Goal: Task Accomplishment & Management: Manage account settings

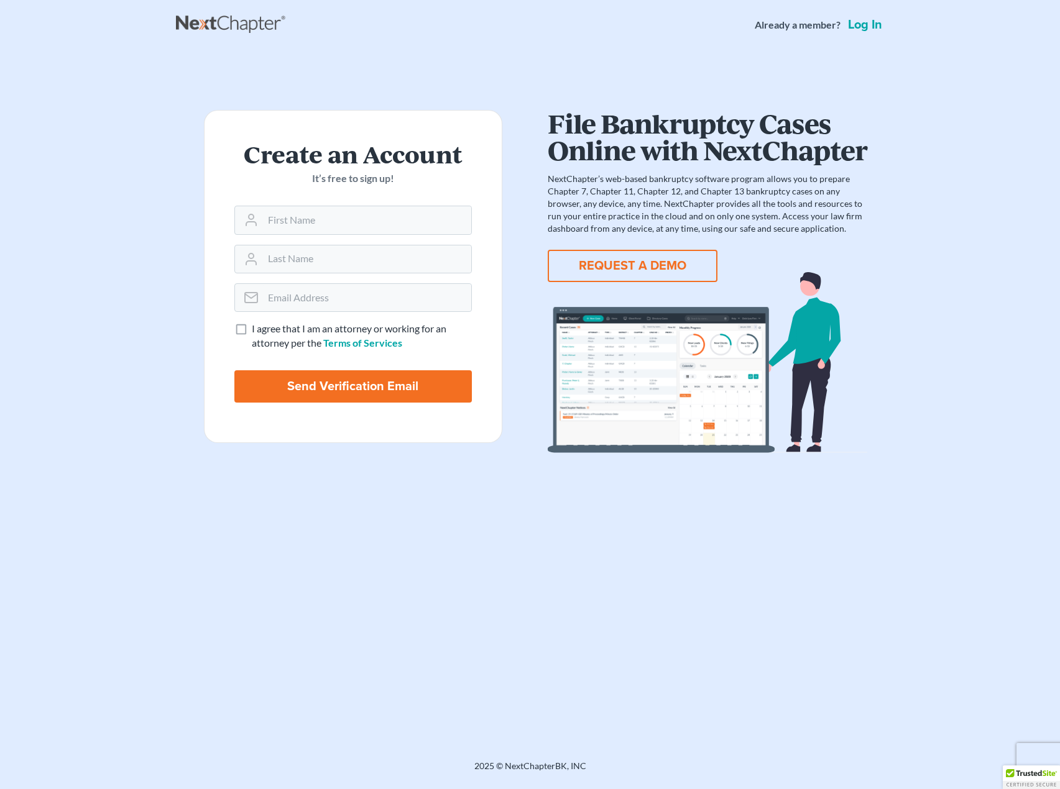
click at [869, 29] on link "Log in" at bounding box center [864, 25] width 39 height 12
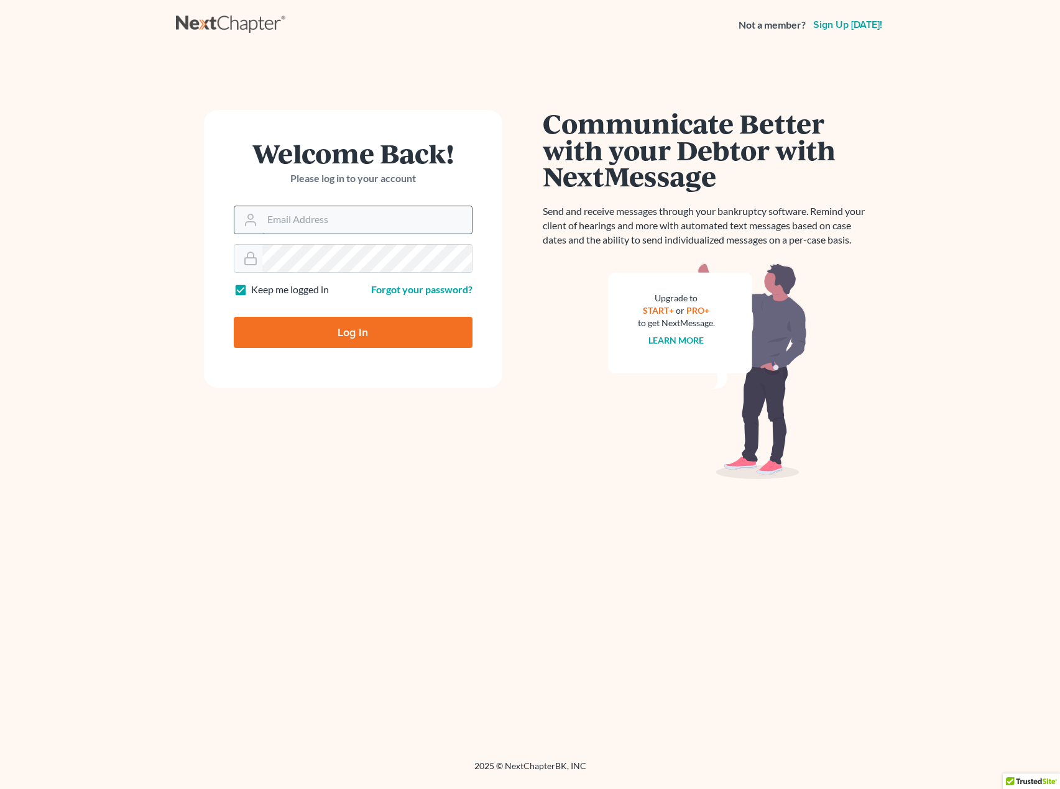
click at [396, 225] on input "Email Address" at bounding box center [366, 219] width 209 height 27
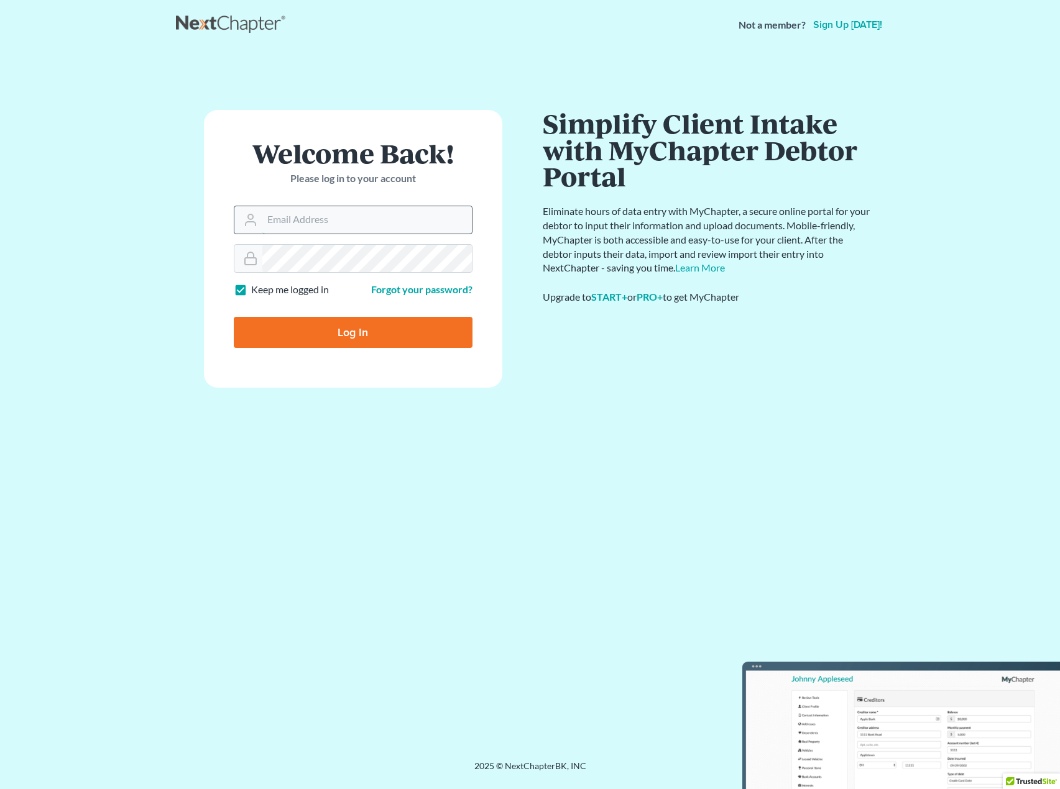
type input "nvjpcenter@gmail.com"
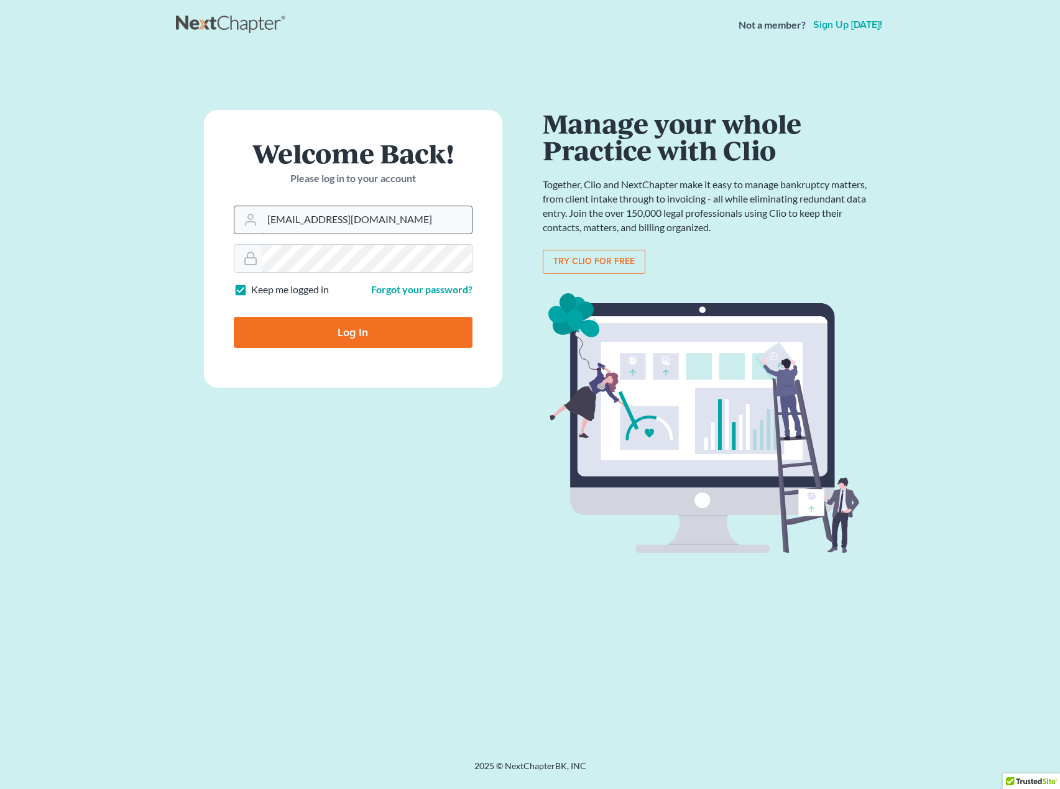
click at [234, 317] on input "Log In" at bounding box center [353, 332] width 239 height 31
type input "Thinking..."
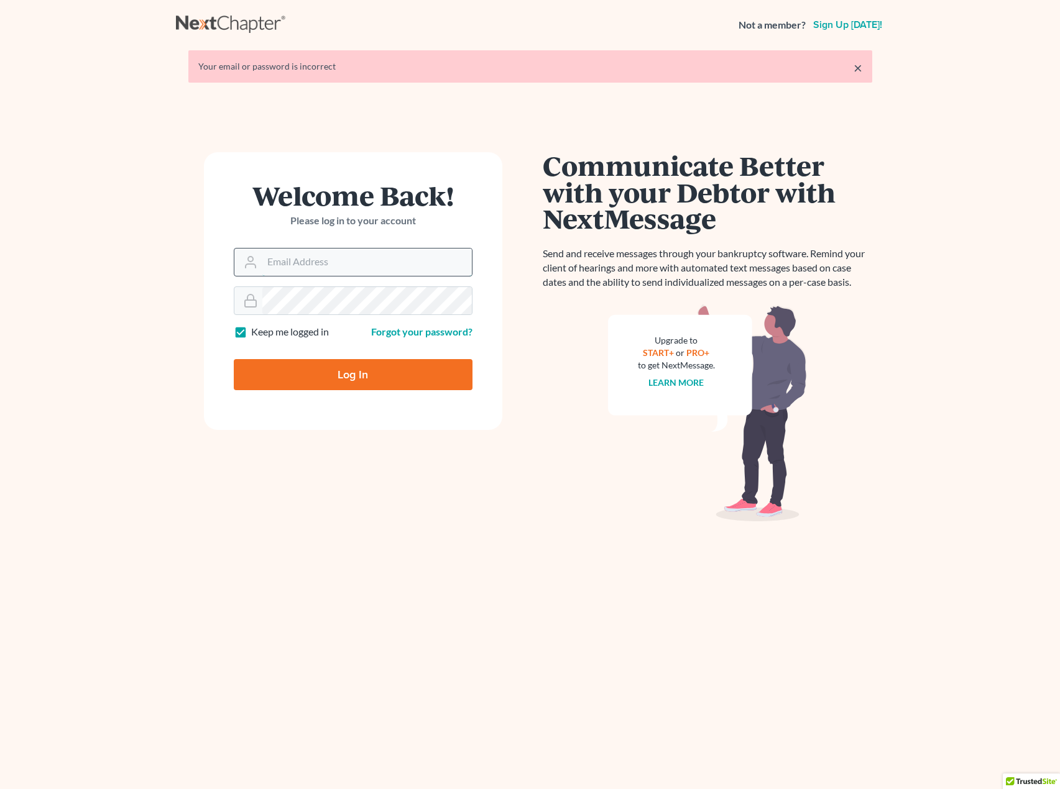
drag, startPoint x: 0, startPoint y: 0, endPoint x: 321, endPoint y: 262, distance: 414.3
click at [321, 262] on input "Email Address" at bounding box center [366, 262] width 209 height 27
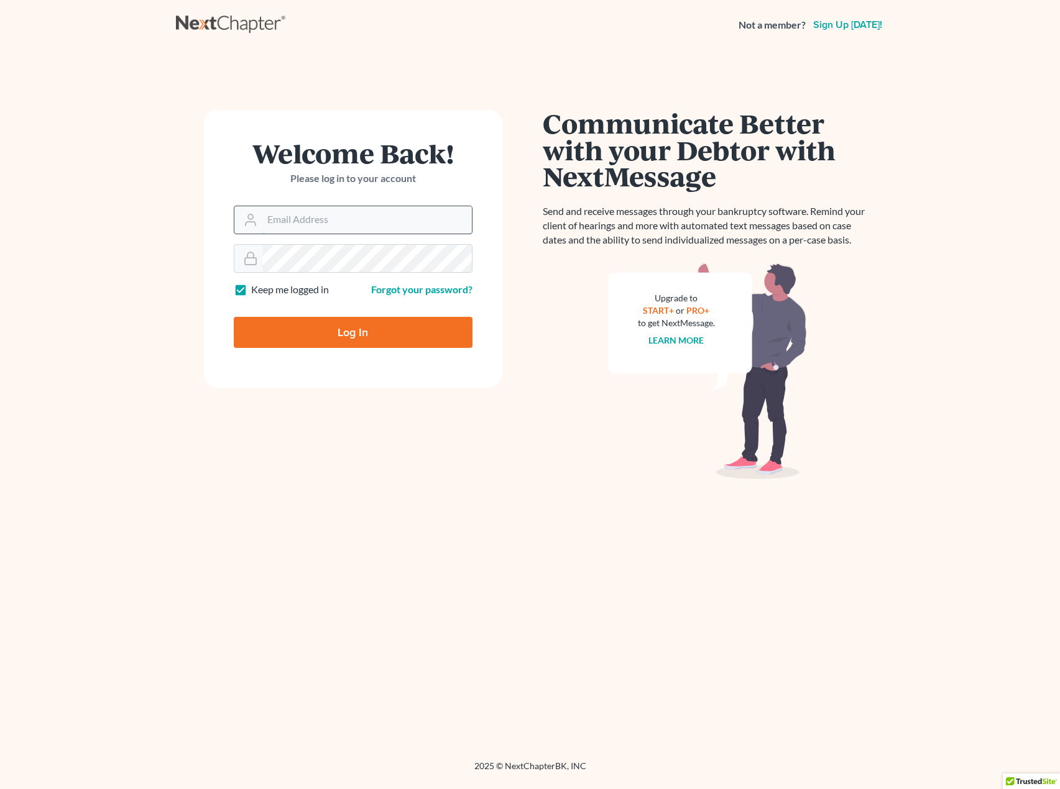
click at [335, 224] on input "Email Address" at bounding box center [366, 219] width 209 height 27
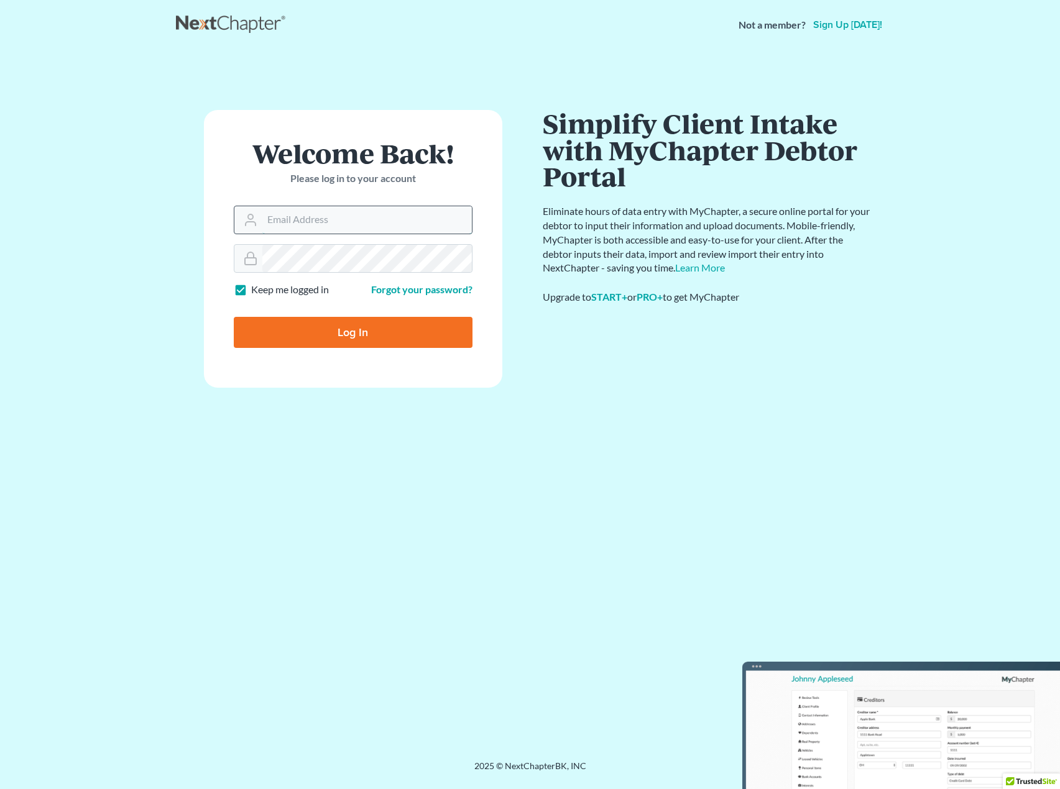
type input "nvjpcenter@gmail.com"
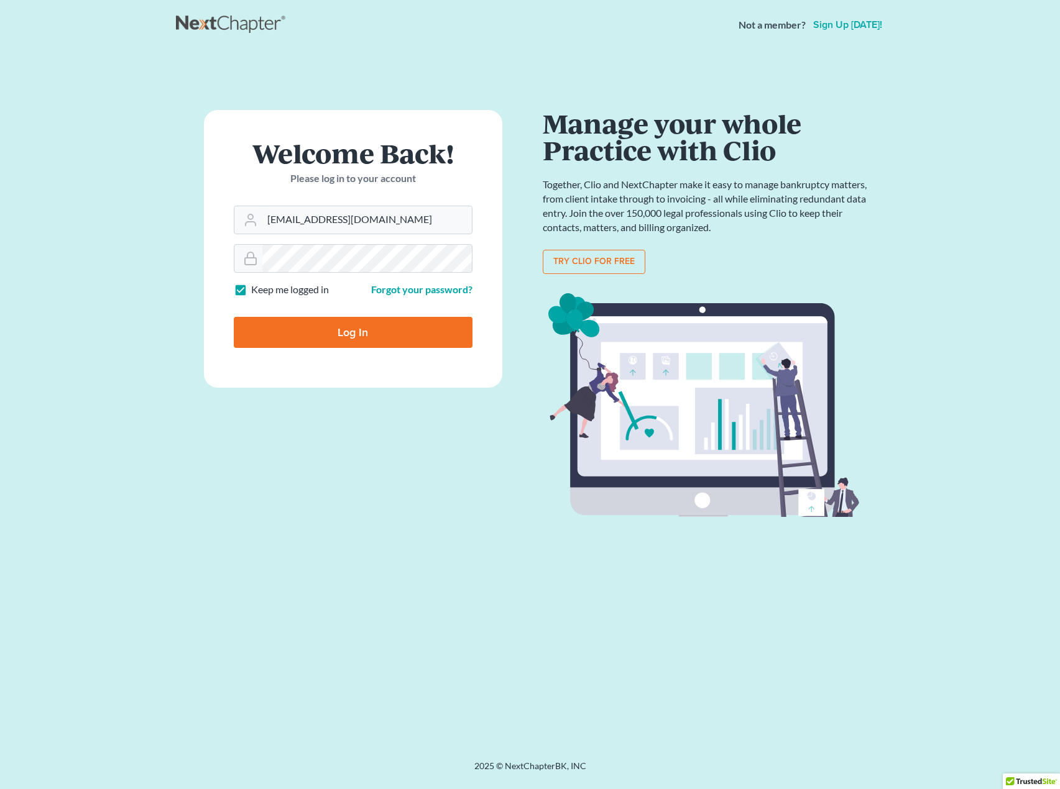
click at [347, 331] on input "Log In" at bounding box center [353, 332] width 239 height 31
type input "Thinking..."
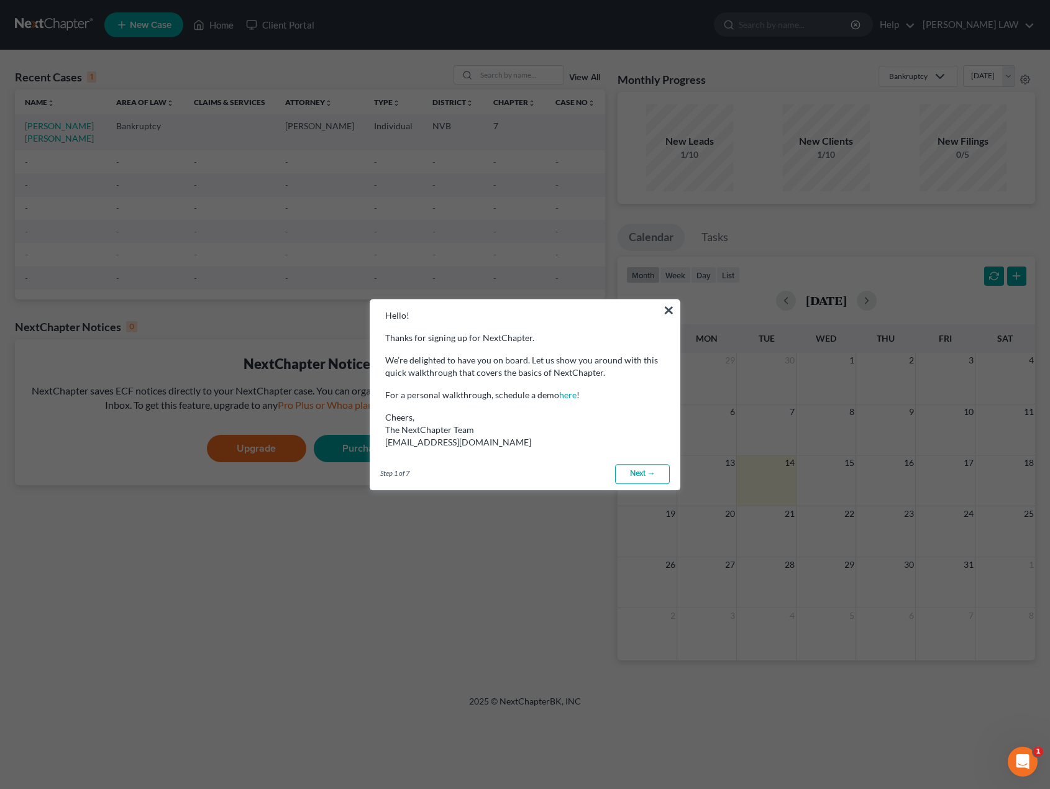
click at [630, 475] on link "Next →" at bounding box center [642, 474] width 55 height 20
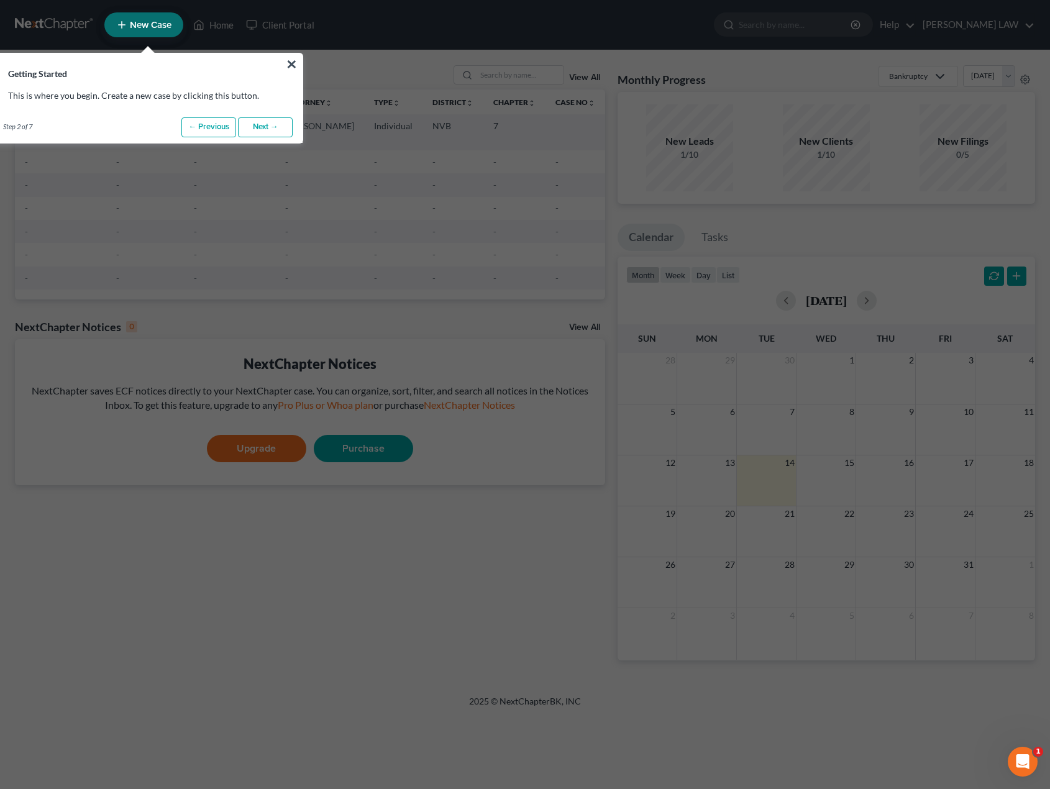
click at [262, 129] on link "Next →" at bounding box center [265, 127] width 55 height 20
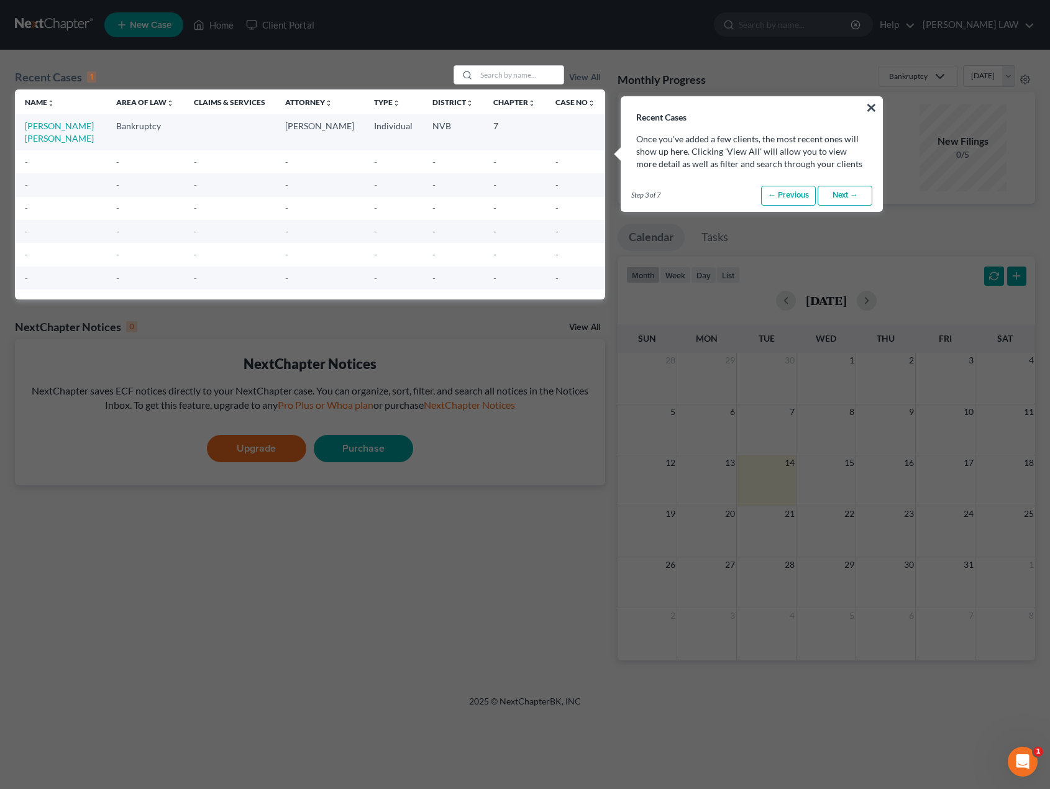
click at [849, 198] on link "Next →" at bounding box center [845, 196] width 55 height 20
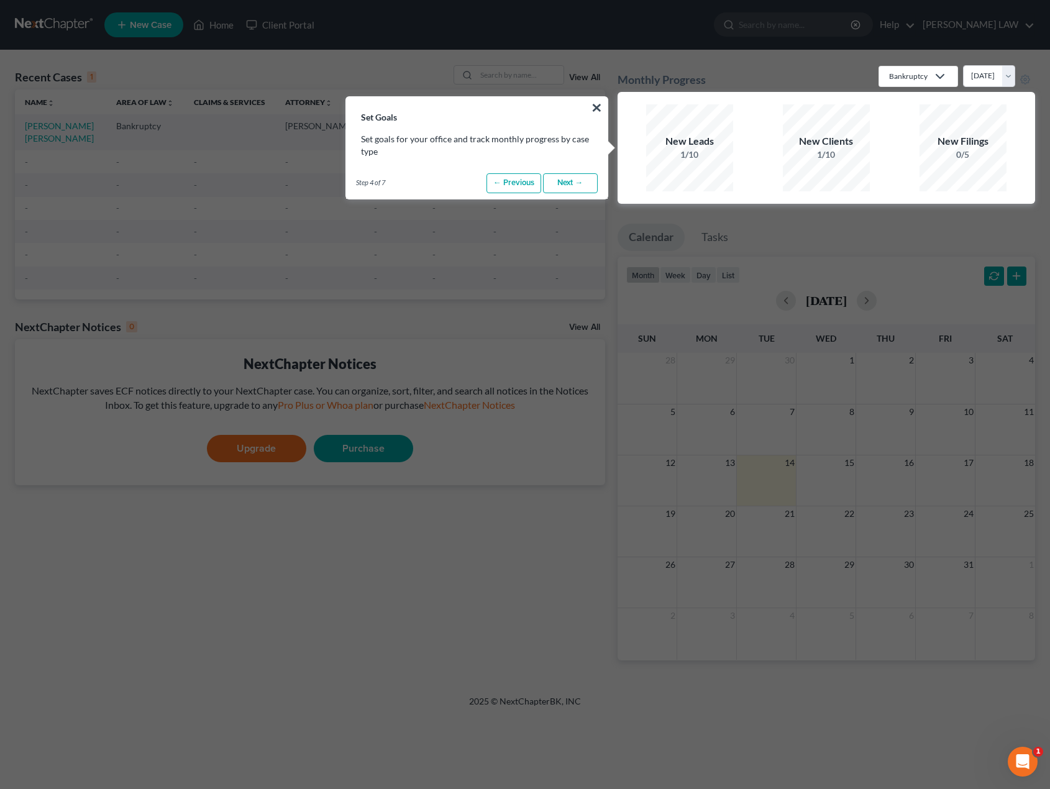
click at [560, 183] on link "Next →" at bounding box center [570, 183] width 55 height 20
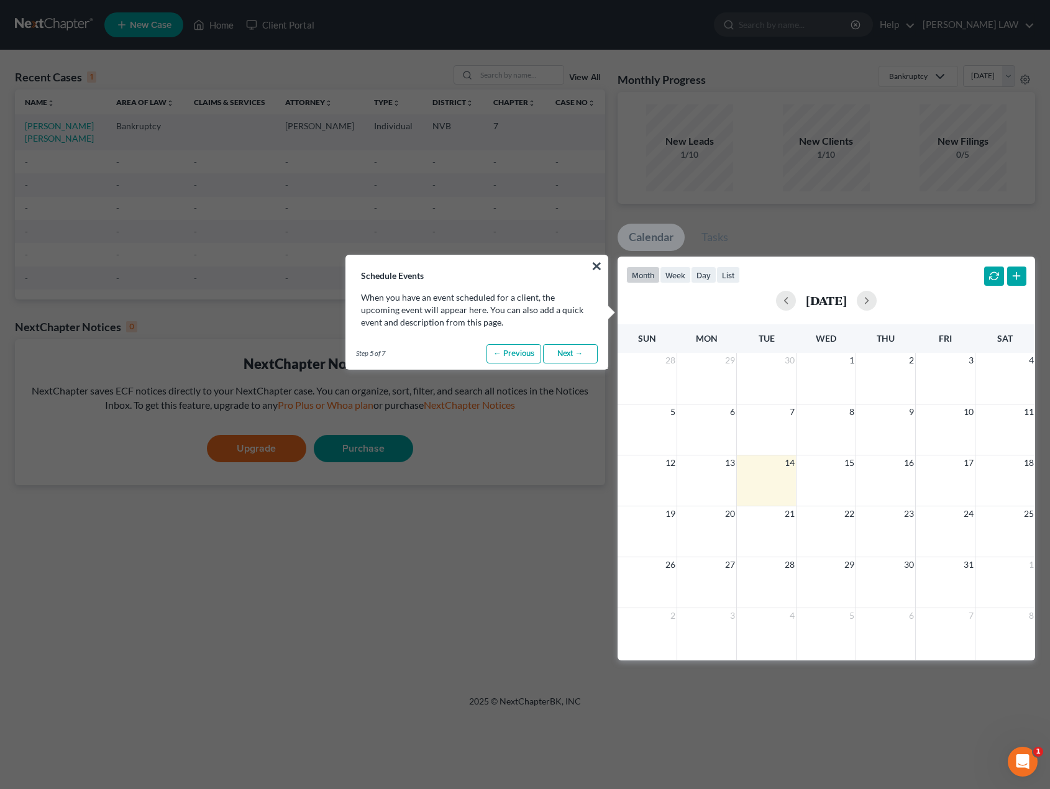
click at [563, 356] on link "Next →" at bounding box center [570, 354] width 55 height 20
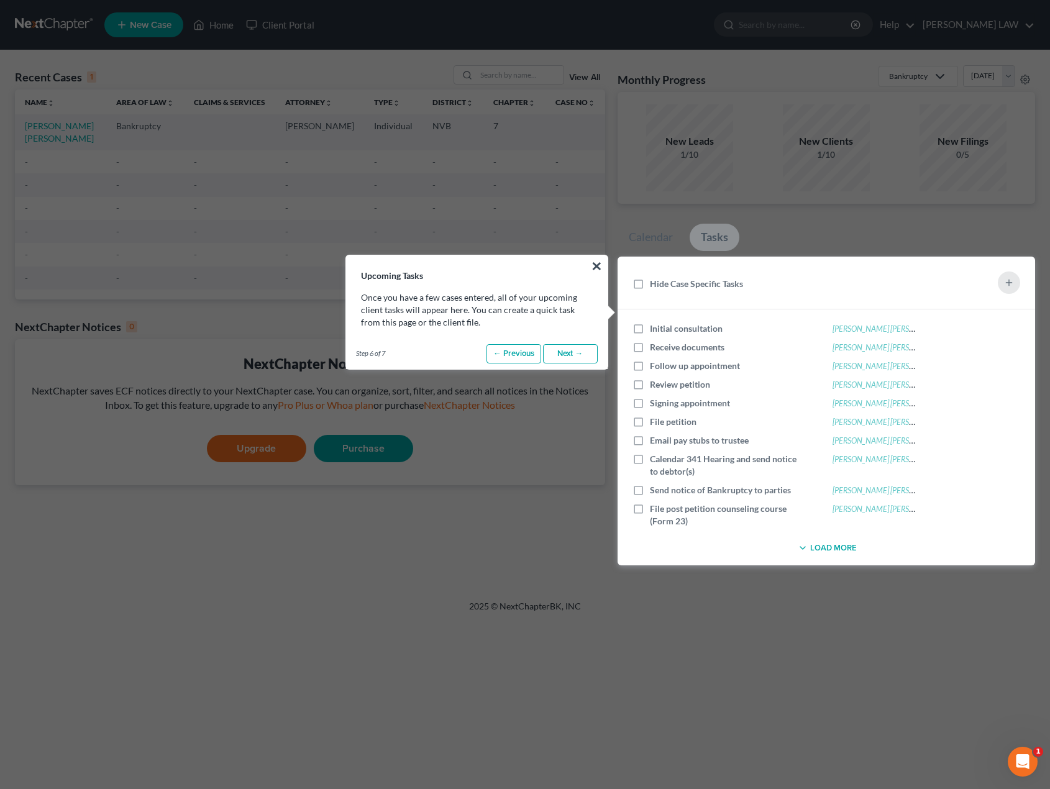
click at [566, 354] on link "Next →" at bounding box center [570, 354] width 55 height 20
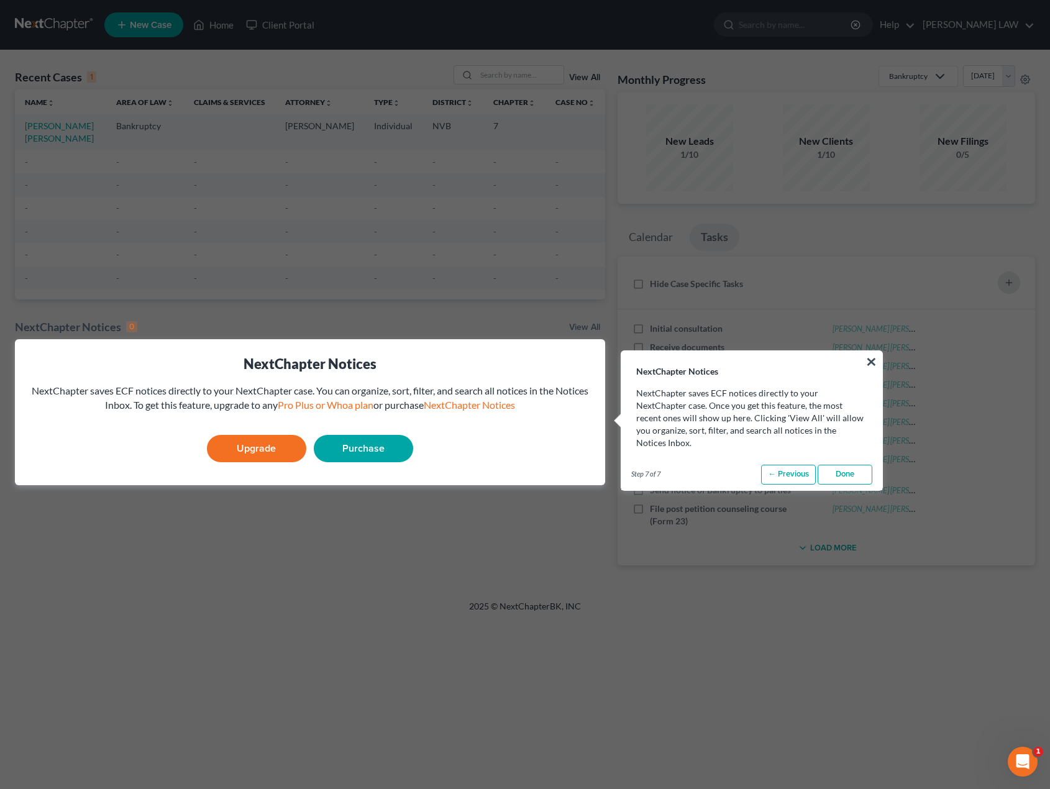
click at [829, 465] on link "Done" at bounding box center [845, 475] width 55 height 20
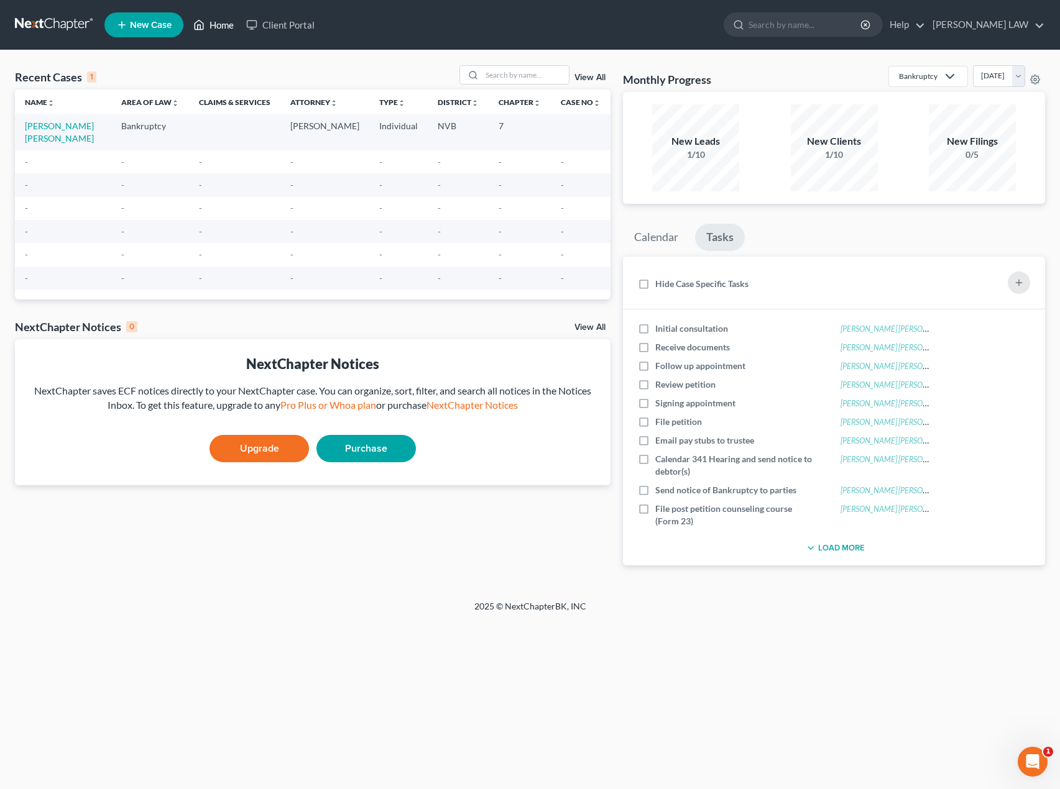
click at [220, 27] on link "Home" at bounding box center [213, 25] width 53 height 22
click at [220, 22] on link "Home" at bounding box center [213, 25] width 53 height 22
click at [218, 22] on link "Home" at bounding box center [213, 25] width 53 height 22
click at [198, 26] on polyline at bounding box center [199, 27] width 3 height 5
click at [270, 446] on link "Upgrade" at bounding box center [258, 448] width 99 height 27
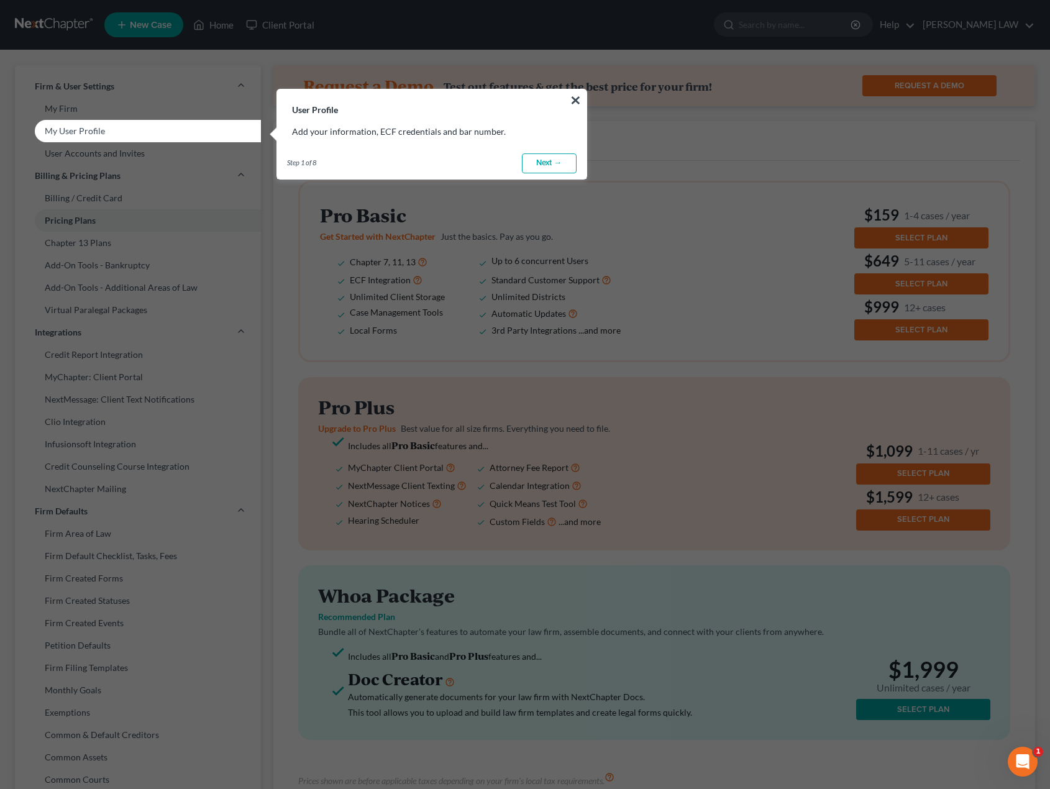
click at [549, 165] on link "Next →" at bounding box center [549, 164] width 55 height 20
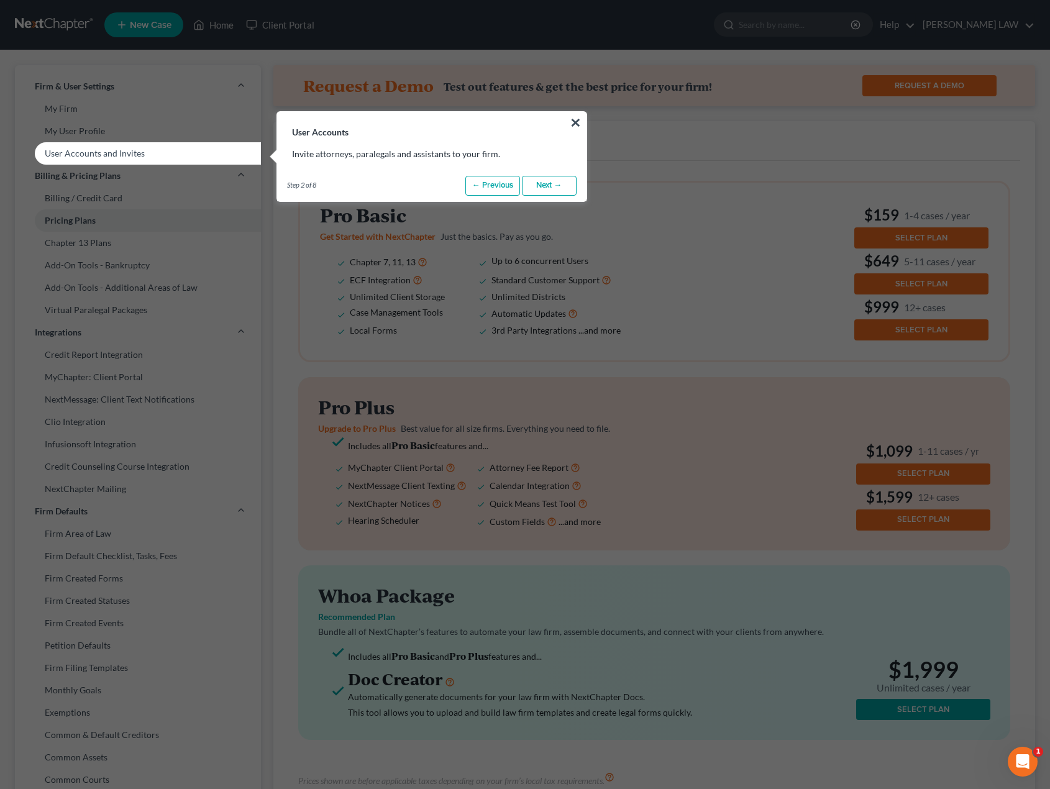
click at [535, 187] on link "Next →" at bounding box center [549, 186] width 55 height 20
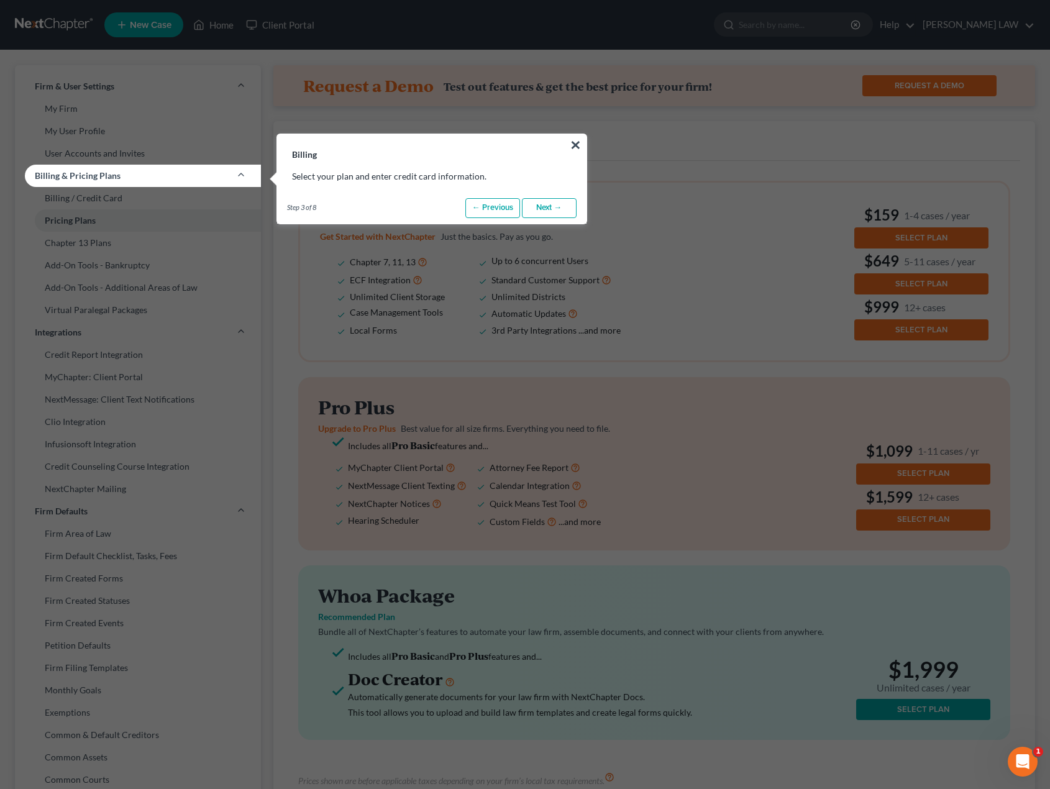
click at [549, 206] on link "Next →" at bounding box center [549, 208] width 55 height 20
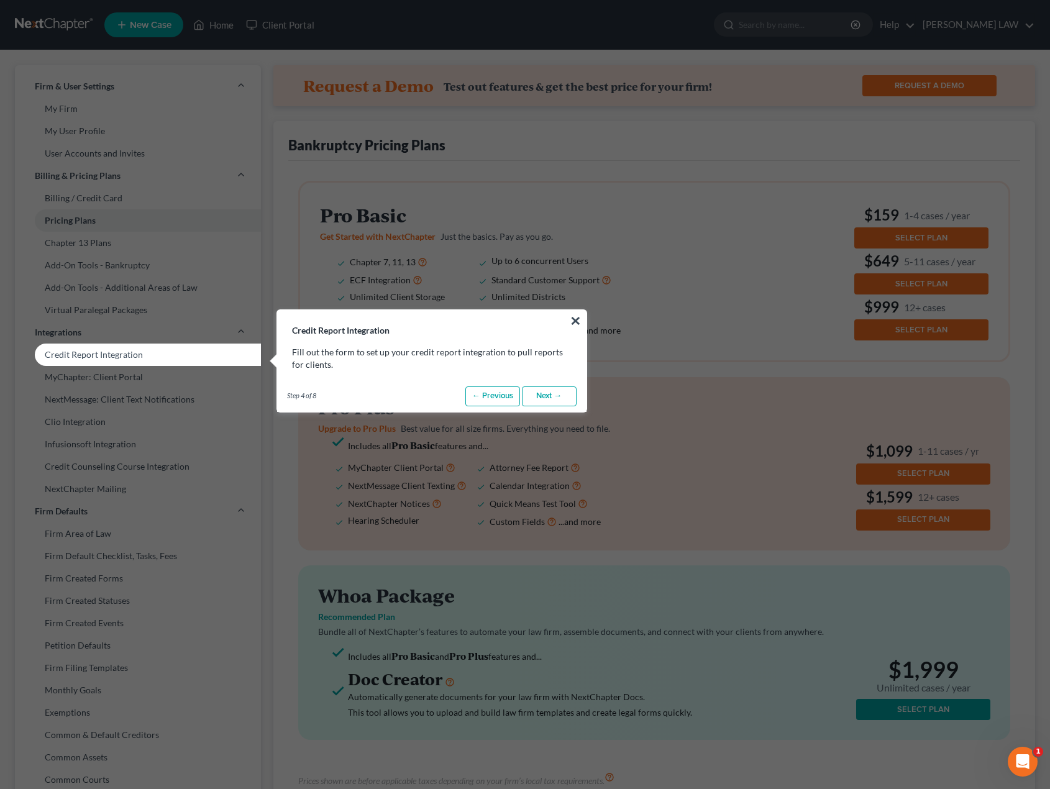
click at [546, 393] on link "Next →" at bounding box center [549, 397] width 55 height 20
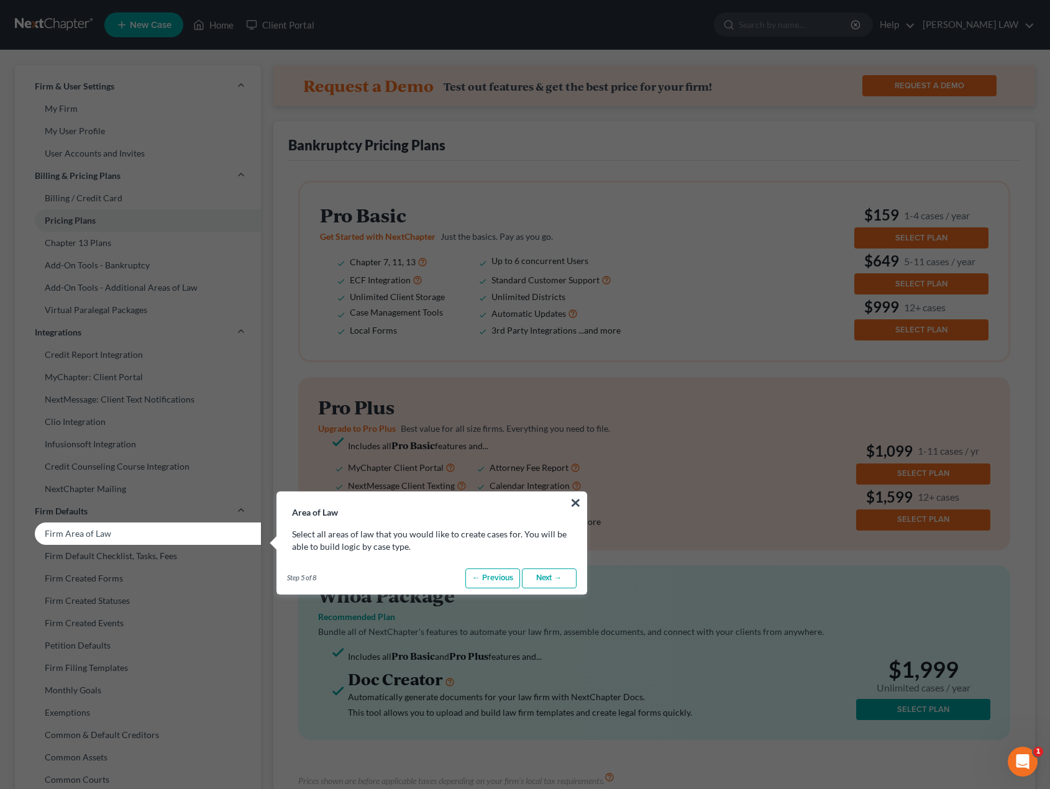
click at [538, 579] on link "Next →" at bounding box center [549, 579] width 55 height 20
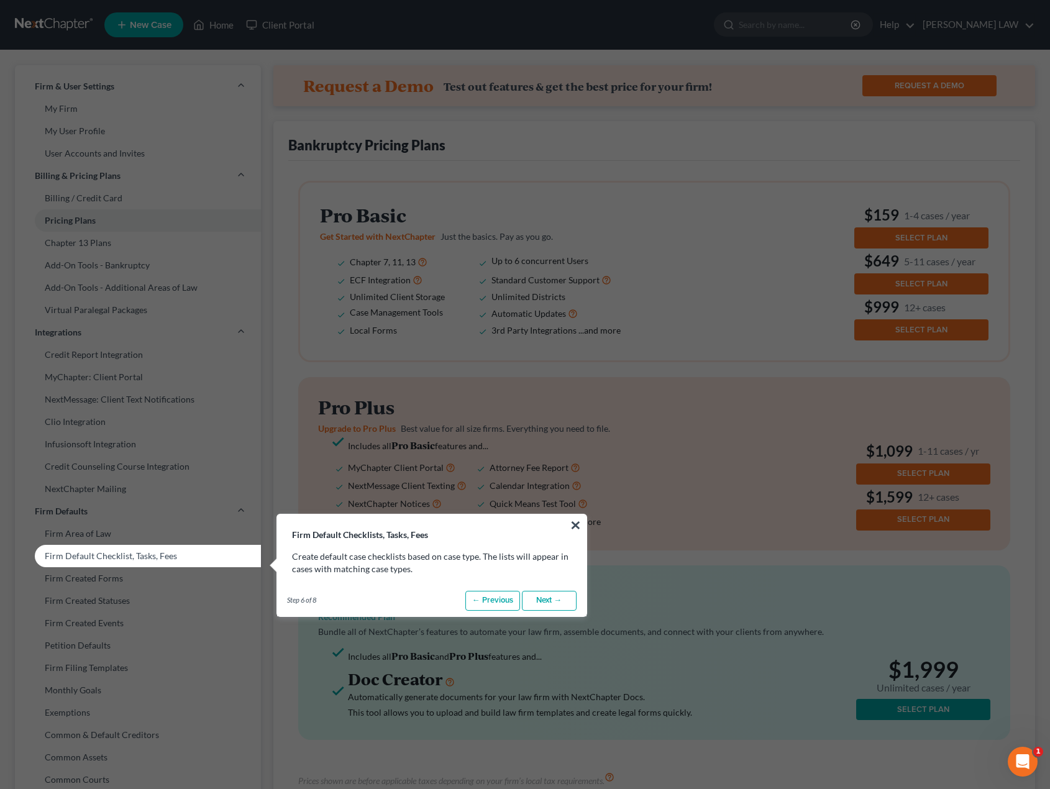
click at [551, 602] on link "Next →" at bounding box center [549, 601] width 55 height 20
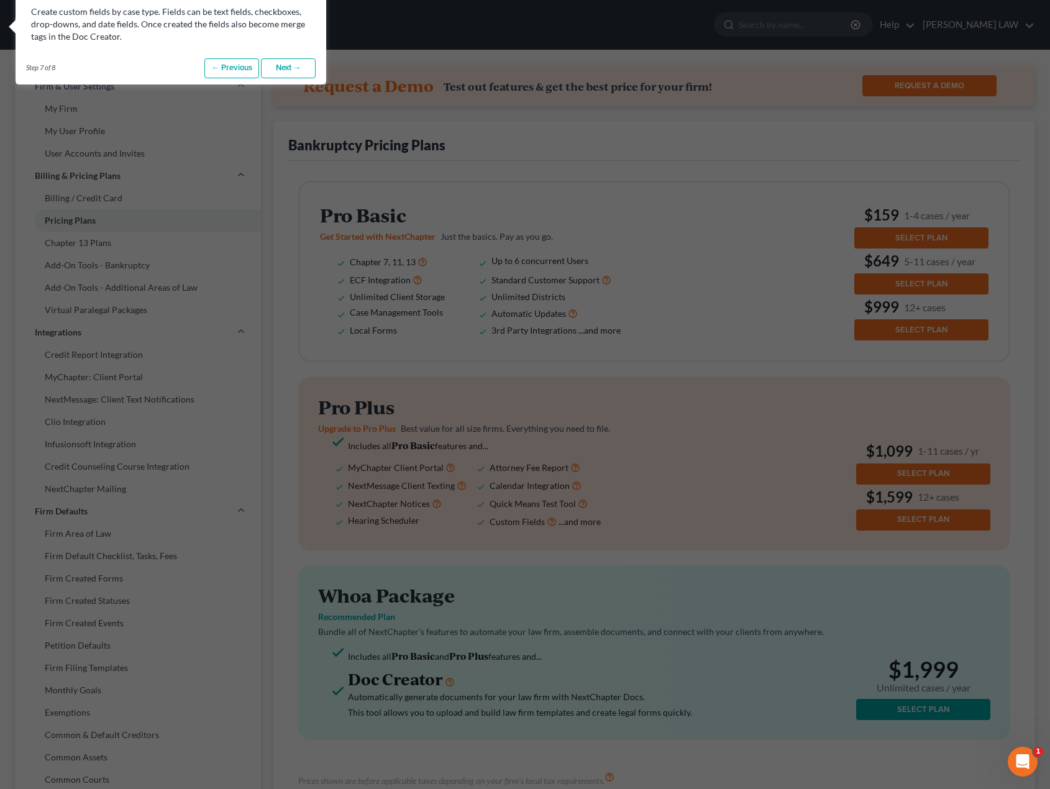
click at [285, 68] on link "Next →" at bounding box center [288, 68] width 55 height 20
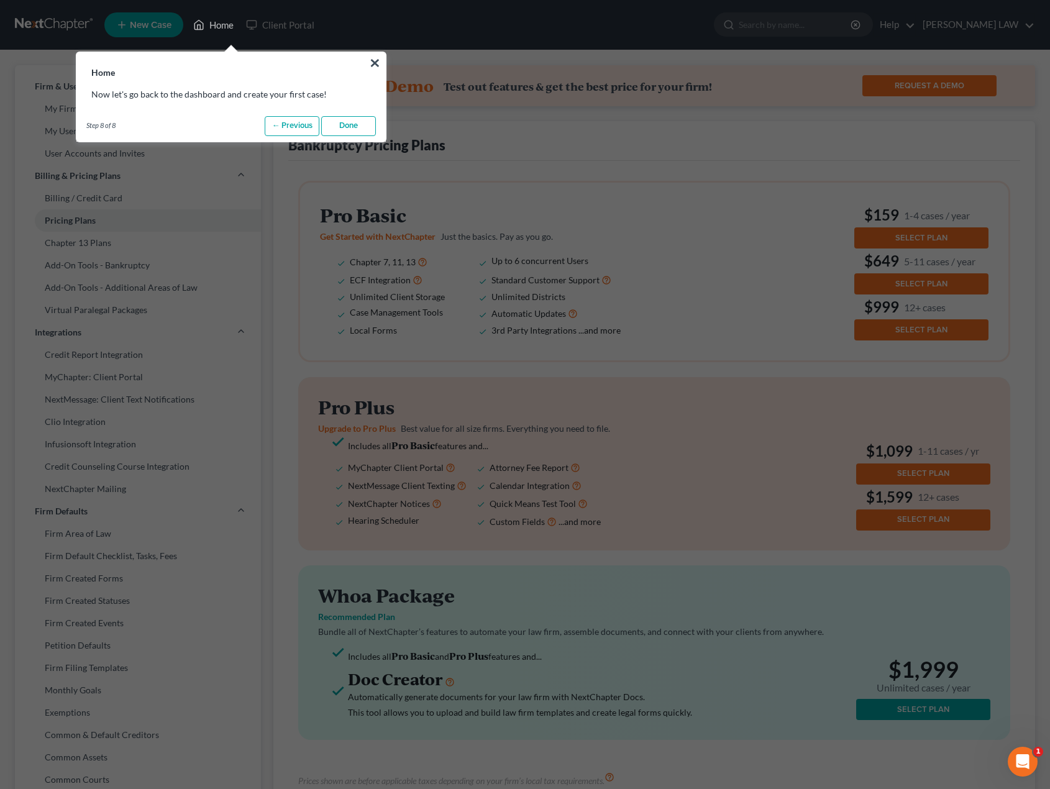
click at [272, 128] on link "← Previous" at bounding box center [292, 126] width 55 height 20
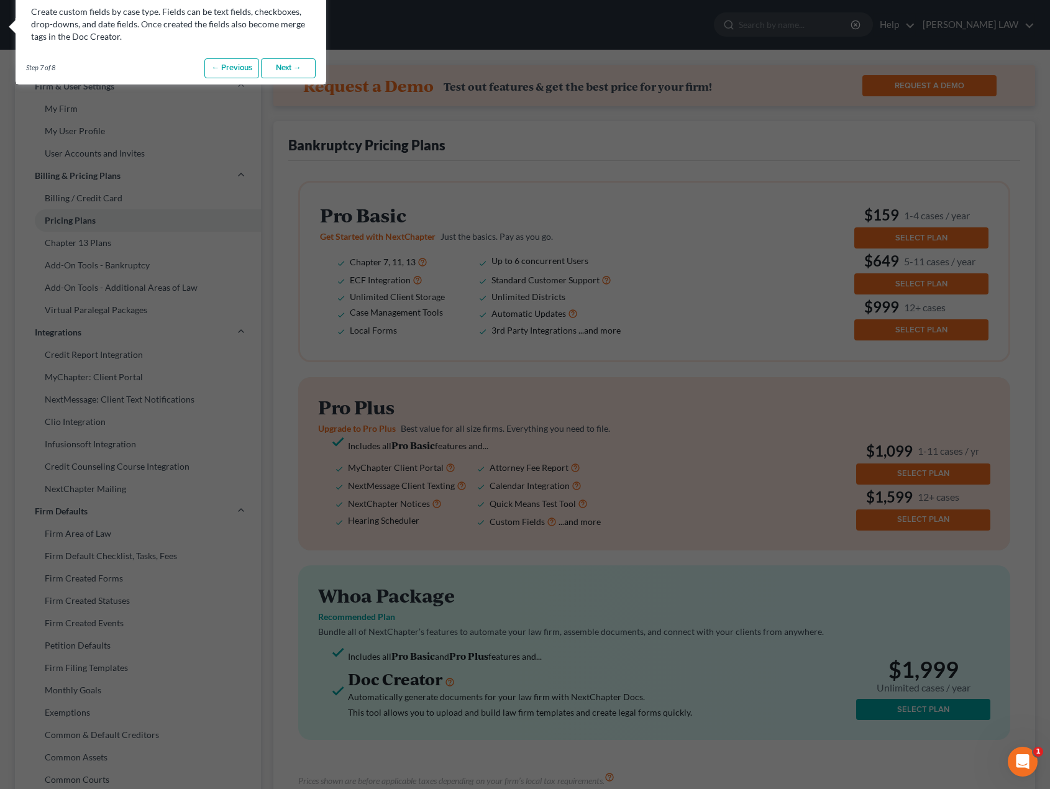
click at [277, 70] on link "Next →" at bounding box center [288, 68] width 55 height 20
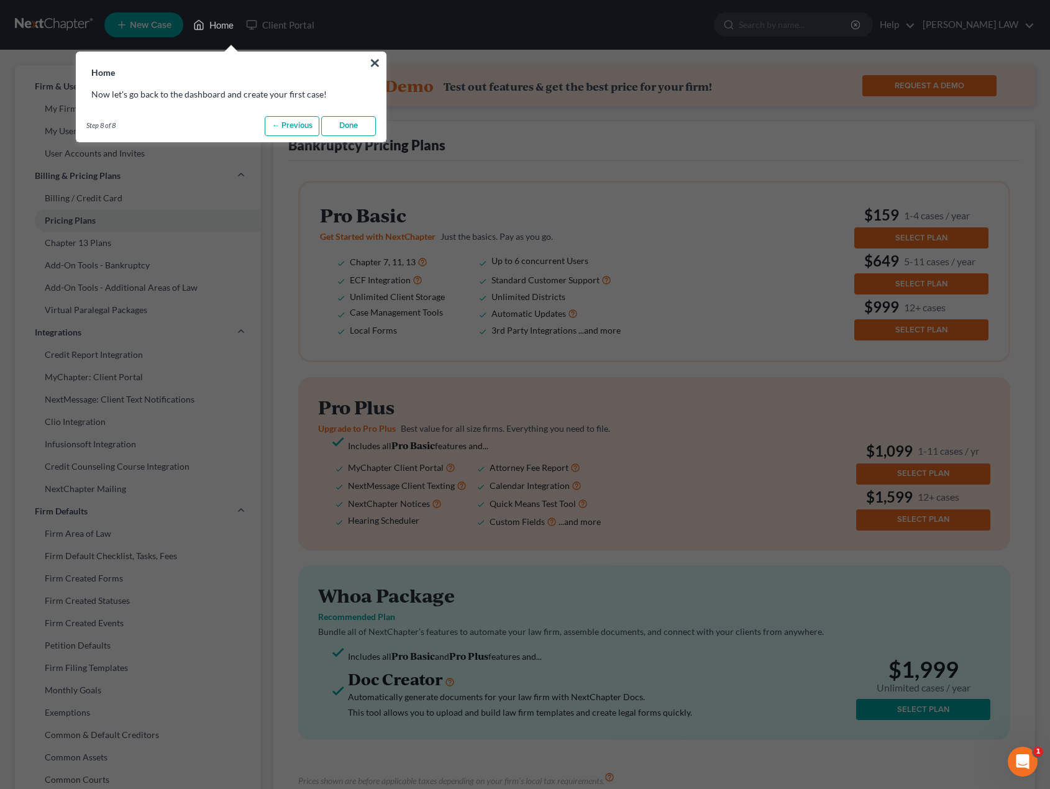
click at [332, 124] on link "Done" at bounding box center [348, 126] width 55 height 20
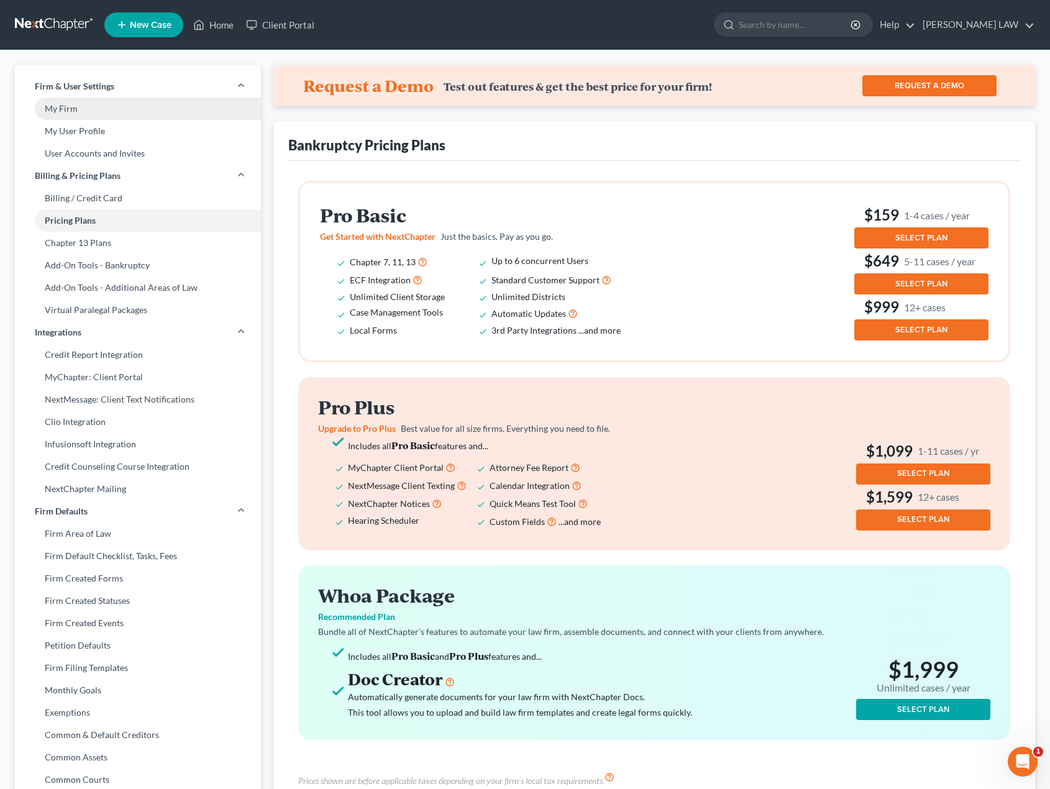
click at [139, 111] on link "My Firm" at bounding box center [138, 109] width 246 height 22
select select "24"
select select "31"
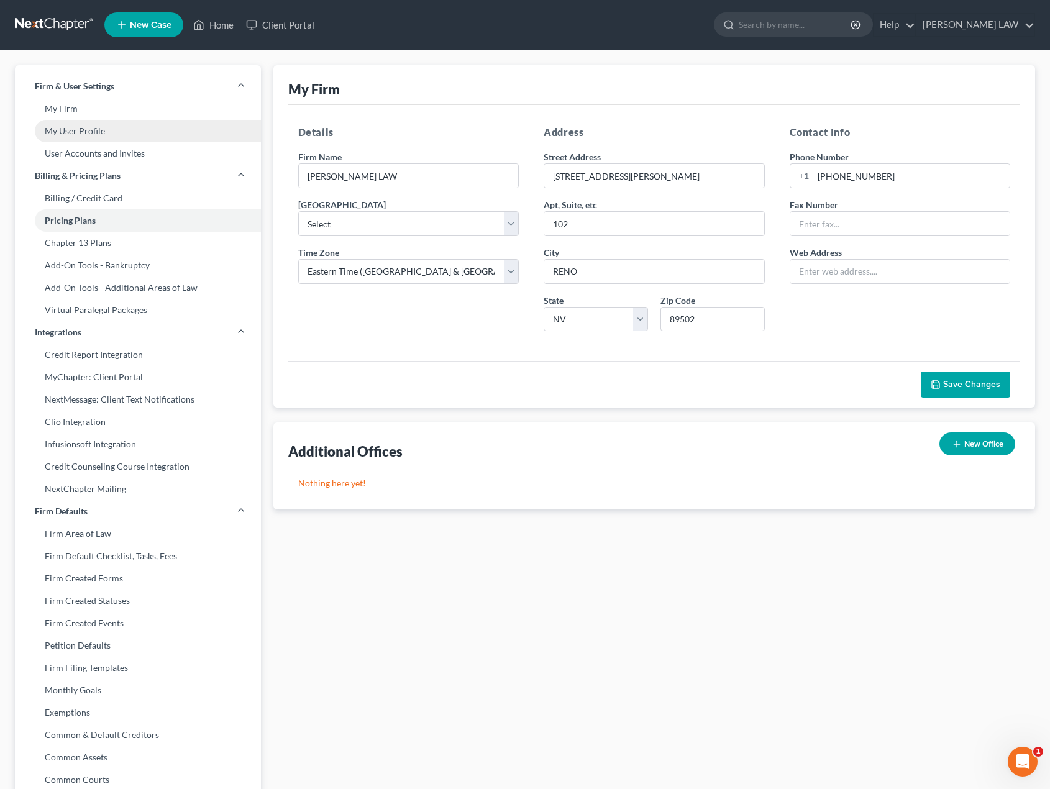
click at [124, 137] on link "My User Profile" at bounding box center [138, 131] width 246 height 22
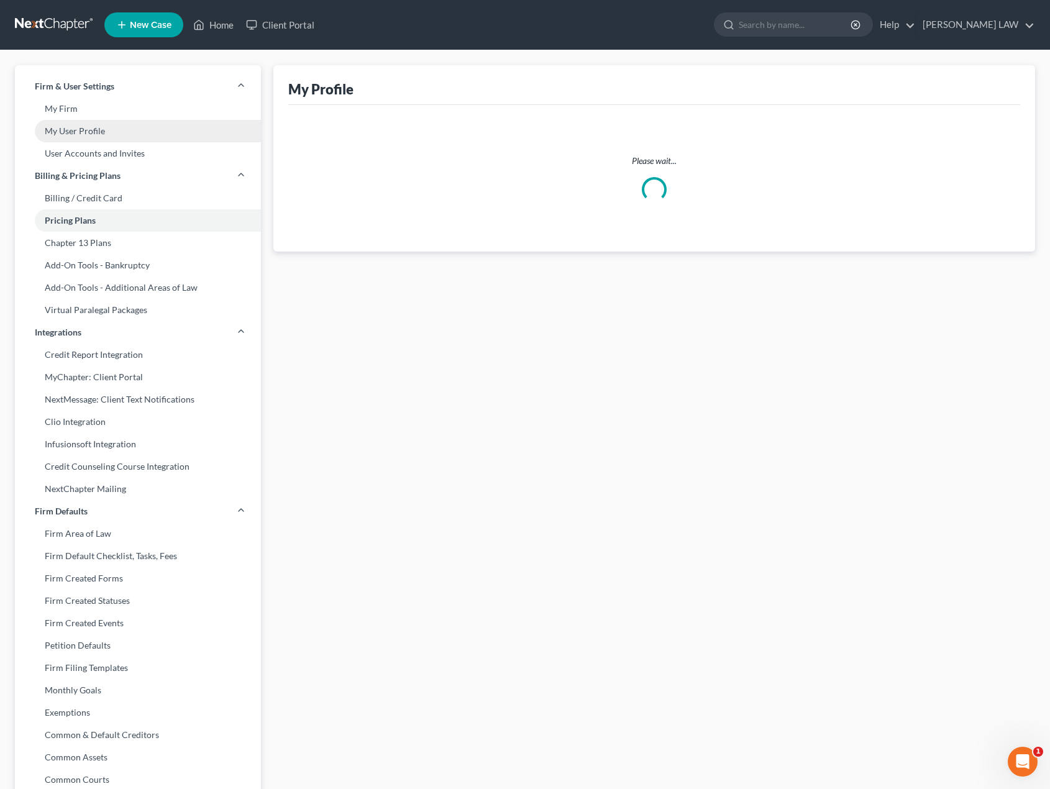
select select "31"
select select "paralegal"
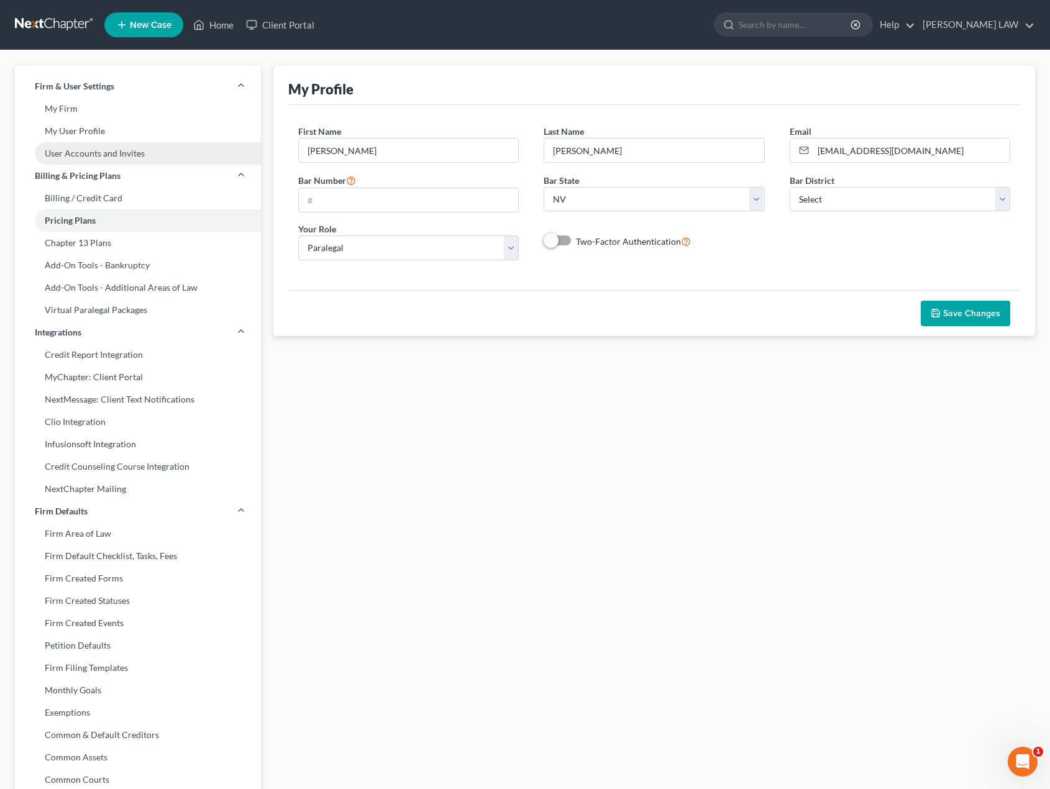
click at [158, 152] on link "User Accounts and Invites" at bounding box center [138, 153] width 246 height 22
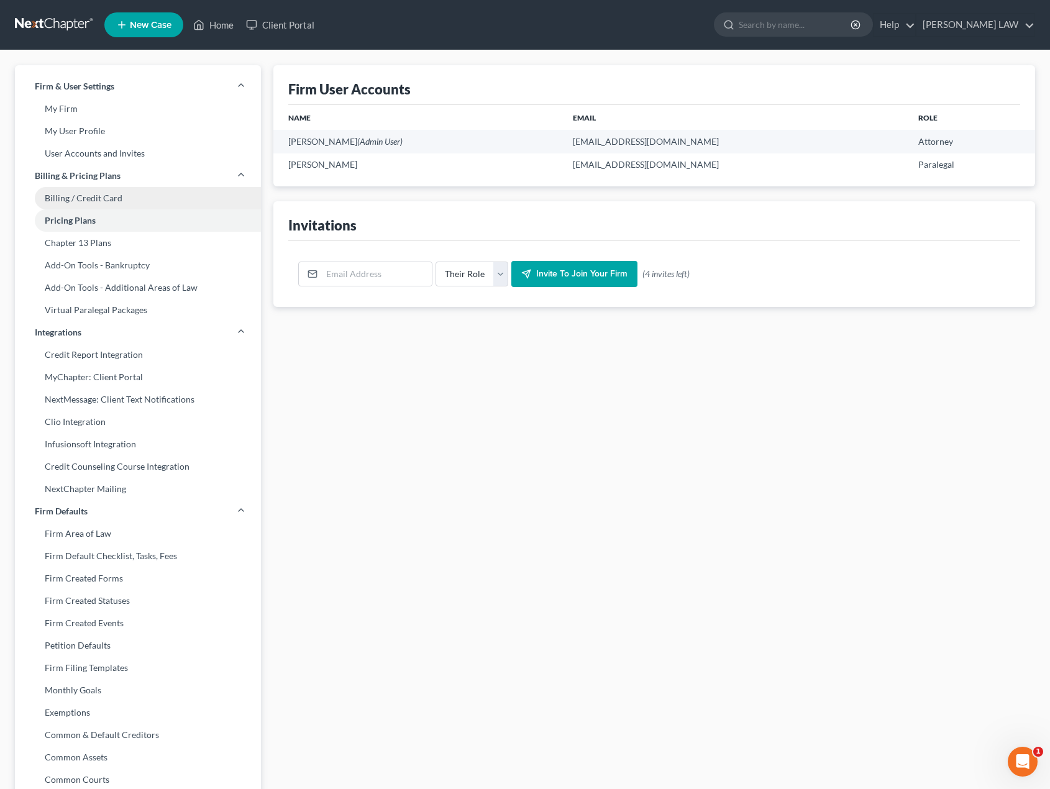
click at [157, 198] on link "Billing / Credit Card" at bounding box center [138, 198] width 246 height 22
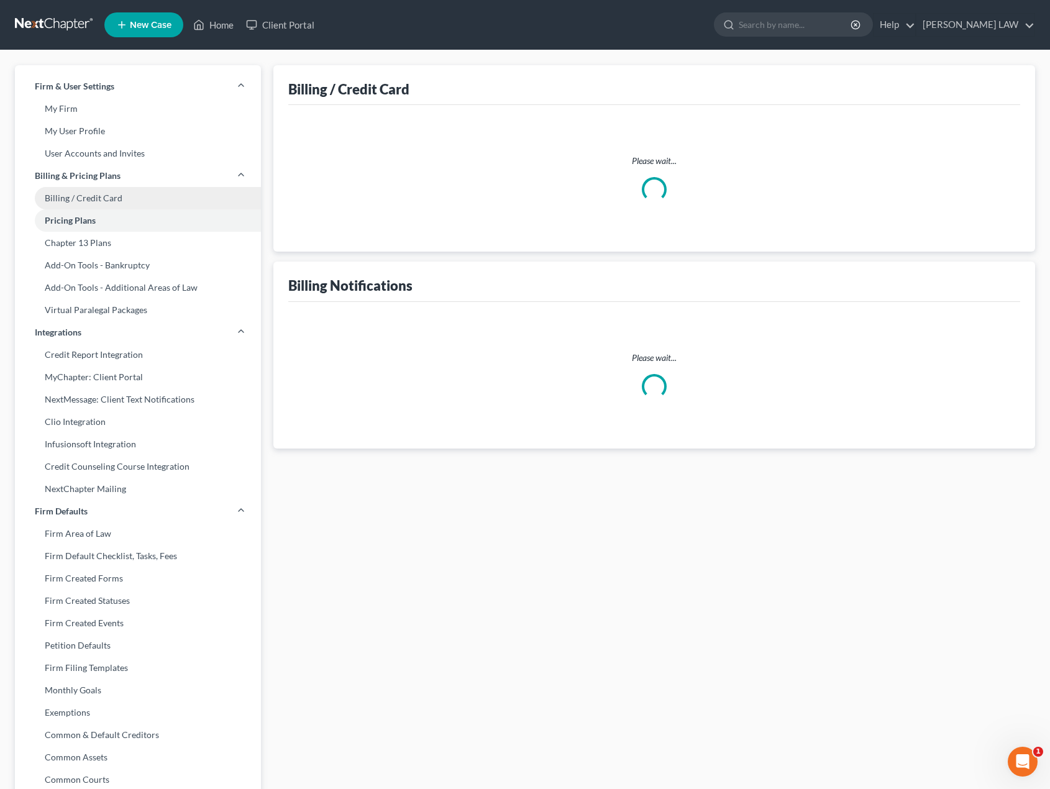
select select "31"
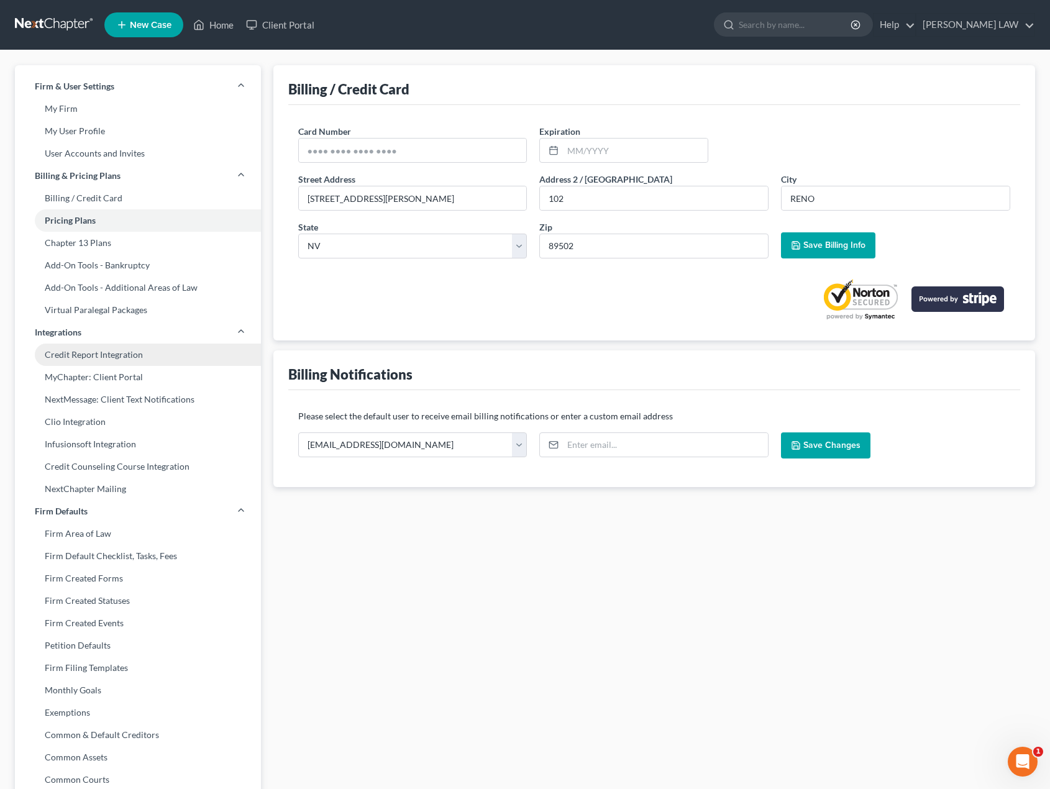
click at [166, 355] on link "Credit Report Integration" at bounding box center [138, 355] width 246 height 22
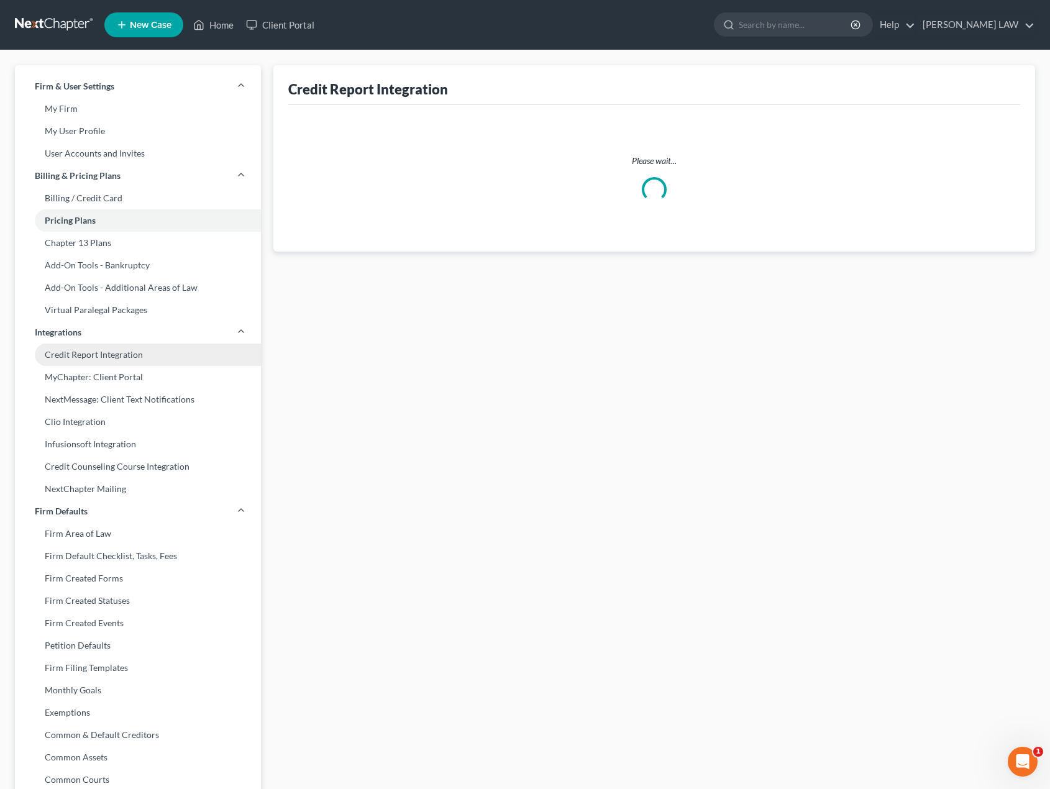
select select "31"
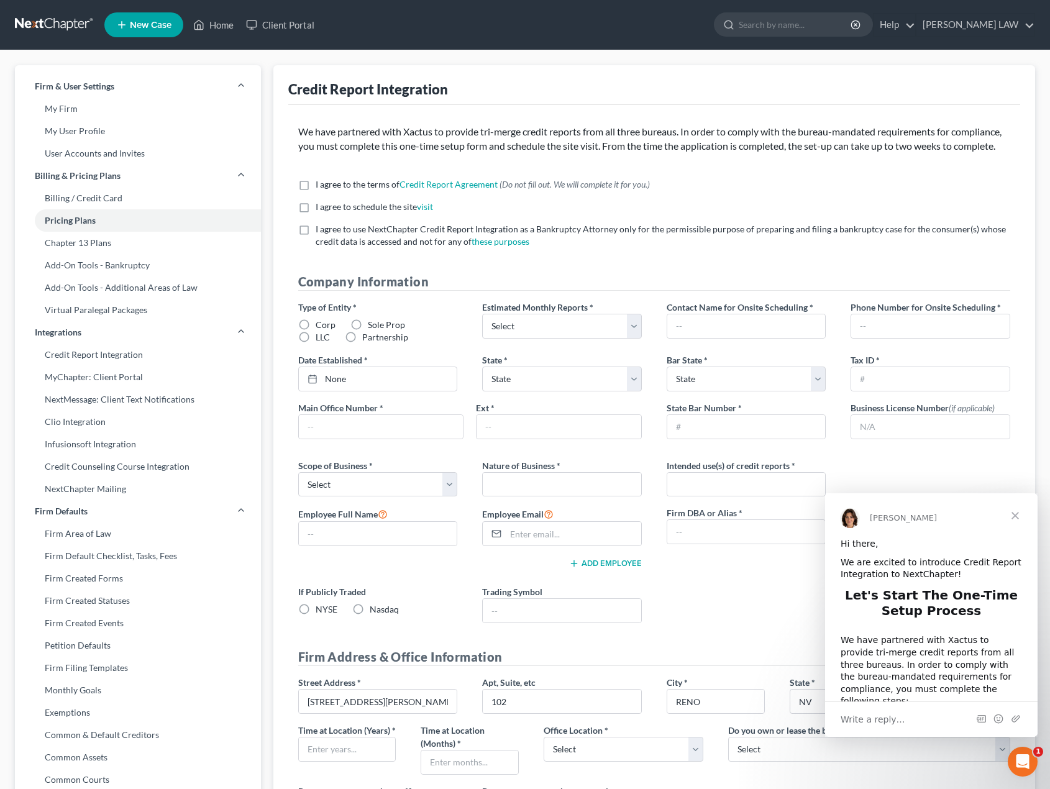
click at [316, 191] on label "I agree to the terms of Credit Report Agreement * (Do not fill out. We will com…" at bounding box center [483, 184] width 334 height 12
click at [321, 186] on input "I agree to the terms of Credit Report Agreement * (Do not fill out. We will com…" at bounding box center [325, 182] width 8 height 8
checkbox input "true"
click at [316, 213] on label "I agree to schedule the site visit *" at bounding box center [374, 207] width 117 height 12
click at [321, 209] on input "I agree to schedule the site visit *" at bounding box center [325, 205] width 8 height 8
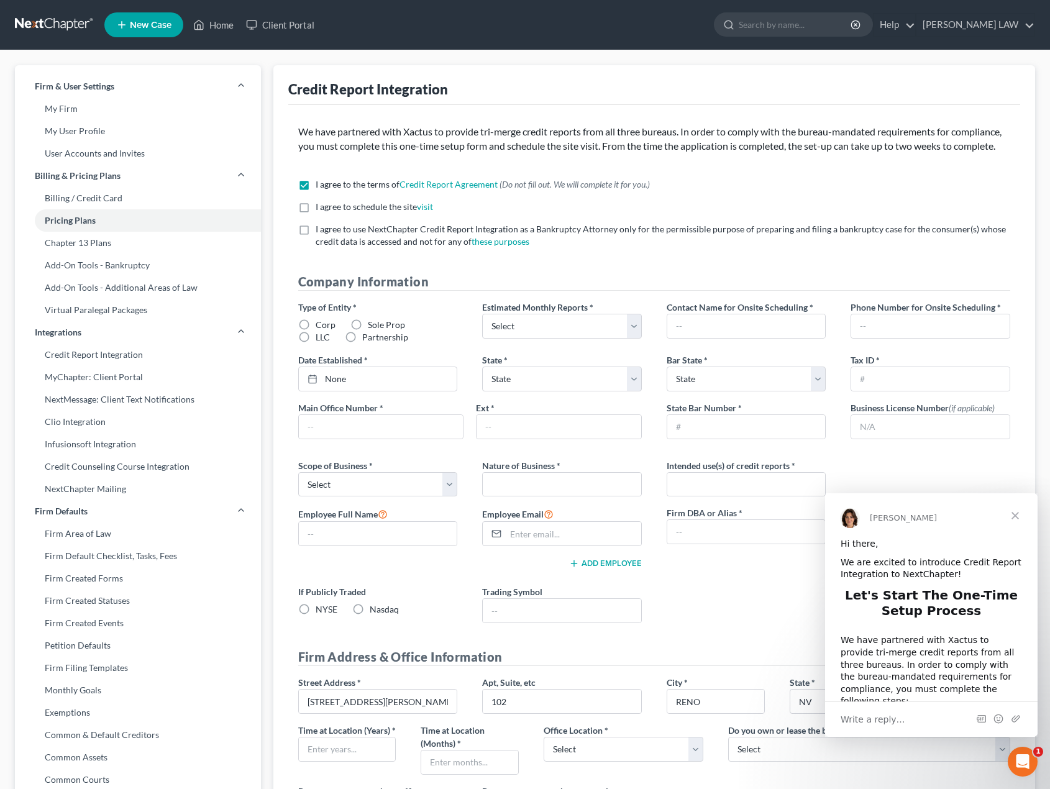
checkbox input "true"
click at [316, 244] on label "I agree to use NextChapter Credit Report Integration as a Bankruptcy Attorney o…" at bounding box center [663, 235] width 695 height 25
click at [321, 231] on input "I agree to use NextChapter Credit Report Integration as a Bankruptcy Attorney o…" at bounding box center [325, 227] width 8 height 8
checkbox input "true"
click at [368, 331] on label "Sole Prop" at bounding box center [386, 325] width 37 height 12
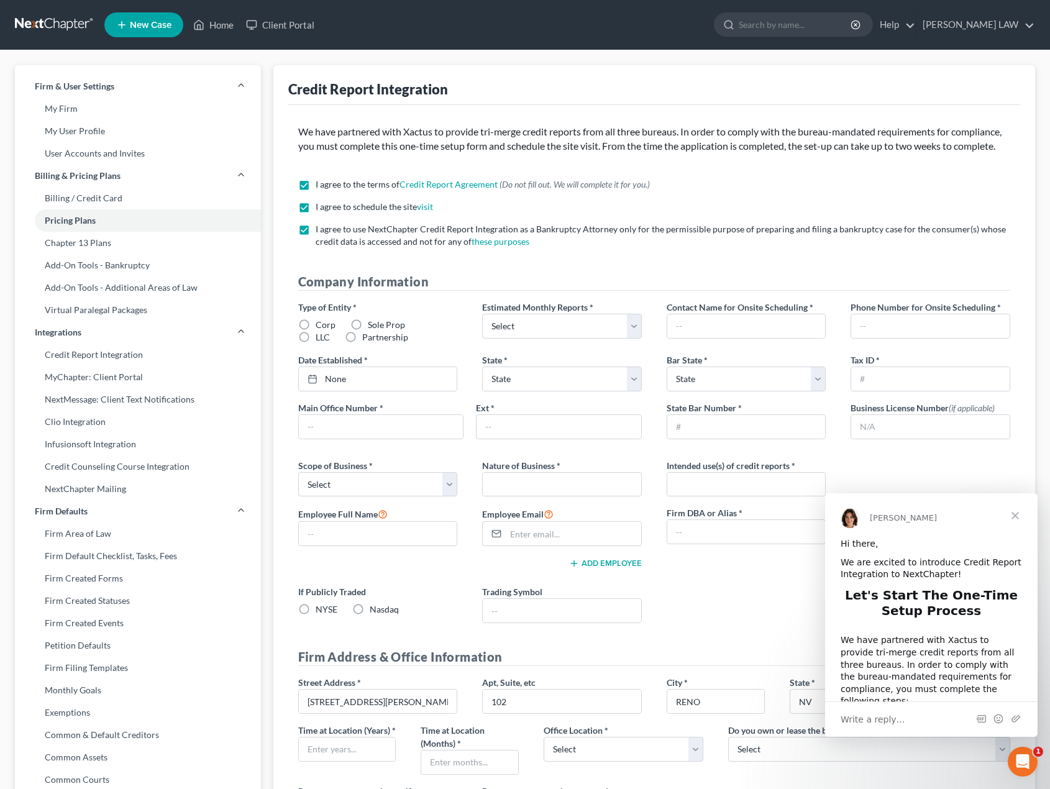
click at [373, 327] on input "Sole Prop" at bounding box center [377, 323] width 8 height 8
radio input "true"
click at [632, 339] on select "Select 1-4 5-10 11-20 [PHONE_NUMBER] [PHONE_NUMBER] More than 100" at bounding box center [562, 326] width 160 height 25
select select "0"
click at [482, 328] on select "Select 1-4 5-10 11-20 [PHONE_NUMBER] [PHONE_NUMBER] More than 100" at bounding box center [562, 326] width 160 height 25
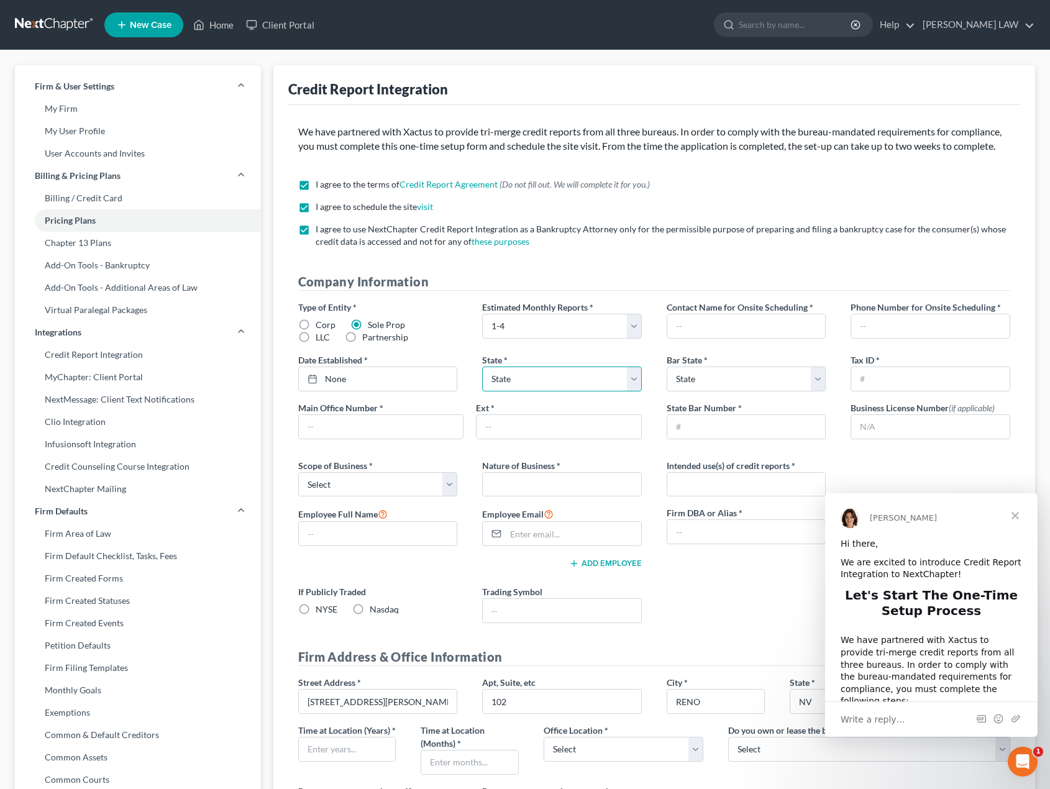
click at [634, 391] on select "State [US_STATE] AK AR AZ CA CO CT DE DC [GEOGRAPHIC_DATA] [GEOGRAPHIC_DATA] GU…" at bounding box center [562, 379] width 160 height 25
select select "31"
click at [482, 380] on select "State [US_STATE] AK AR AZ CA CO CT DE DC [GEOGRAPHIC_DATA] [GEOGRAPHIC_DATA] GU…" at bounding box center [562, 379] width 160 height 25
click at [385, 436] on input "text" at bounding box center [381, 427] width 165 height 24
type input "7753228678"
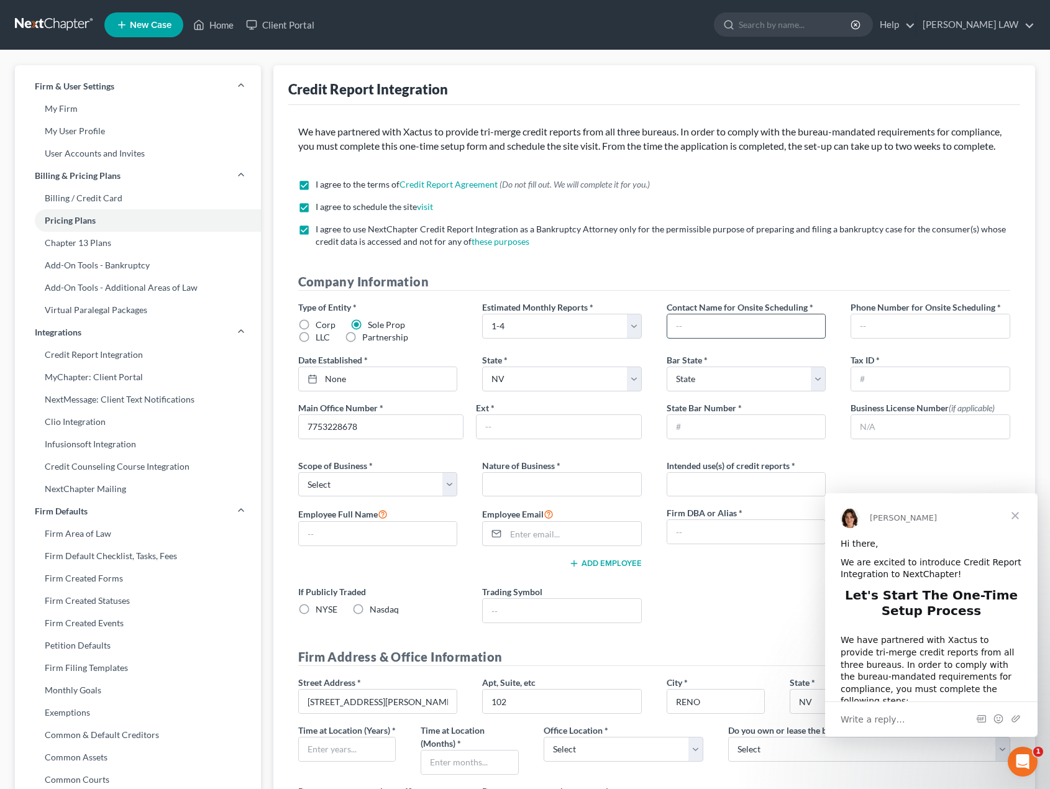
click at [715, 338] on input "text" at bounding box center [746, 326] width 158 height 24
type input "7753361061"
click at [819, 392] on select "State [US_STATE] AK AR AZ CA CO CT DE DC [GEOGRAPHIC_DATA] [GEOGRAPHIC_DATA] GU…" at bounding box center [747, 379] width 160 height 25
select select "31"
click at [667, 380] on select "State [US_STATE] AK AR AZ CA CO CT DE DC [GEOGRAPHIC_DATA] [GEOGRAPHIC_DATA] GU…" at bounding box center [747, 379] width 160 height 25
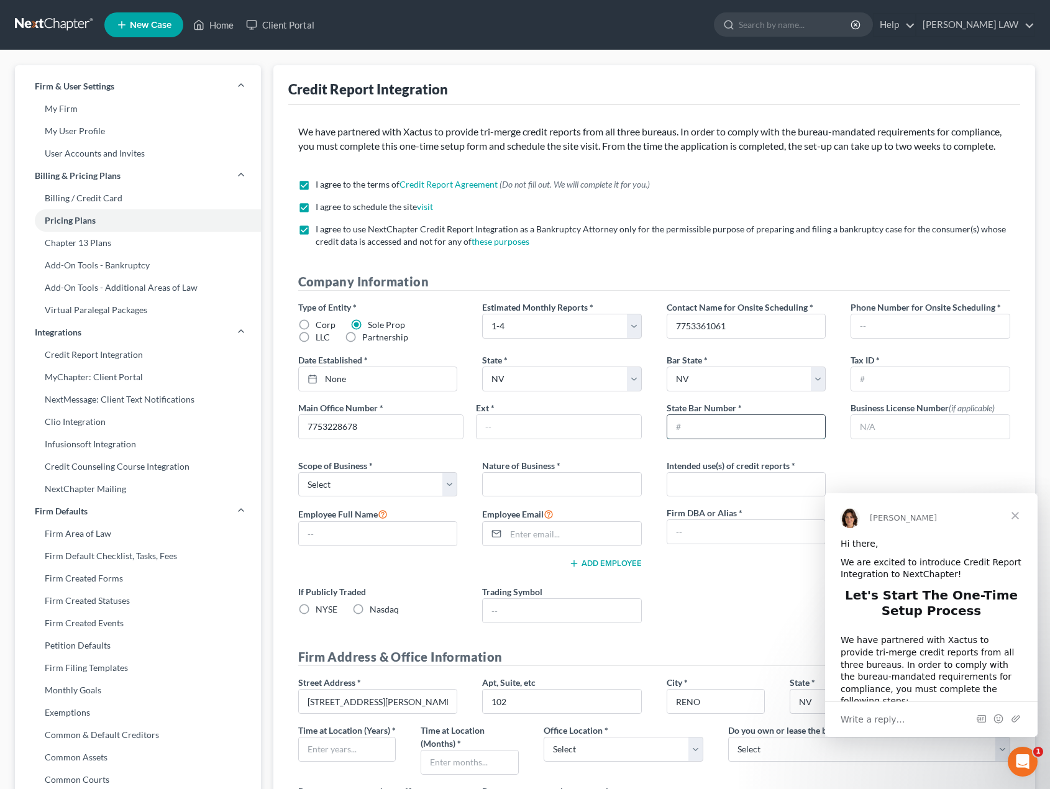
click at [745, 439] on input "text" at bounding box center [746, 427] width 158 height 24
type input "463"
click at [1013, 520] on span "Close" at bounding box center [1015, 515] width 45 height 45
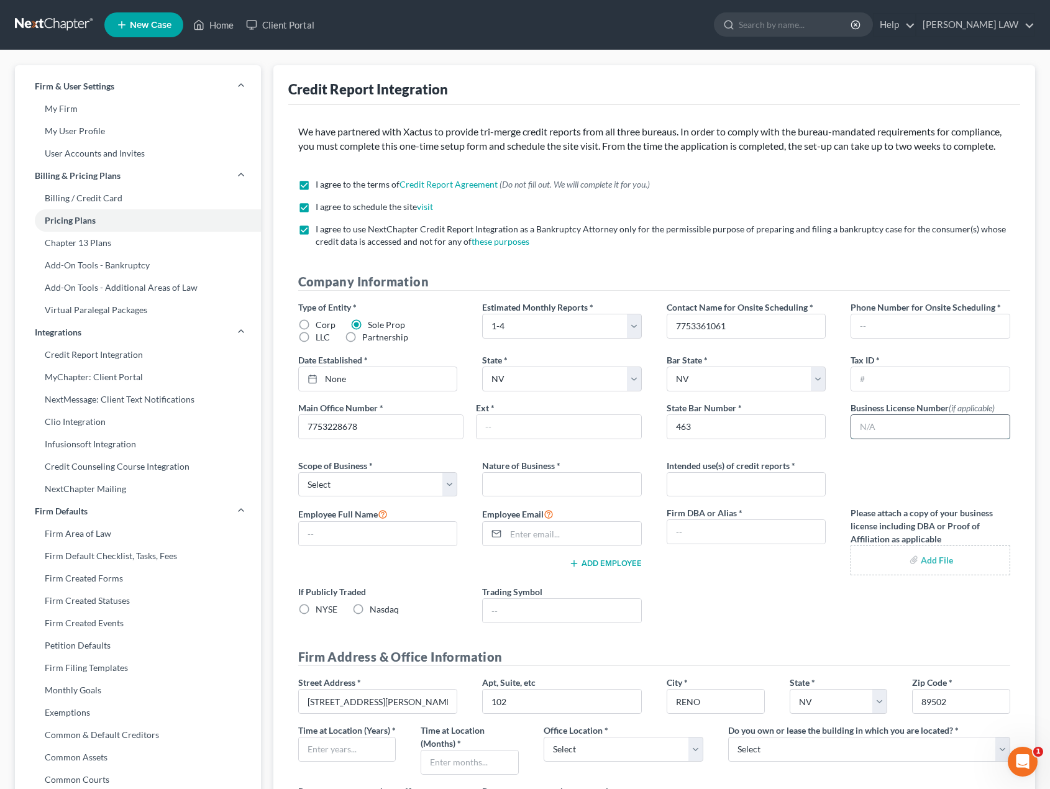
click at [935, 439] on input "text" at bounding box center [930, 427] width 158 height 24
type input "4"
type input "r"
type input "R417A-LIC"
click at [451, 497] on select "Select Local Regional National" at bounding box center [378, 484] width 160 height 25
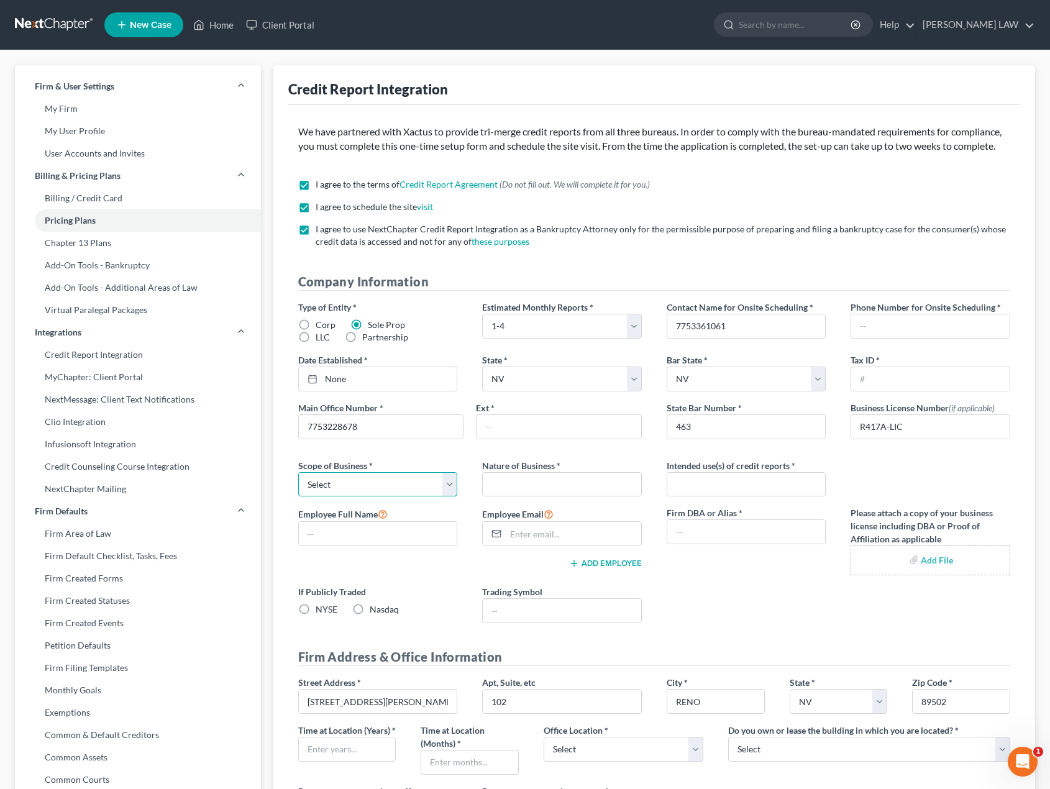
select select "0"
click at [298, 486] on select "Select Local Regional National" at bounding box center [378, 484] width 160 height 25
click at [521, 497] on input "text" at bounding box center [562, 485] width 158 height 24
type input "PROFESSIONAL SERVICES"
type input "BANKRUPTCY"
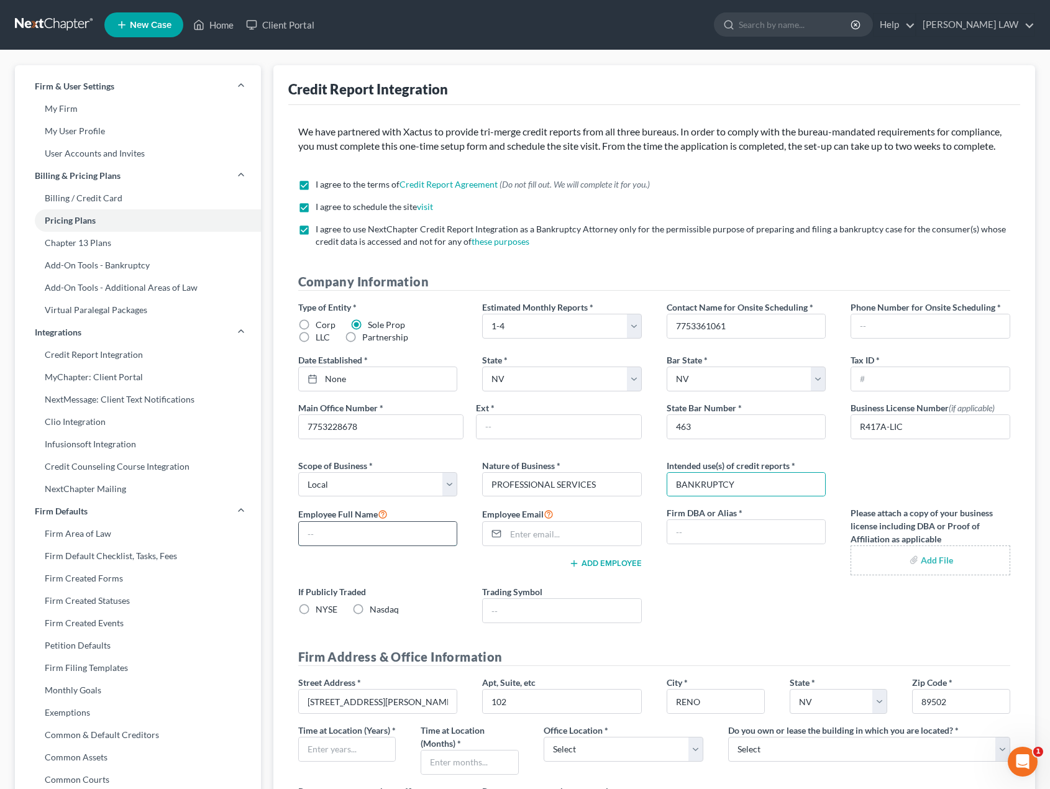
click at [401, 546] on input "text" at bounding box center [378, 534] width 158 height 24
type input "[PERSON_NAME] [PERSON_NAME]"
type input "[EMAIL_ADDRESS][DOMAIN_NAME]"
type input "m"
type input "M. [PERSON_NAME] ESQ"
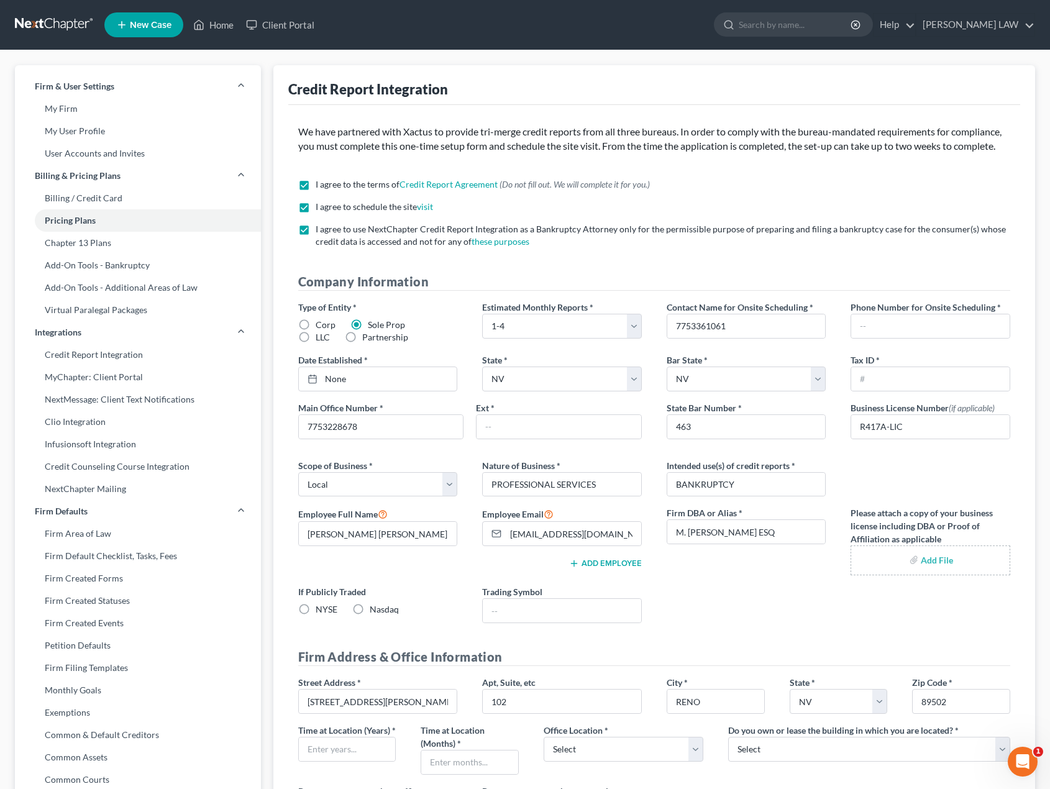
click at [928, 572] on input "file" at bounding box center [930, 560] width 139 height 22
type input "C:\fakepath\Jerry's Business License.pdf"
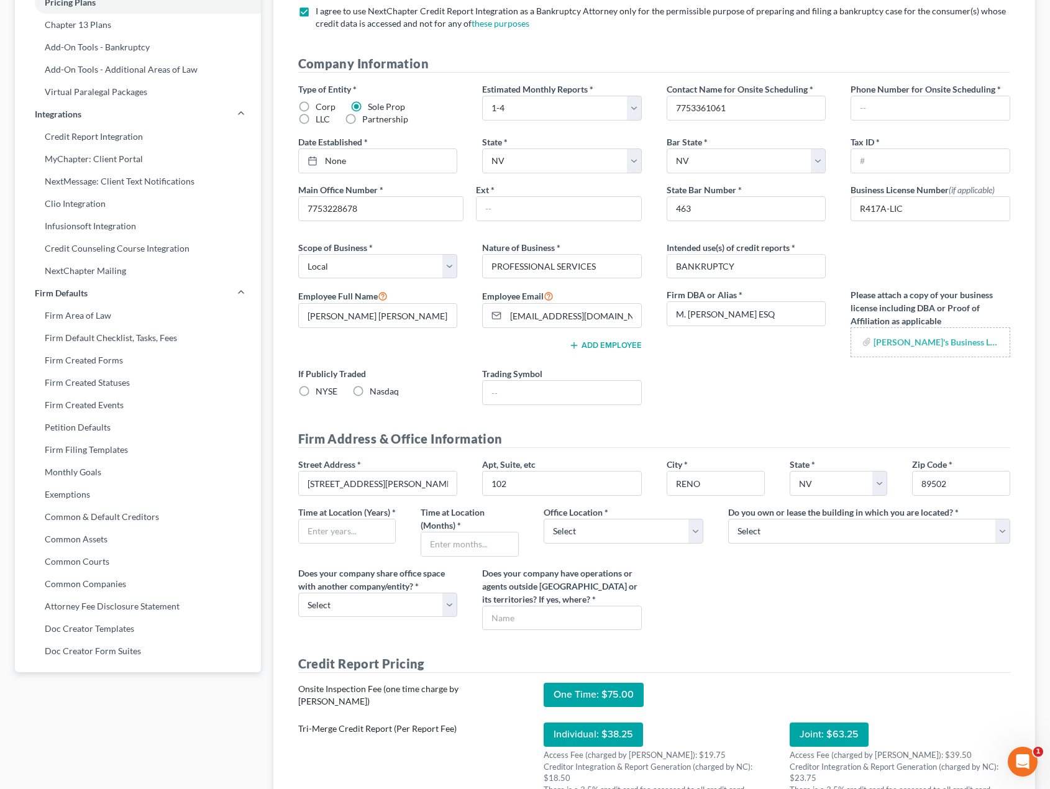
scroll to position [249, 0]
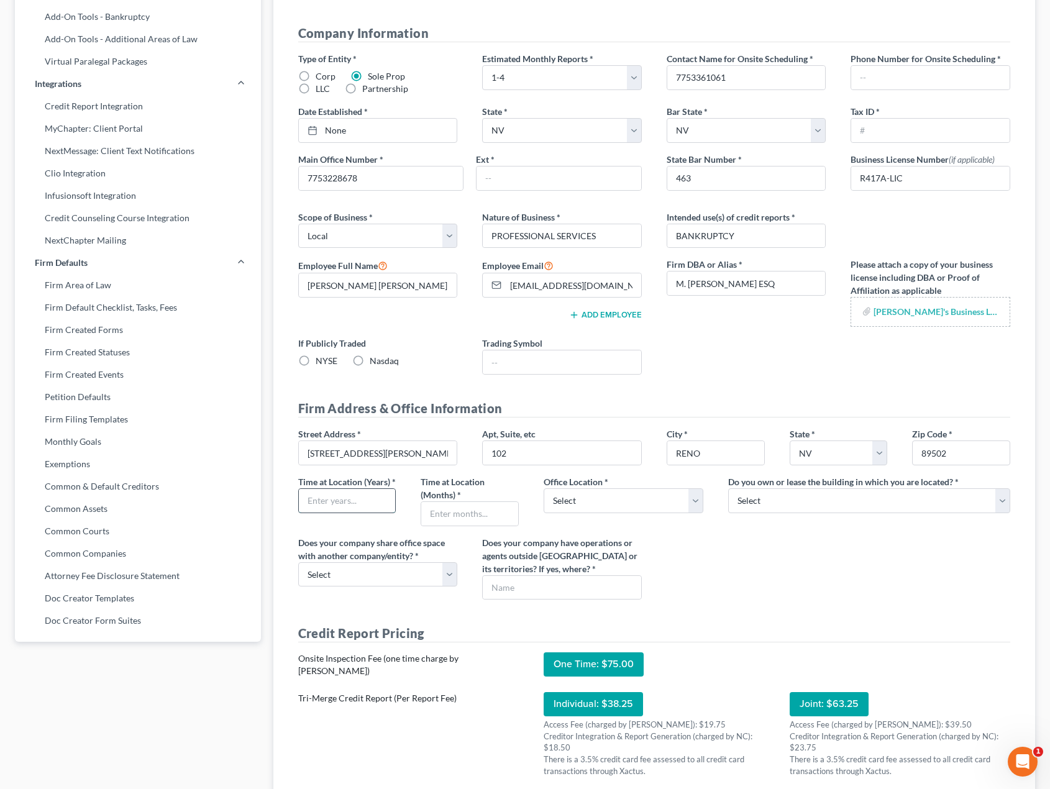
click at [373, 513] on input "text" at bounding box center [347, 501] width 97 height 24
type input "4 YEARS"
click at [689, 508] on select "Select Commercial Residential" at bounding box center [624, 500] width 160 height 25
select select "0"
click at [544, 502] on select "Select Commercial Residential" at bounding box center [624, 500] width 160 height 25
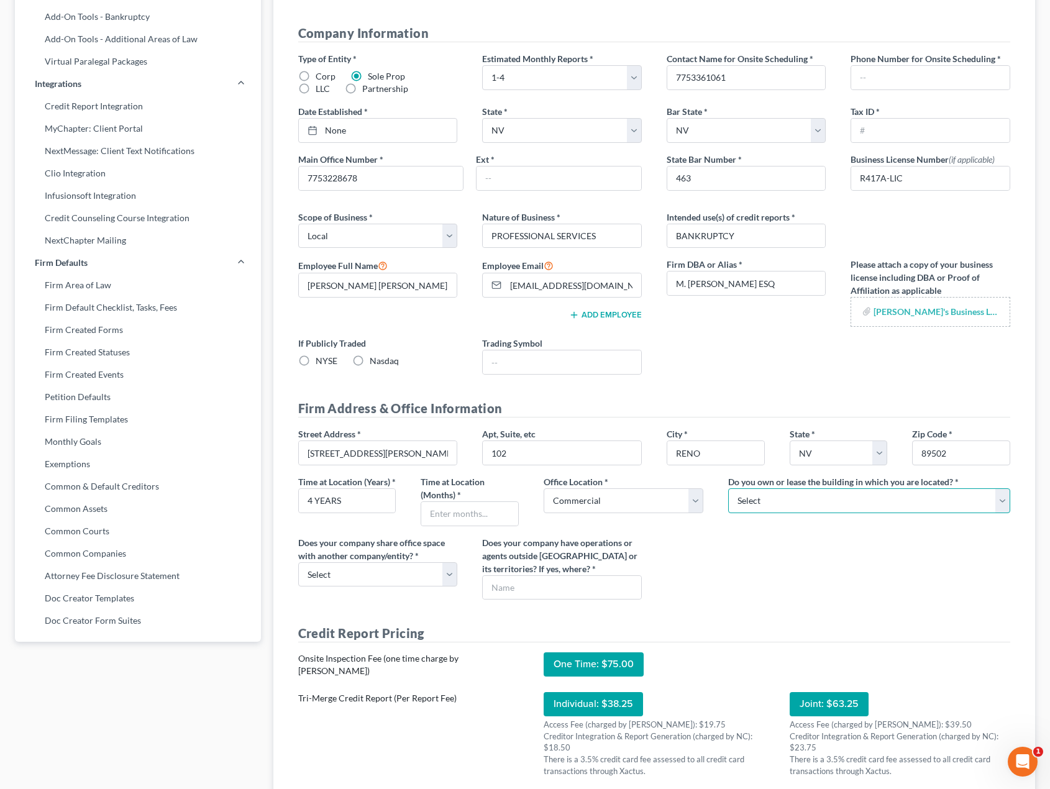
click at [1004, 513] on select "Select Own Lease" at bounding box center [869, 500] width 282 height 25
select select "0"
click at [728, 502] on select "Select Own Lease" at bounding box center [869, 500] width 282 height 25
click at [446, 587] on select "Select Yes No" at bounding box center [378, 574] width 160 height 25
select select "1"
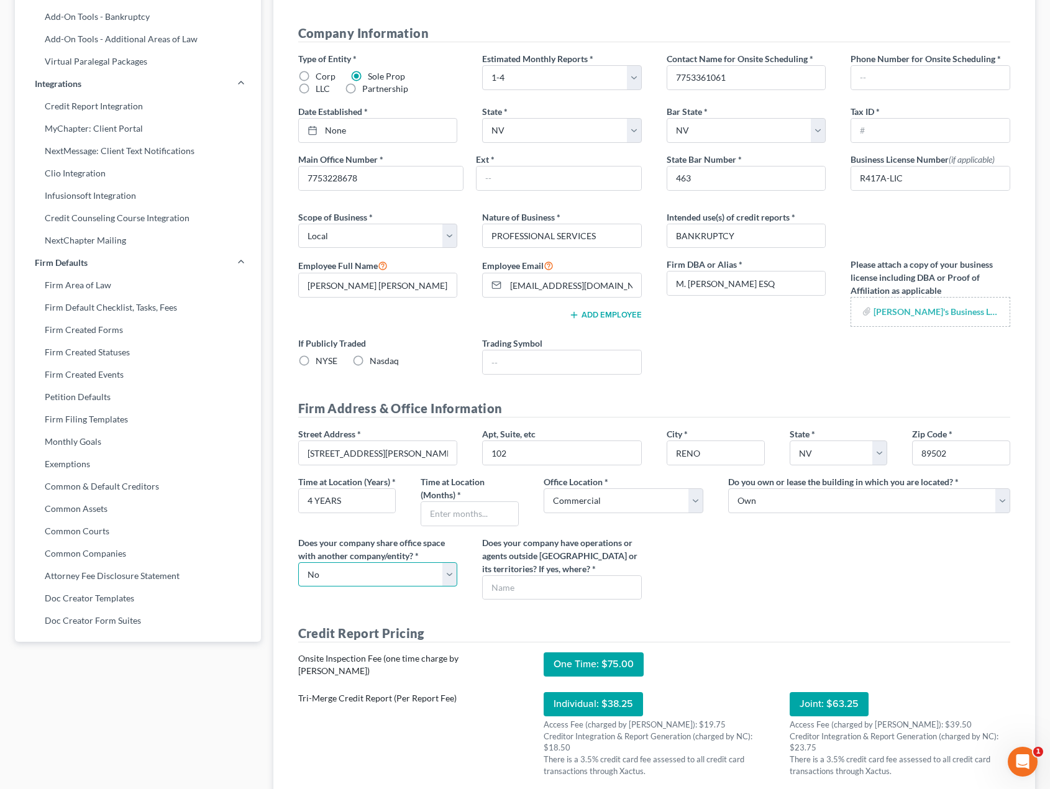
click at [298, 576] on select "Select Yes No" at bounding box center [378, 574] width 160 height 25
click at [612, 600] on input "text" at bounding box center [562, 588] width 158 height 24
type input "N/A"
click at [801, 602] on div "Street Address * [STREET_ADDRESS][PERSON_NAME] * [GEOGRAPHIC_DATA] * State [US_…" at bounding box center [655, 519] width 738 height 182
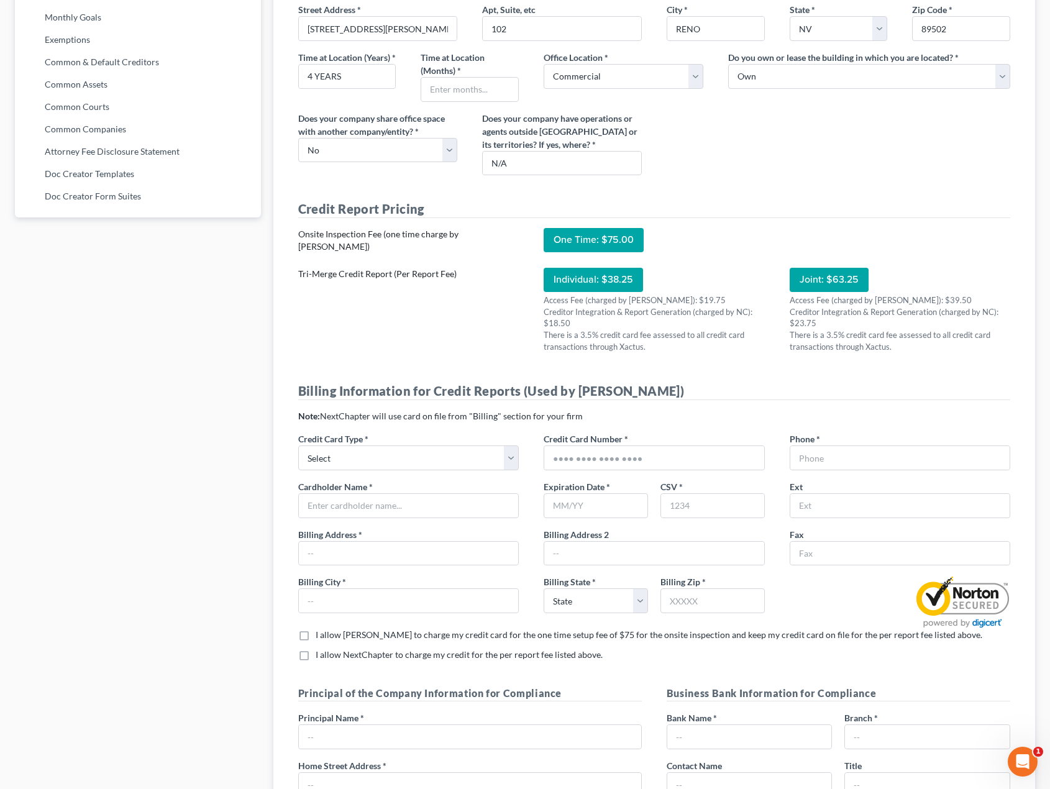
scroll to position [684, 0]
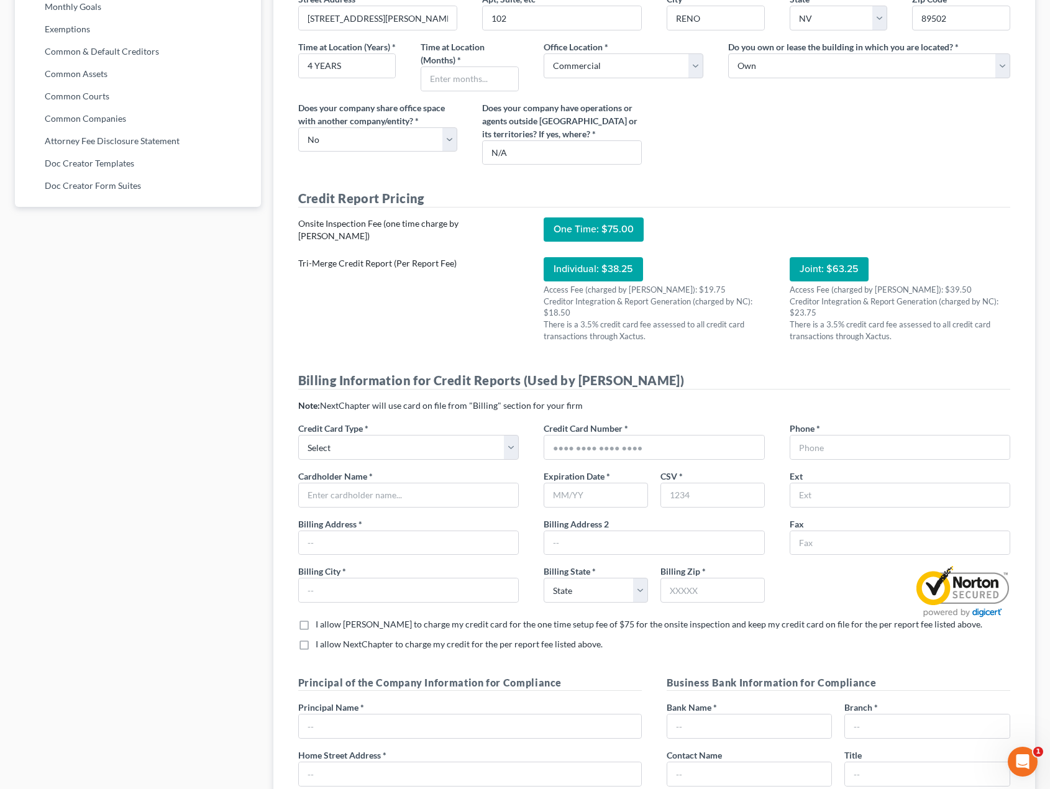
click at [579, 282] on div "Individual: $38.25" at bounding box center [593, 269] width 99 height 24
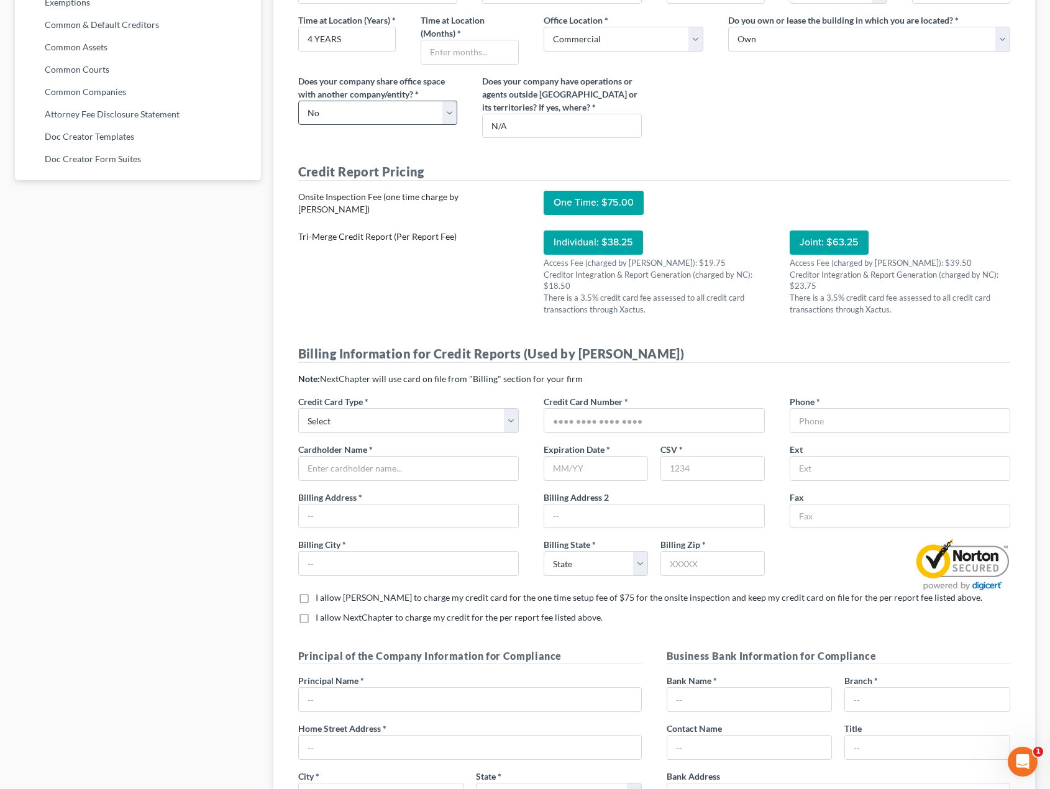
scroll to position [808, 0]
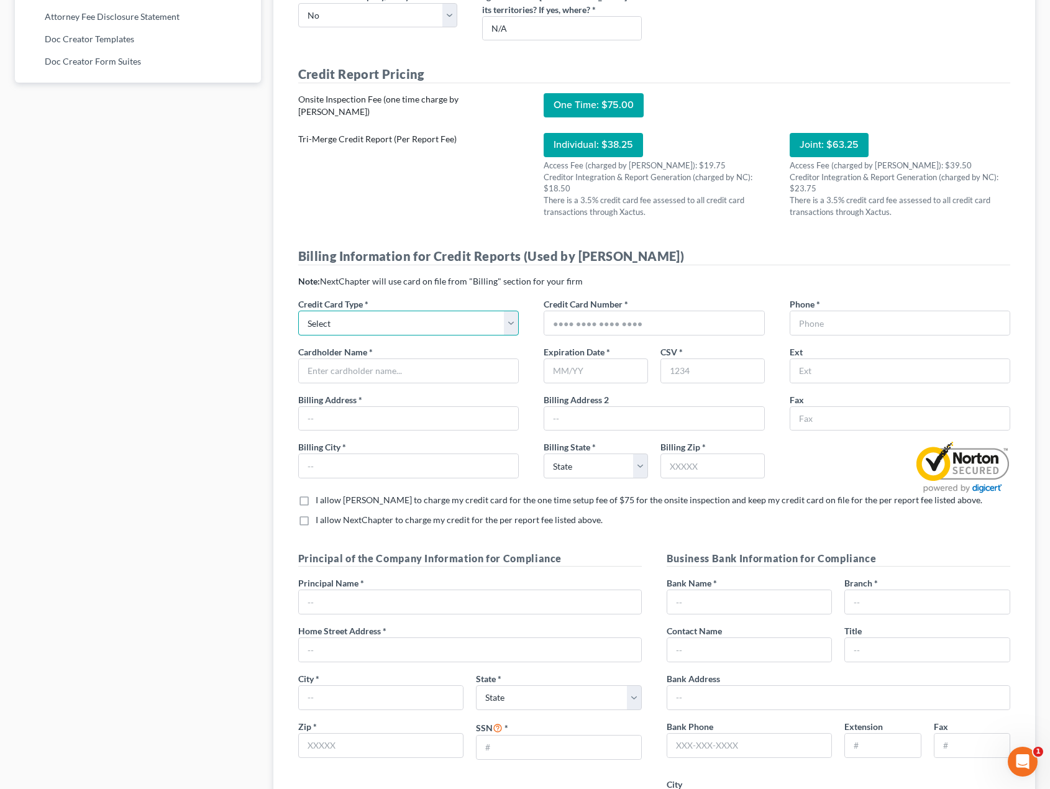
click at [515, 336] on select "Select Visa Master Card American Express Discover" at bounding box center [408, 323] width 221 height 25
select select "0"
click at [298, 324] on select "Select Visa Master Card American Express Discover" at bounding box center [408, 323] width 221 height 25
click at [605, 335] on input "text" at bounding box center [654, 323] width 220 height 24
type input "4"
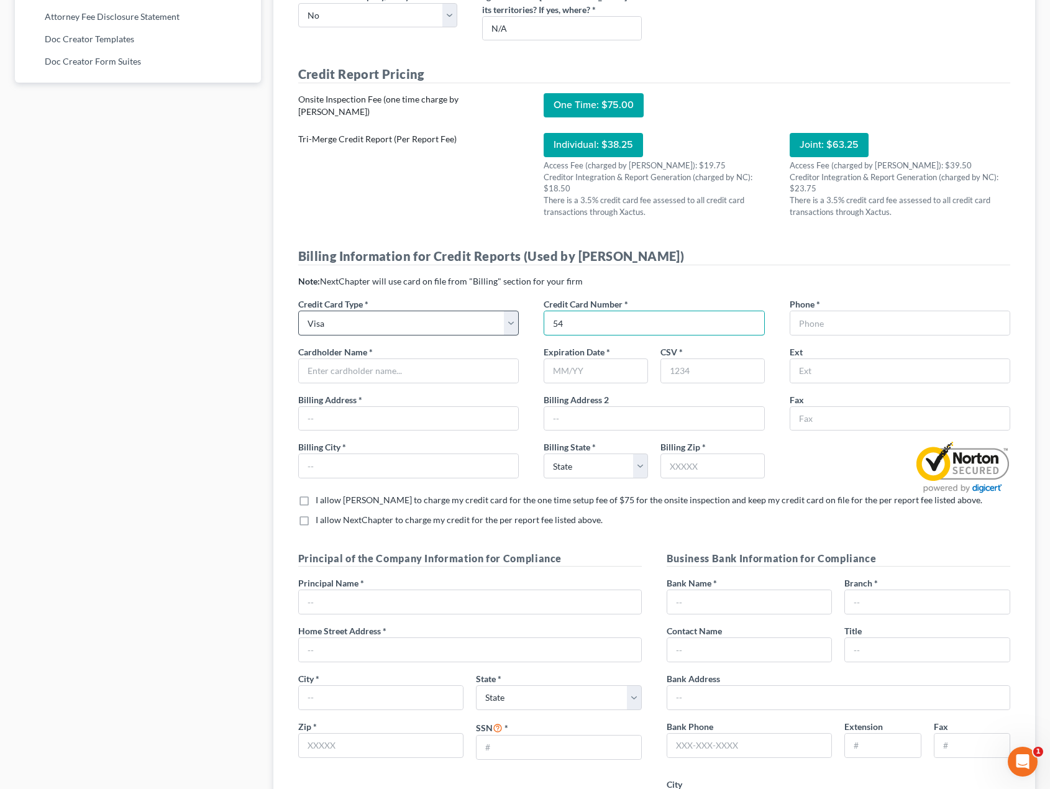
type input "54"
click at [516, 336] on select "Select Visa Master Card American Express Discover" at bounding box center [408, 323] width 221 height 25
select select "1"
click at [298, 324] on select "Select Visa Master Card American Express Discover" at bounding box center [408, 323] width 221 height 25
click at [581, 335] on input "54" at bounding box center [654, 323] width 220 height 24
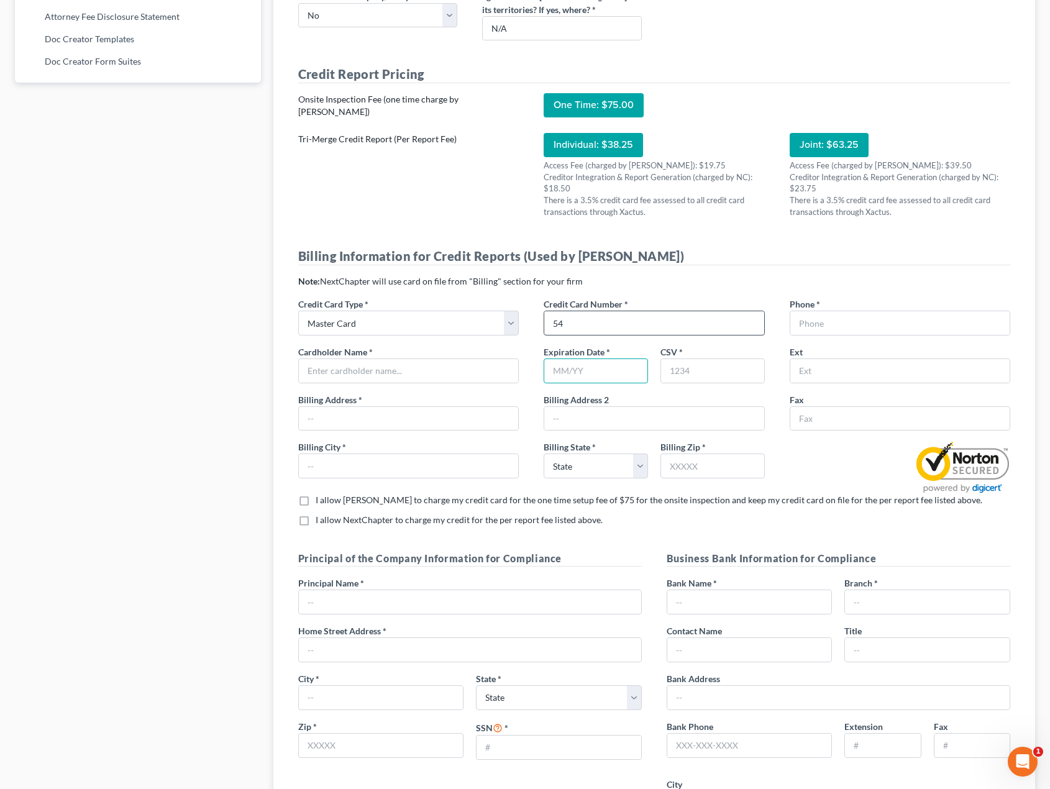
type input "08/30"
click at [620, 335] on input "54" at bounding box center [654, 323] width 220 height 24
type input "[CREDIT_CARD_NUMBER]"
click at [697, 305] on div "Billing Information for Credit Reports (Used by Xactus) Note: NextChapter will …" at bounding box center [655, 391] width 738 height 289
click at [715, 378] on input "text" at bounding box center [712, 371] width 103 height 24
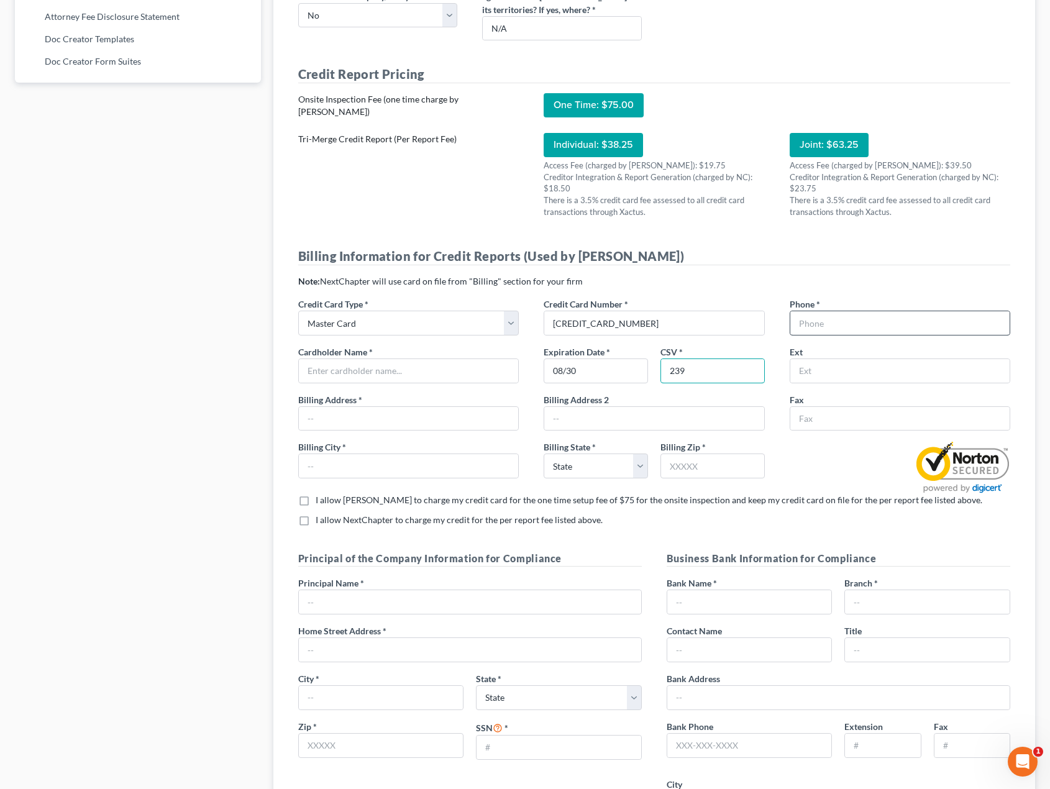
type input "239"
click at [894, 335] on input "text" at bounding box center [900, 323] width 220 height 24
type input "7754619536"
click at [467, 383] on input "text" at bounding box center [409, 371] width 220 height 24
type input "[PERSON_NAME]"
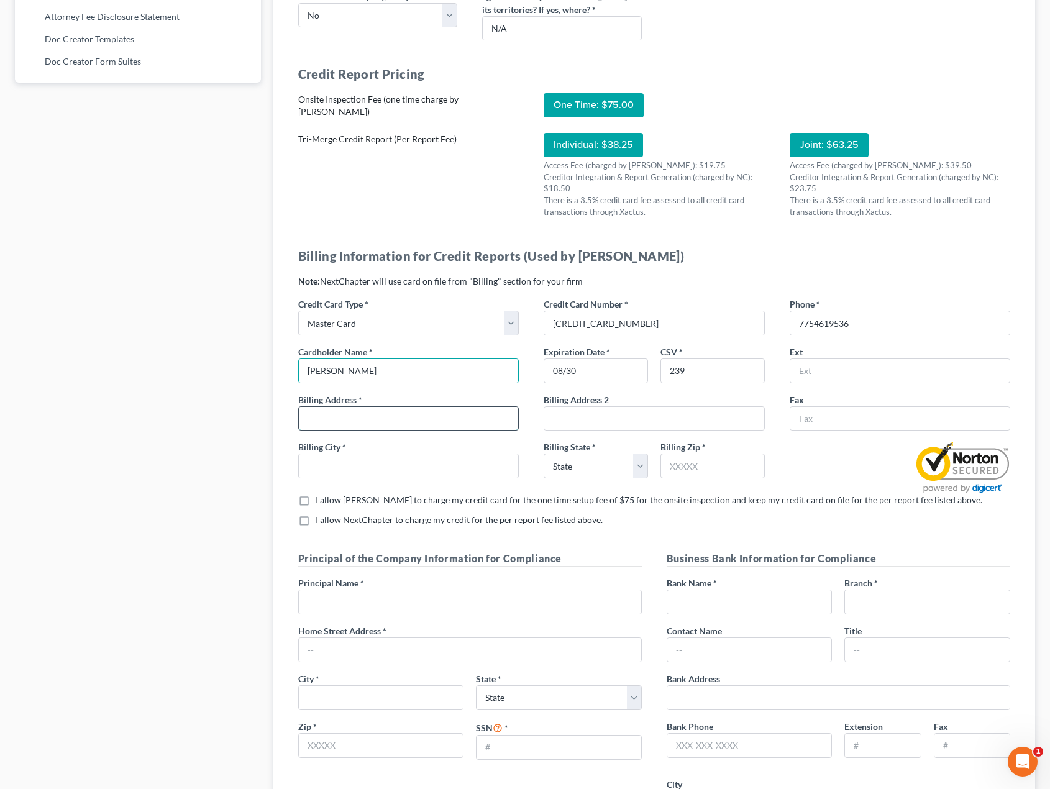
click at [419, 431] on input "text" at bounding box center [409, 419] width 220 height 24
type input "P O BOX 7333"
click at [392, 478] on input "text" at bounding box center [409, 466] width 220 height 24
type input "RENO"
click at [637, 477] on select "State [US_STATE] AK AR AZ CA CO CT DE DC [GEOGRAPHIC_DATA] [GEOGRAPHIC_DATA] GU…" at bounding box center [596, 466] width 104 height 25
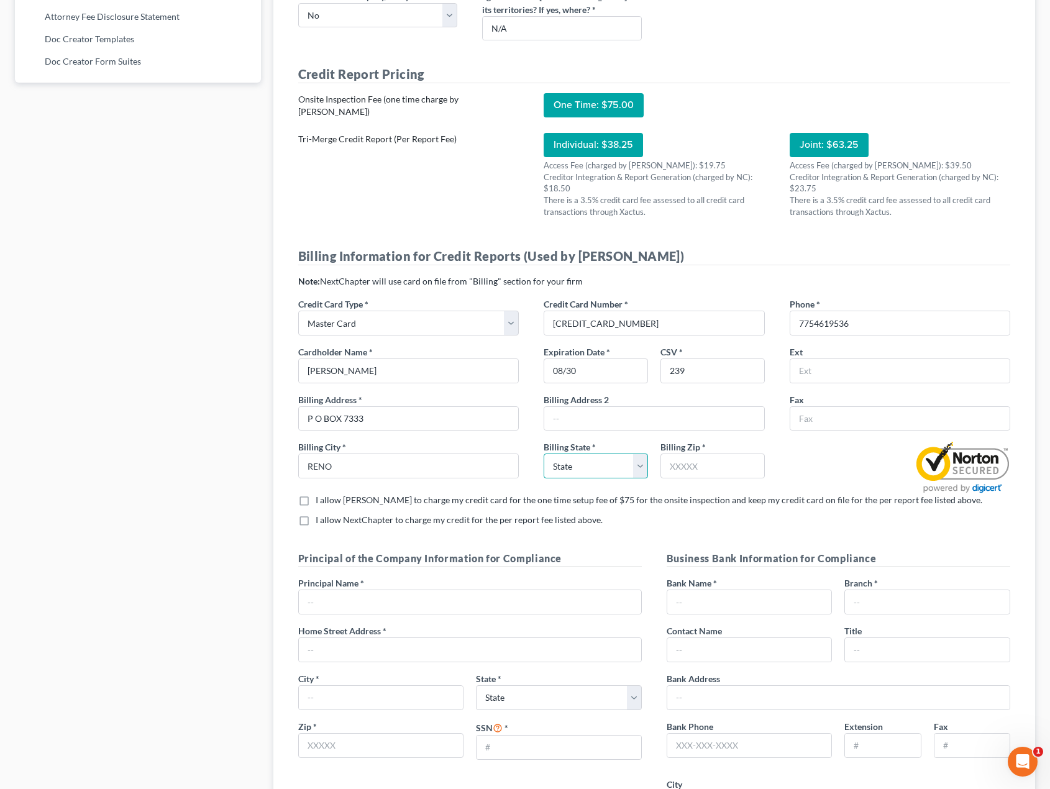
select select "31"
click at [544, 467] on select "State [US_STATE] AK AR AZ CA CO CT DE DC [GEOGRAPHIC_DATA] [GEOGRAPHIC_DATA] GU…" at bounding box center [596, 466] width 104 height 25
click at [685, 474] on input "text" at bounding box center [713, 466] width 104 height 25
type input "89510"
click at [895, 232] on div "Credit Report Pricing Onsite Inspection Fee (one time charge by [PERSON_NAME]) …" at bounding box center [655, 148] width 738 height 167
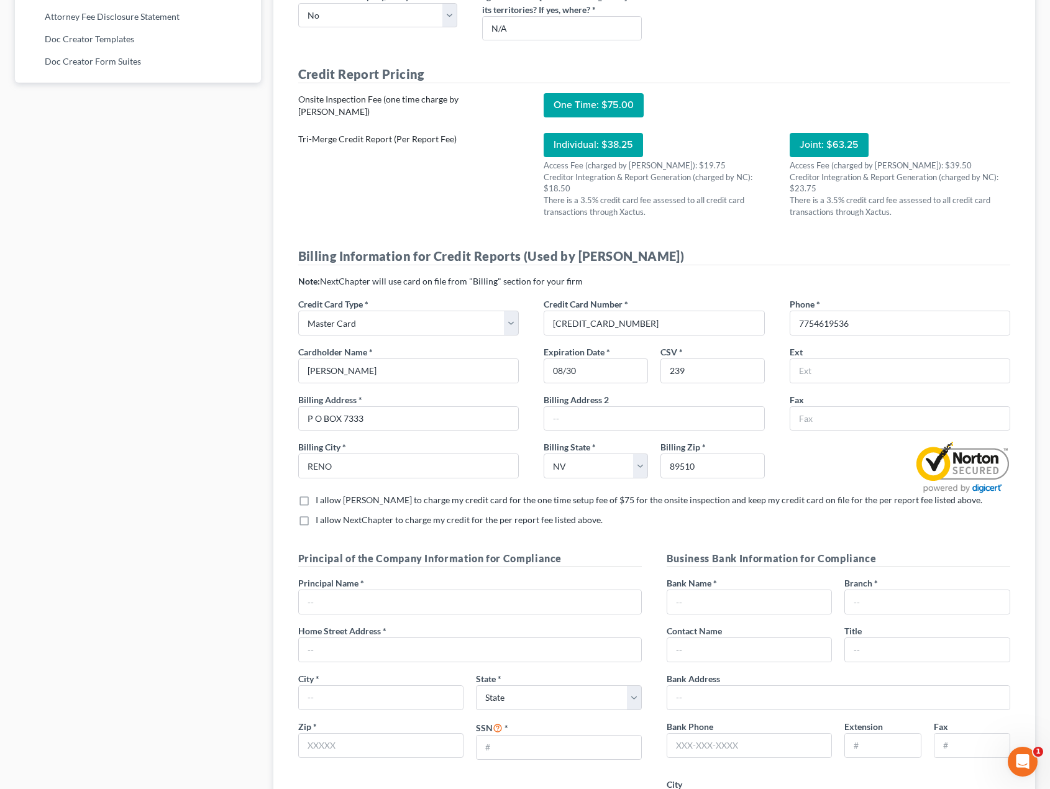
type input "Reno"
click at [316, 506] on label "I allow [PERSON_NAME] to charge my credit card for the one time setup fee of $7…" at bounding box center [649, 500] width 667 height 12
click at [321, 502] on input "I allow [PERSON_NAME] to charge my credit card for the one time setup fee of $7…" at bounding box center [325, 498] width 8 height 8
checkbox input "true"
click at [316, 526] on label "I allow NextChapter to charge my credit for the per report fee listed above. *" at bounding box center [459, 520] width 287 height 12
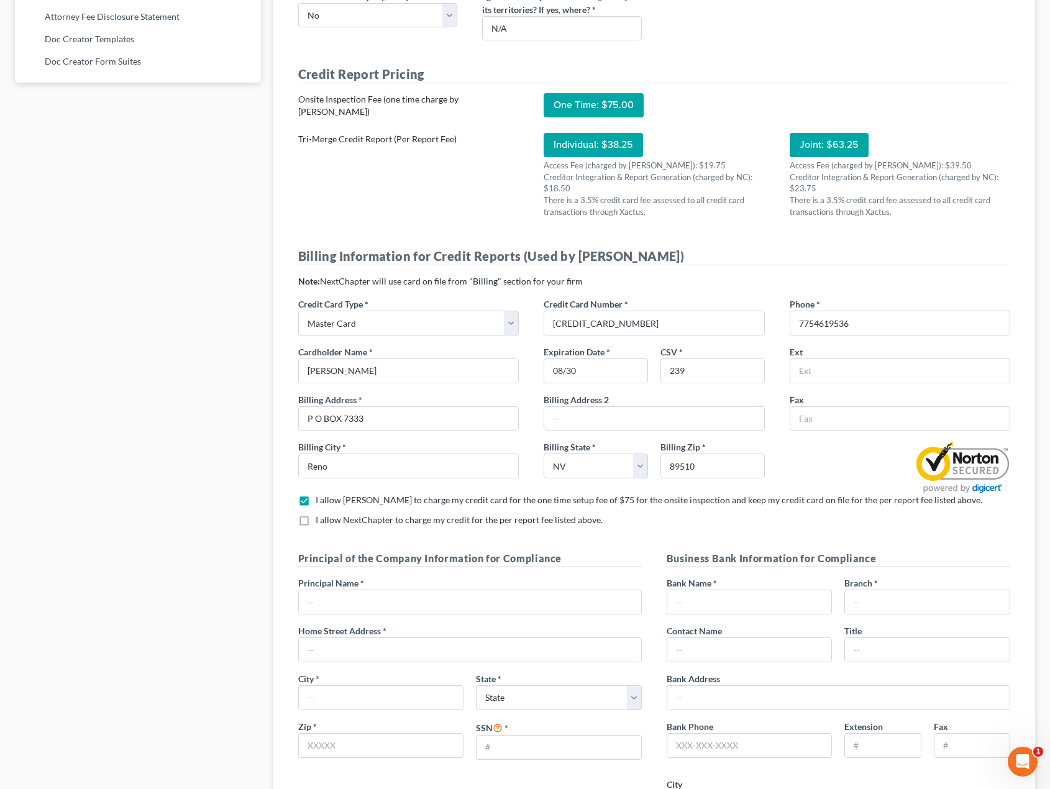
click at [321, 522] on input "I allow NextChapter to charge my credit for the per report fee listed above. *" at bounding box center [325, 518] width 8 height 8
checkbox input "true"
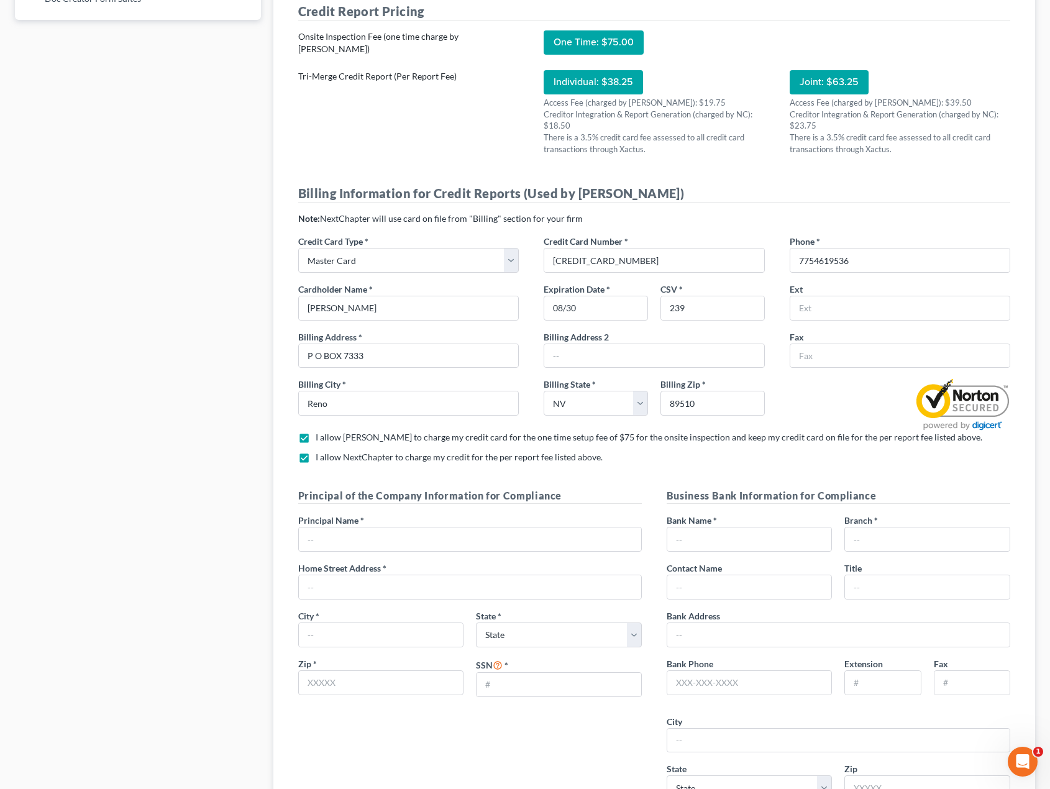
scroll to position [932, 0]
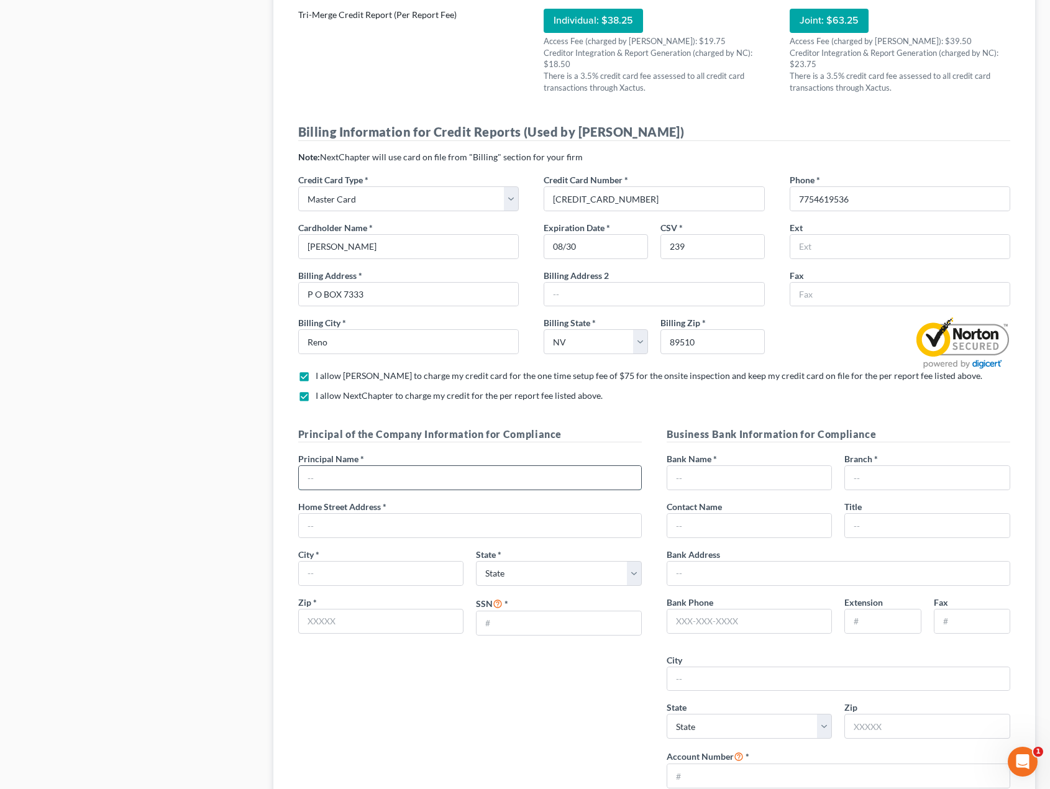
click at [452, 490] on input "text" at bounding box center [470, 478] width 342 height 24
type input "j"
type input "[PERSON_NAME]"
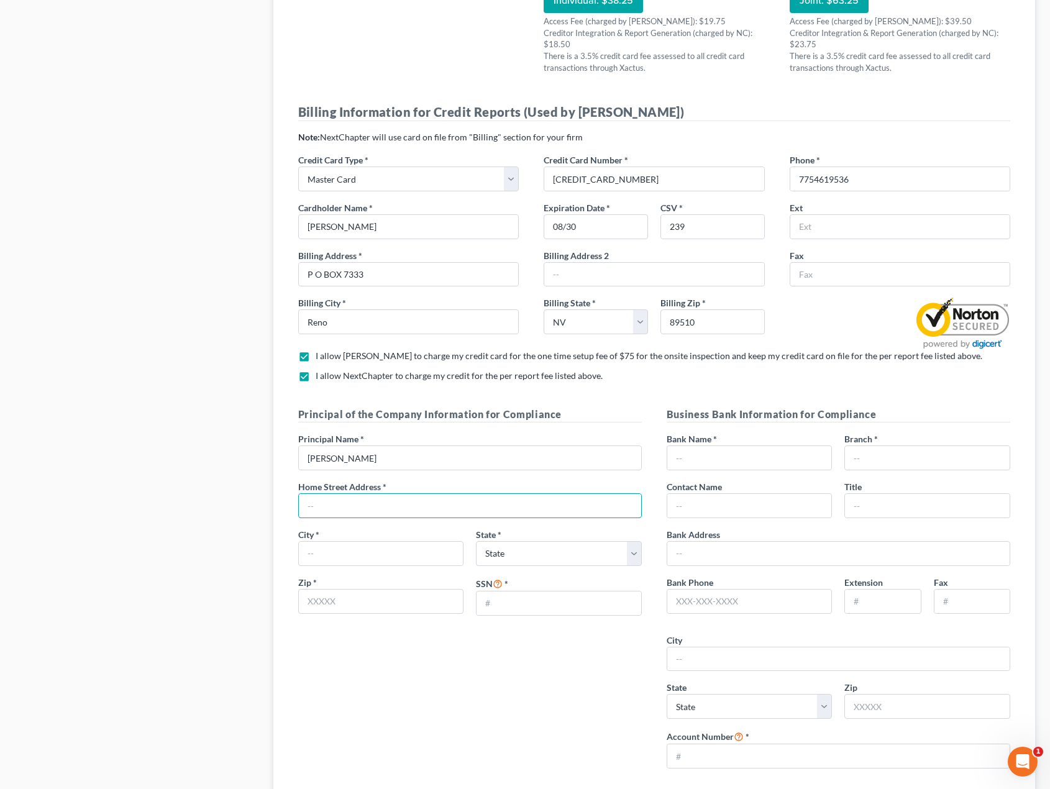
scroll to position [1056, 0]
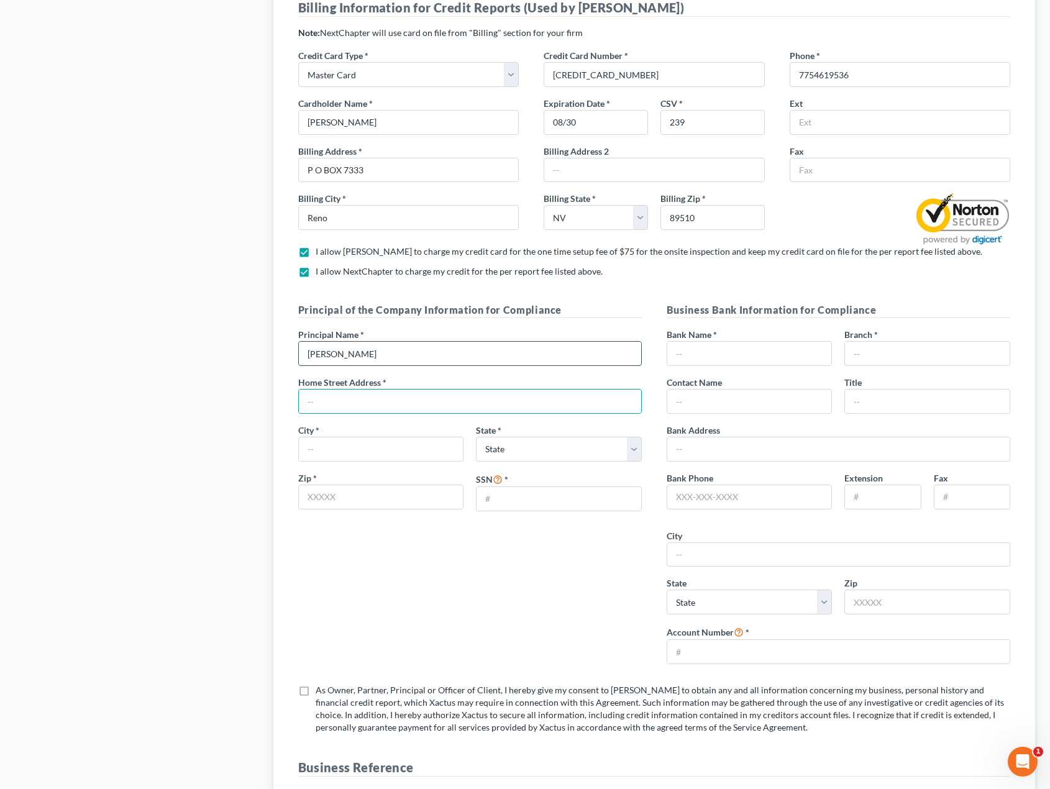
click at [383, 365] on input "[PERSON_NAME]" at bounding box center [470, 354] width 342 height 24
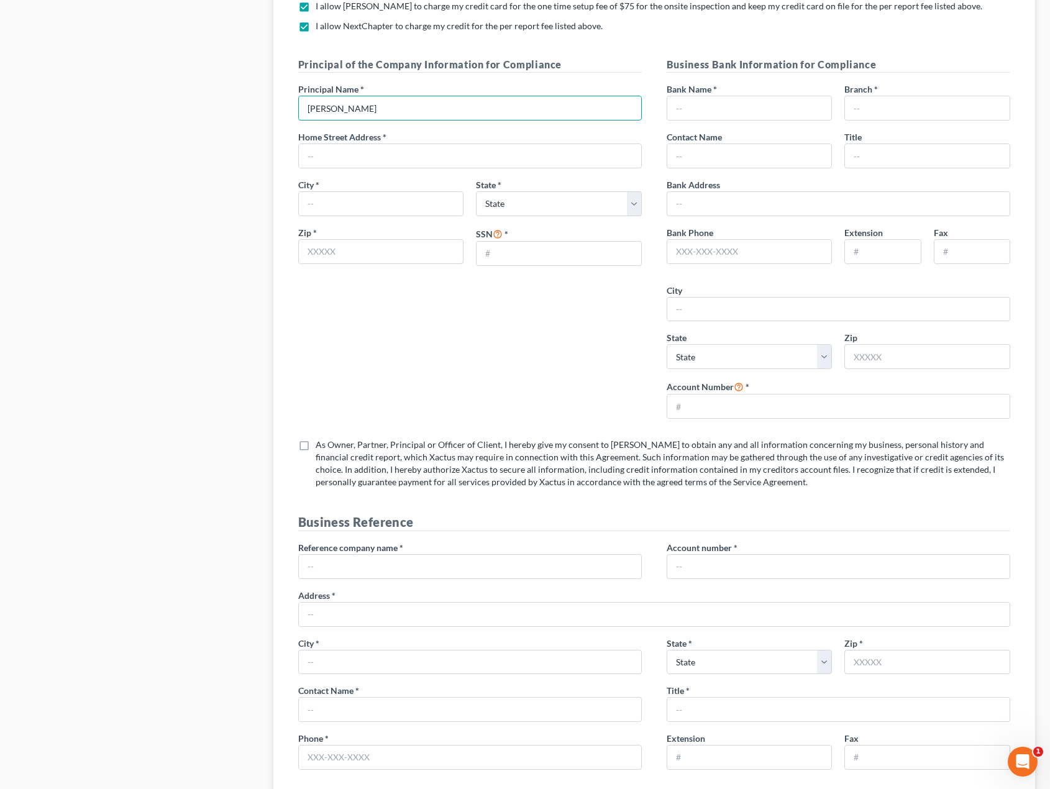
scroll to position [1243, 0]
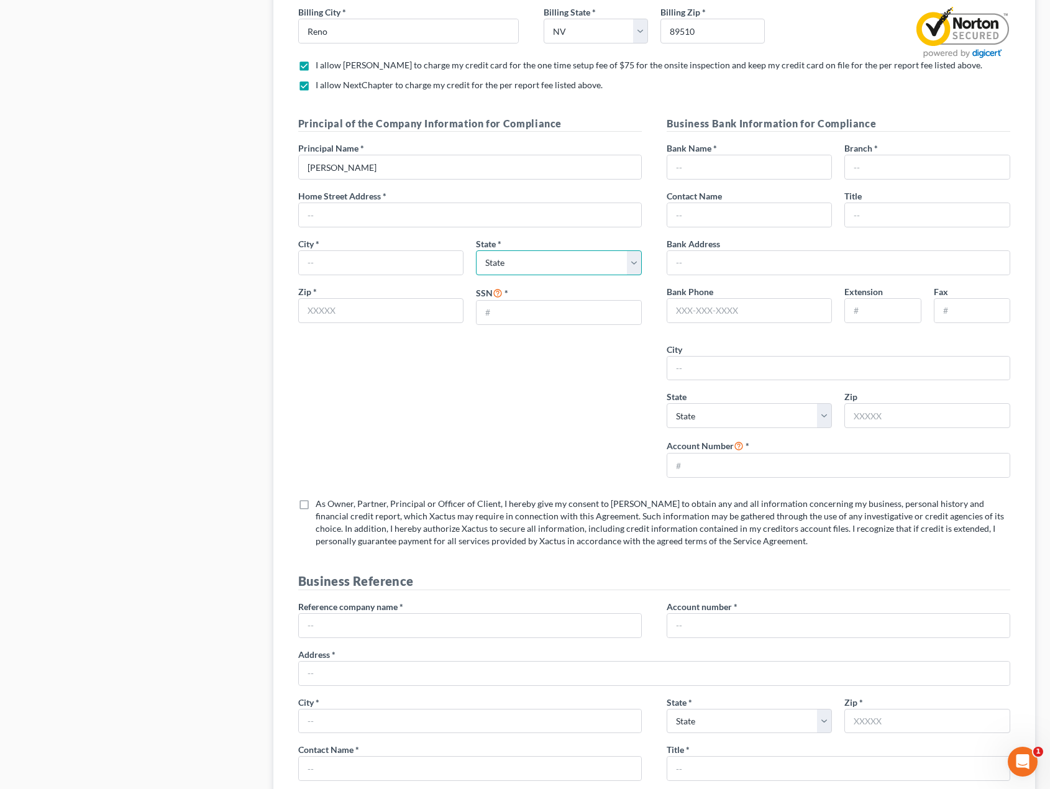
click at [635, 275] on select "State [US_STATE] AK AR AZ CA CO CT DE DC [GEOGRAPHIC_DATA] [GEOGRAPHIC_DATA] GU…" at bounding box center [559, 262] width 166 height 25
select select "31"
click at [476, 263] on select "State [US_STATE] AK AR AZ CA CO CT DE DC [GEOGRAPHIC_DATA] [GEOGRAPHIC_DATA] GU…" at bounding box center [559, 262] width 166 height 25
click at [823, 428] on select "State [US_STATE] AK AR AZ CA CO CT DE DC [GEOGRAPHIC_DATA] [GEOGRAPHIC_DATA] GU…" at bounding box center [750, 415] width 166 height 25
click at [667, 417] on select "State [US_STATE] AK AR AZ CA CO CT DE DC [GEOGRAPHIC_DATA] [GEOGRAPHIC_DATA] GU…" at bounding box center [750, 415] width 166 height 25
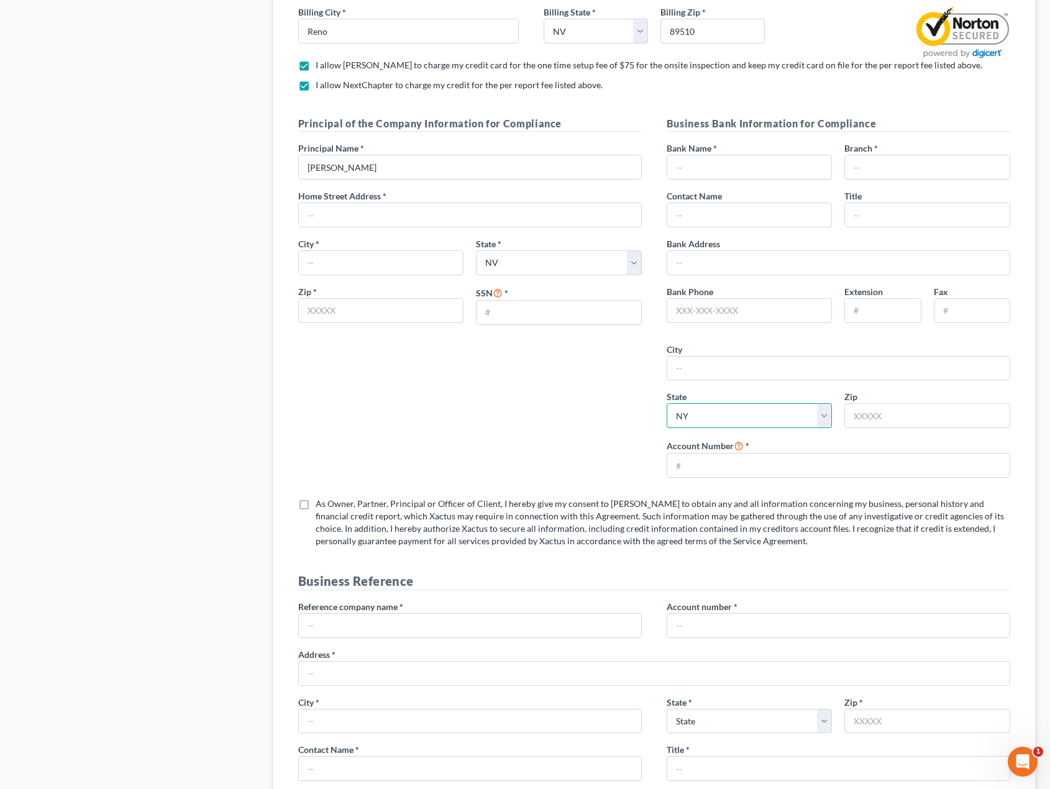
click at [827, 428] on select "State [US_STATE] AK AR AZ CA CO CT DE DC [GEOGRAPHIC_DATA] [GEOGRAPHIC_DATA] GU…" at bounding box center [750, 415] width 166 height 25
select select "31"
click at [667, 417] on select "State [US_STATE] AK AR AZ CA CO CT DE DC [GEOGRAPHIC_DATA] [GEOGRAPHIC_DATA] GU…" at bounding box center [750, 415] width 166 height 25
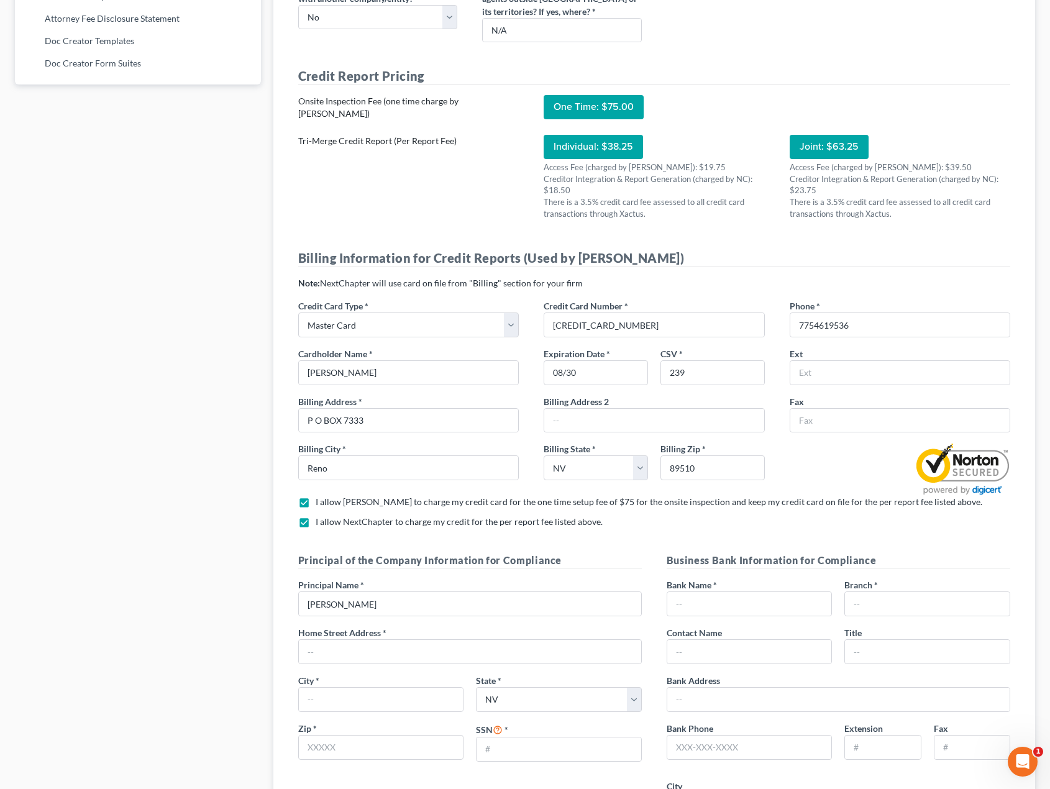
scroll to position [831, 0]
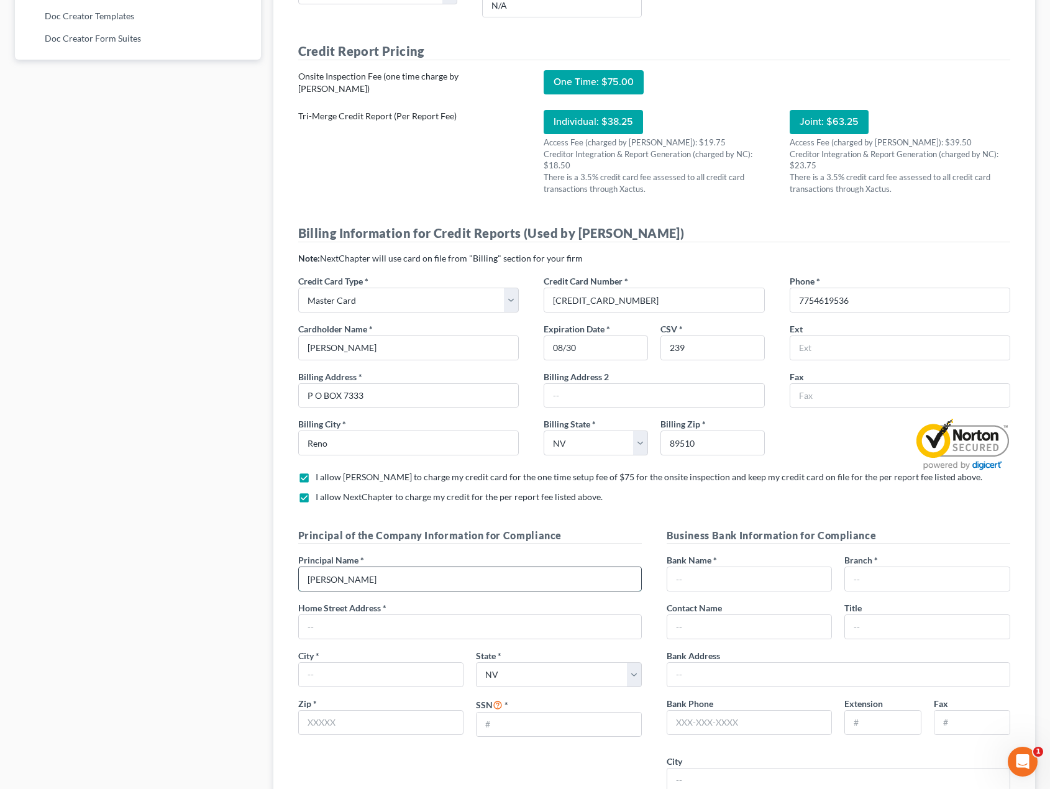
click at [463, 591] on input "[PERSON_NAME]" at bounding box center [470, 579] width 342 height 24
type input "J"
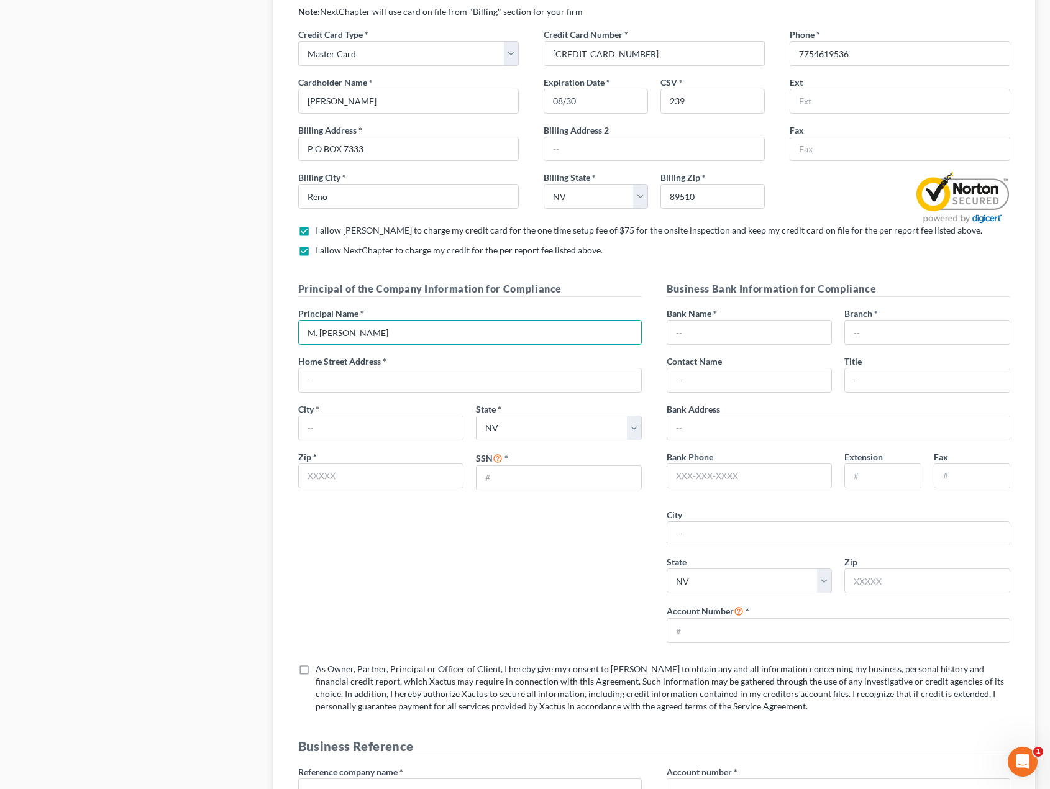
scroll to position [1079, 0]
type input "M. [PERSON_NAME]"
click at [415, 390] on input "text" at bounding box center [470, 379] width 342 height 24
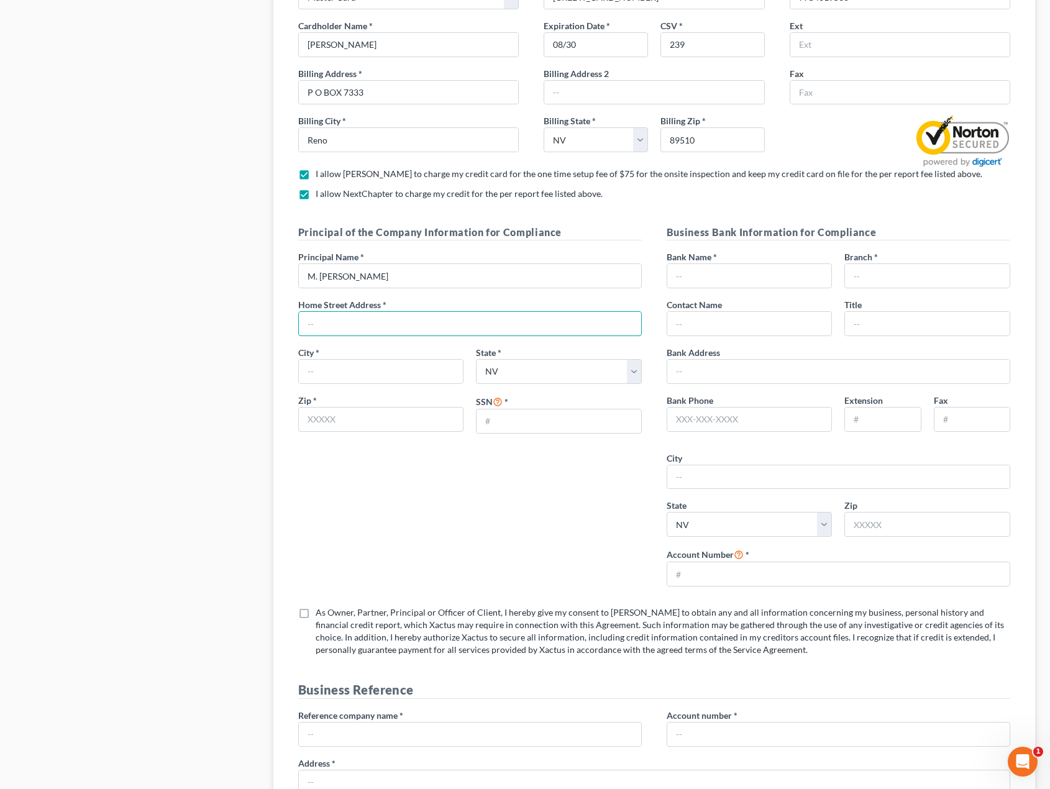
scroll to position [1142, 0]
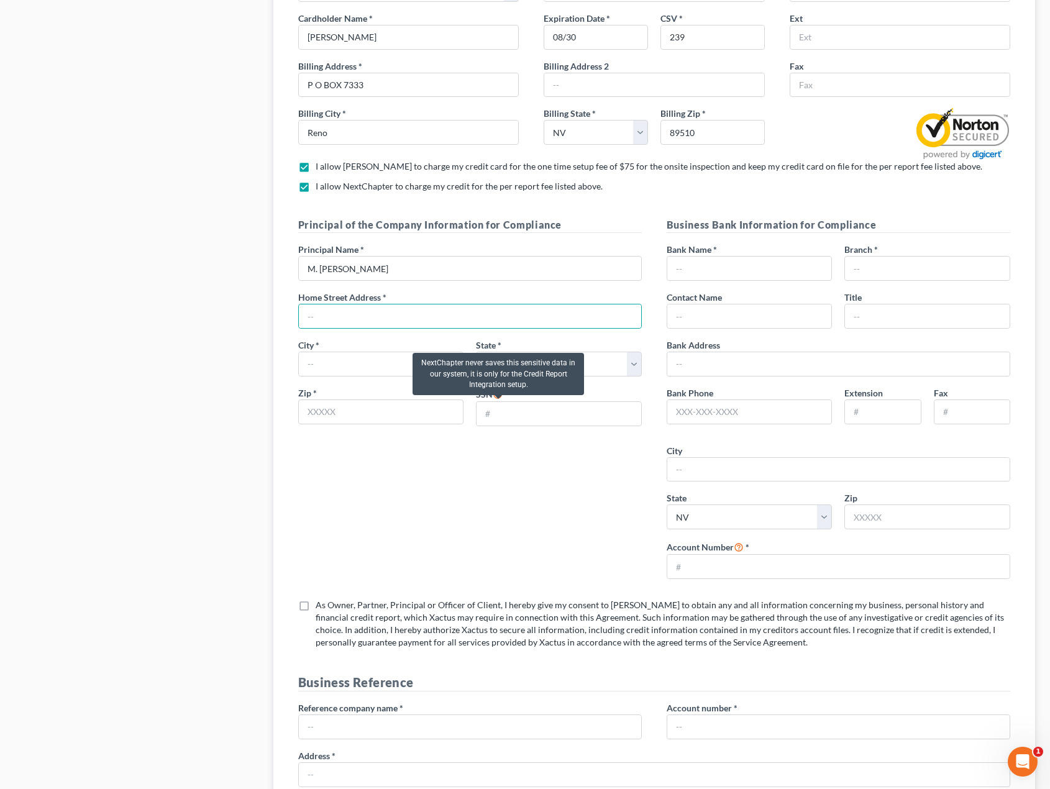
click at [496, 400] on icon at bounding box center [498, 394] width 10 height 12
click at [551, 514] on div "Principal of the Company Information for Compliance Principal Name * M. [PERSON…" at bounding box center [470, 403] width 369 height 371
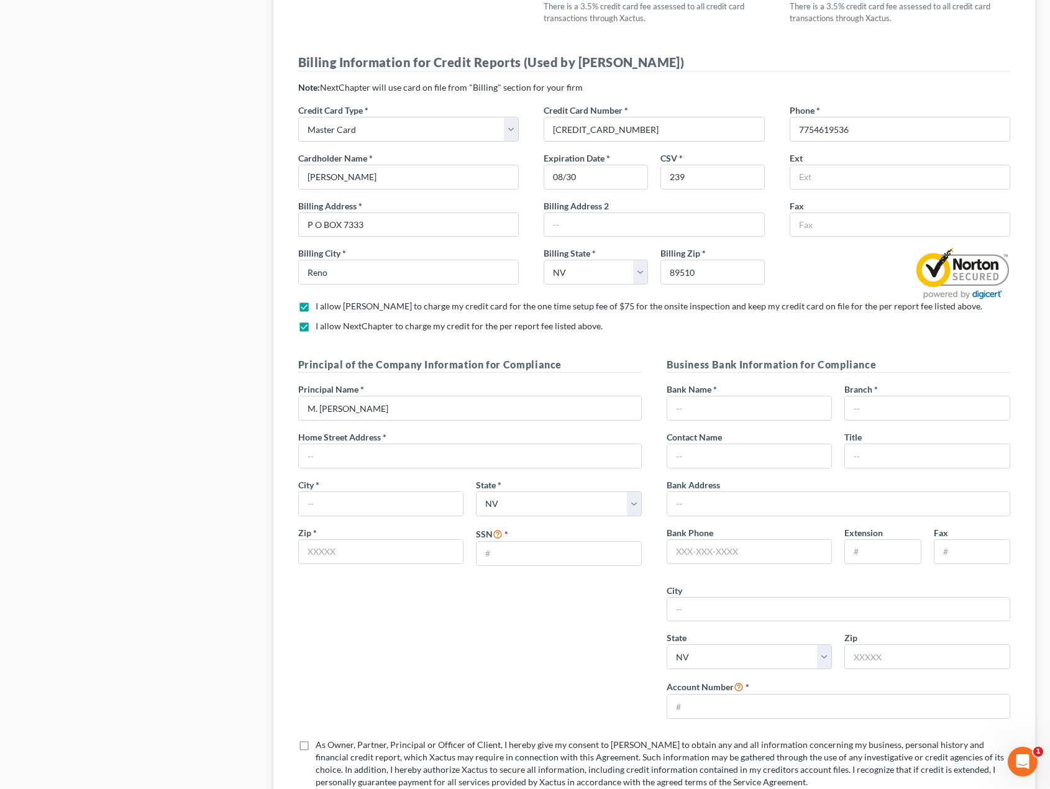
scroll to position [1056, 0]
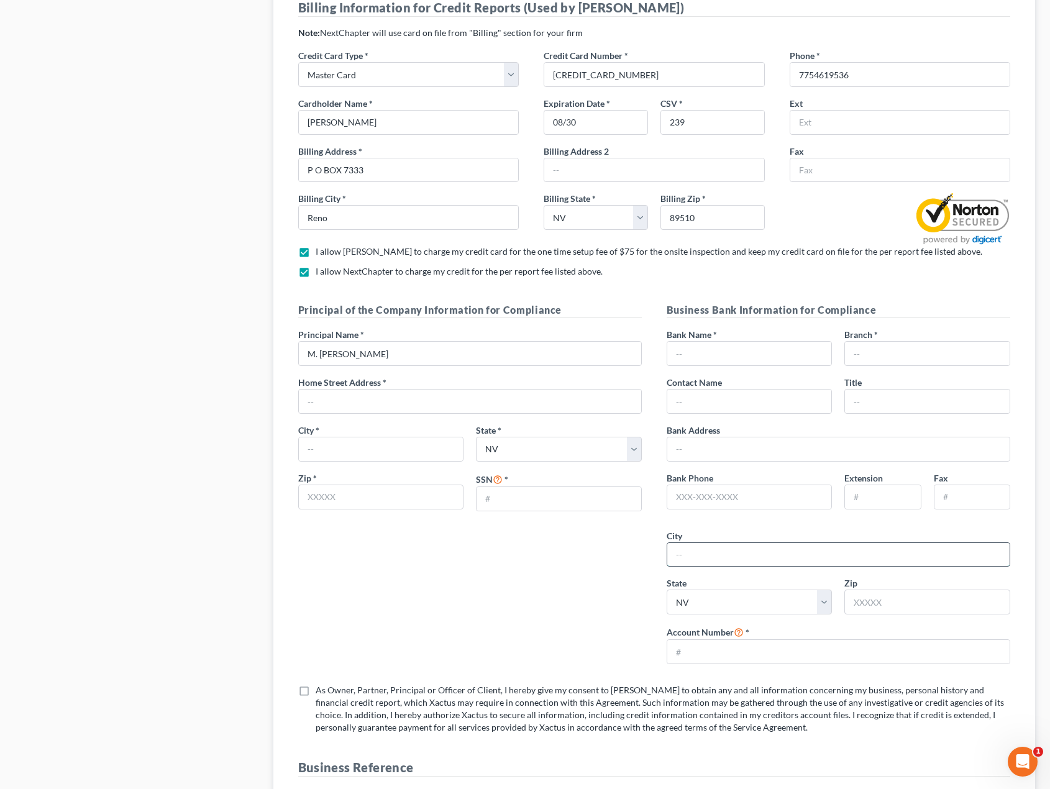
click at [712, 567] on input "text" at bounding box center [838, 555] width 342 height 24
type input "RENO"
click at [476, 413] on input "text" at bounding box center [470, 402] width 342 height 24
type input "[STREET_ADDRESS][PERSON_NAME]"
click at [414, 461] on input "text" at bounding box center [381, 450] width 165 height 24
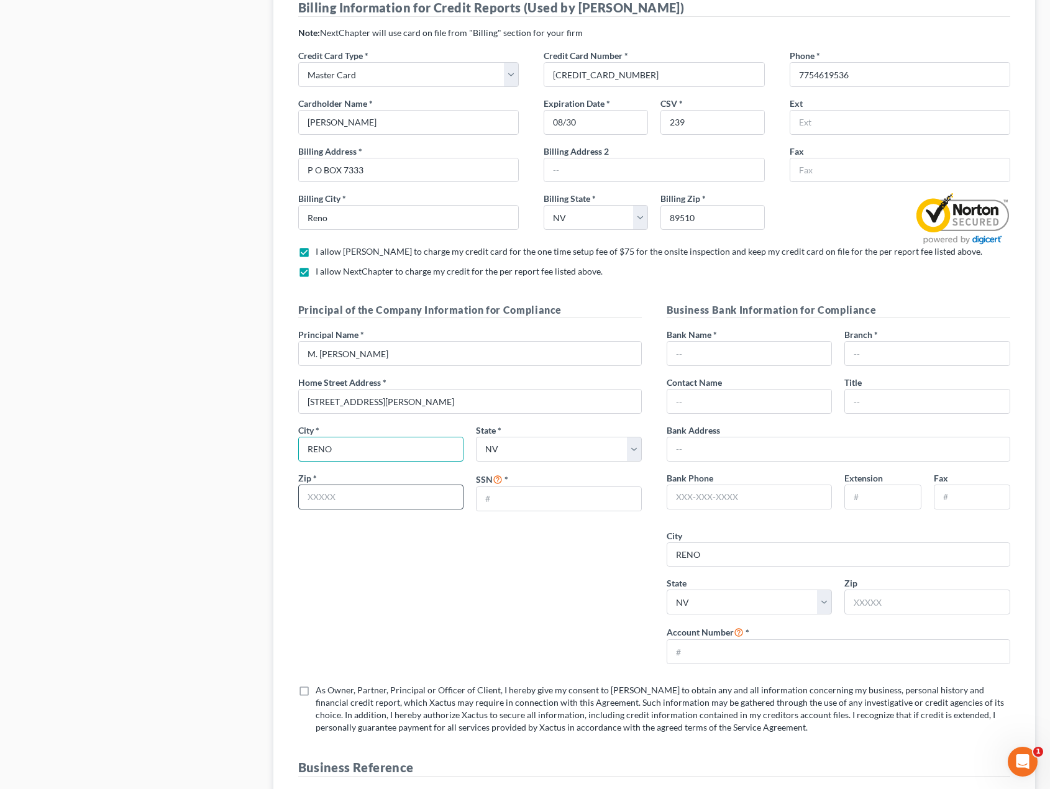
type input "RENO"
click at [380, 510] on input "text" at bounding box center [381, 497] width 166 height 25
type input "89509"
click at [512, 511] on input "text" at bounding box center [559, 499] width 165 height 24
type input "Reno"
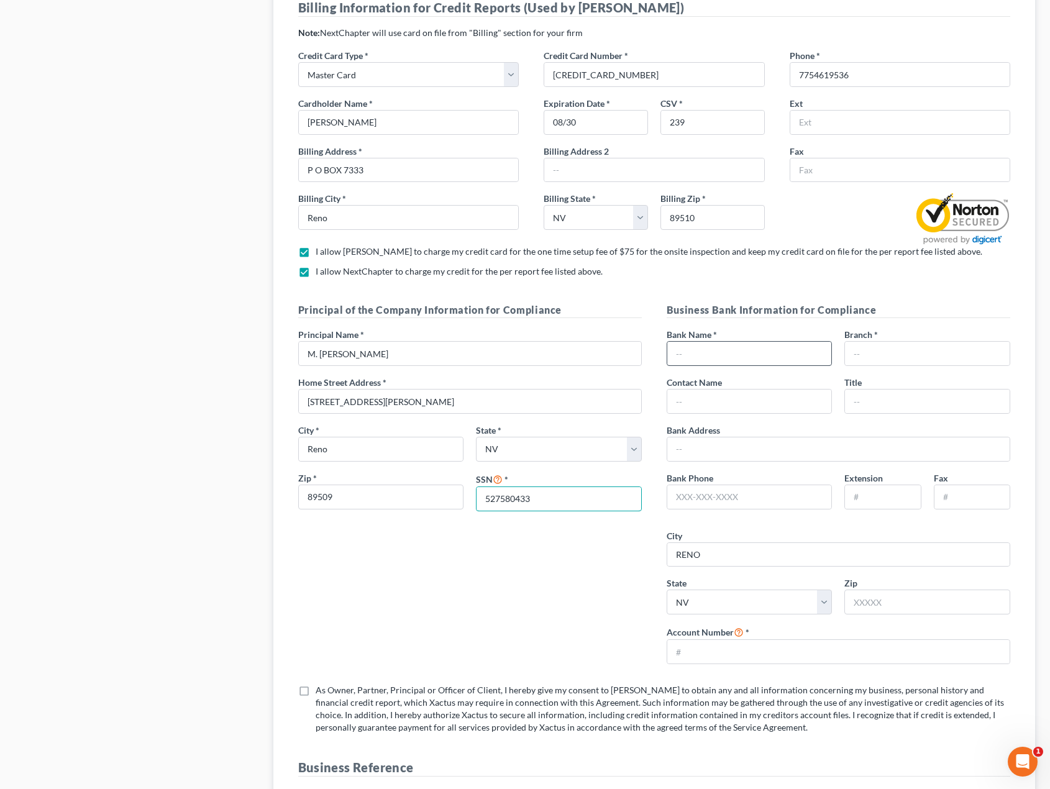
type input "527580433"
click at [735, 365] on input "text" at bounding box center [749, 354] width 165 height 24
type input "HERITAGE BANK"
click at [875, 365] on input "text" at bounding box center [927, 354] width 165 height 24
type input "RENO"
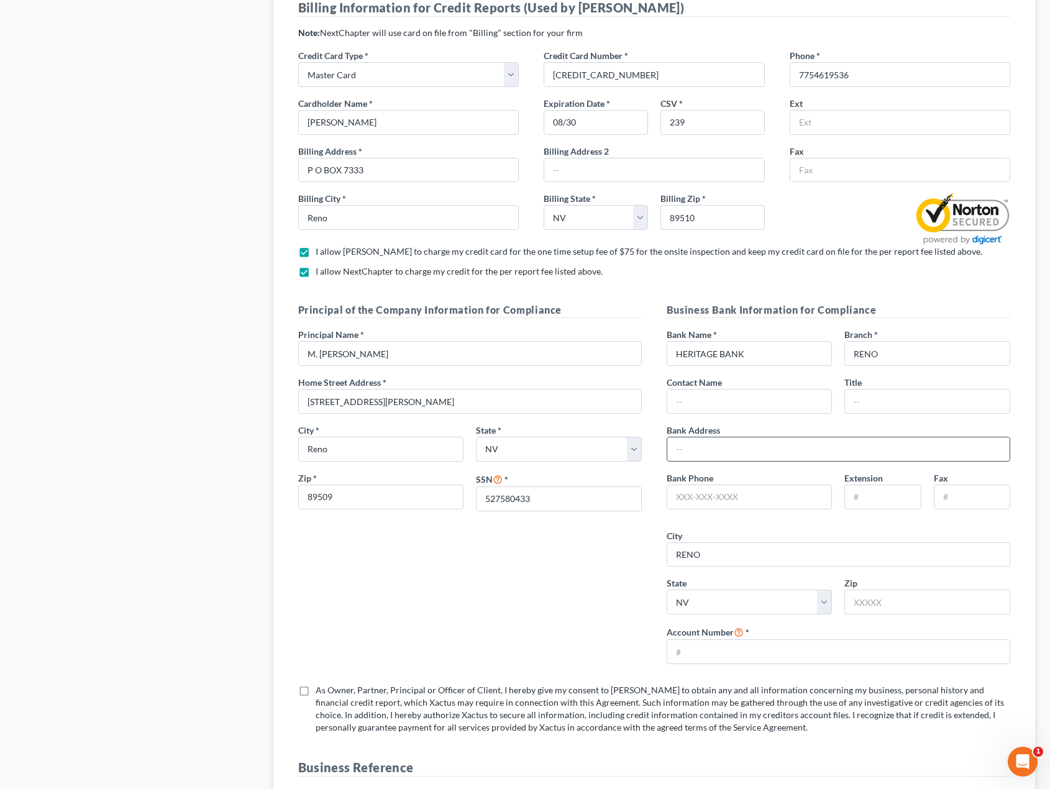
click at [822, 461] on input "text" at bounding box center [838, 450] width 342 height 24
type input "1401 S. [US_STATE]"
click at [789, 509] on input "text" at bounding box center [749, 497] width 165 height 24
click at [868, 615] on input "text" at bounding box center [928, 602] width 166 height 25
type input "89502"
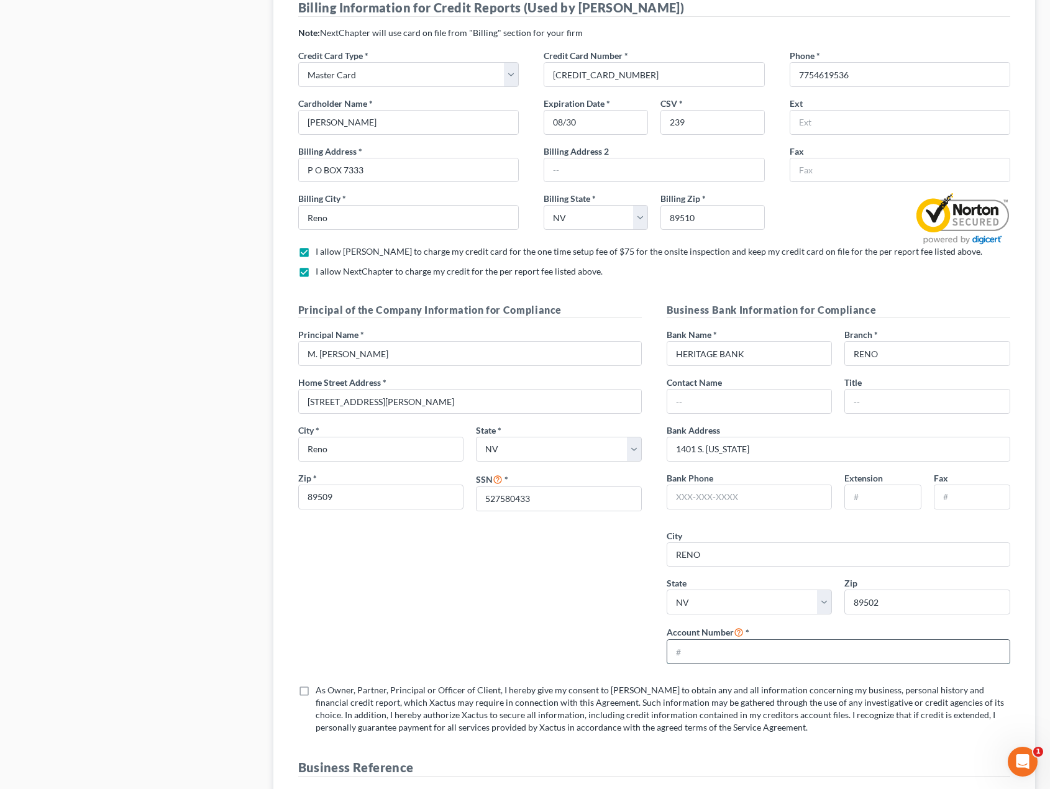
click at [761, 664] on input "text" at bounding box center [838, 652] width 342 height 24
type input "Reno"
type input "1030032823"
click at [761, 509] on input "text" at bounding box center [749, 497] width 165 height 24
type input "7753481000"
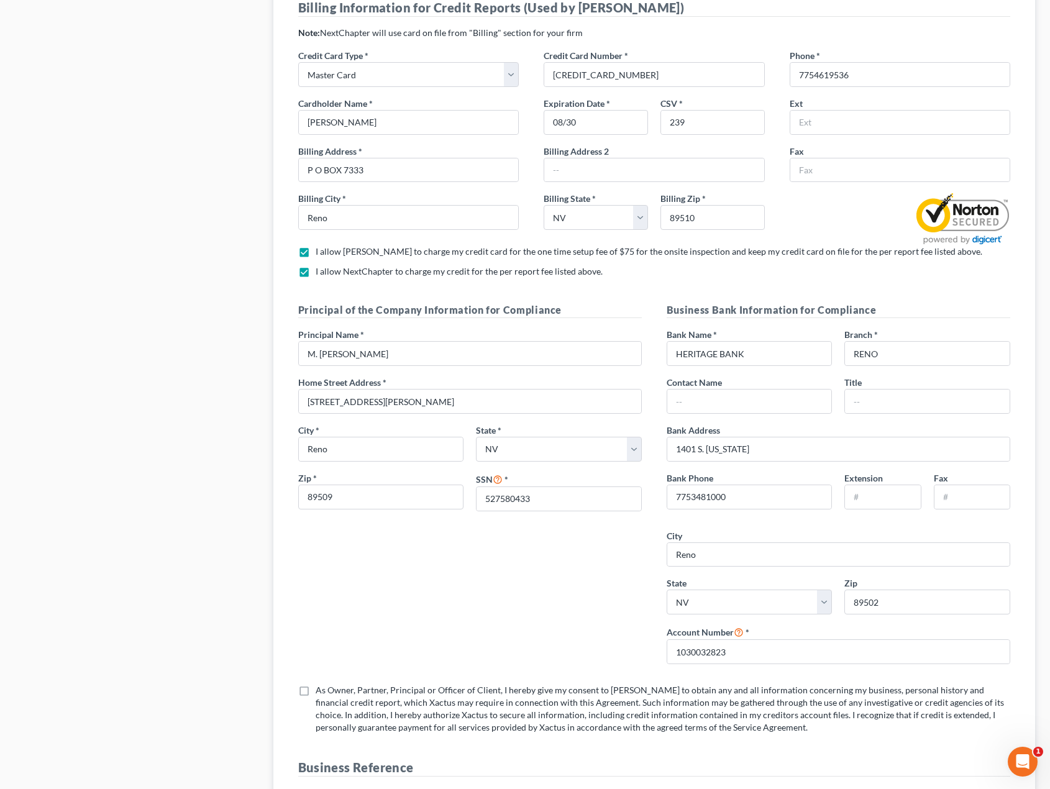
click at [858, 539] on div "Business Bank Information for Compliance Bank Name * HERITAGE BANK Branch * REN…" at bounding box center [839, 488] width 356 height 371
click at [749, 413] on input "text" at bounding box center [749, 402] width 165 height 24
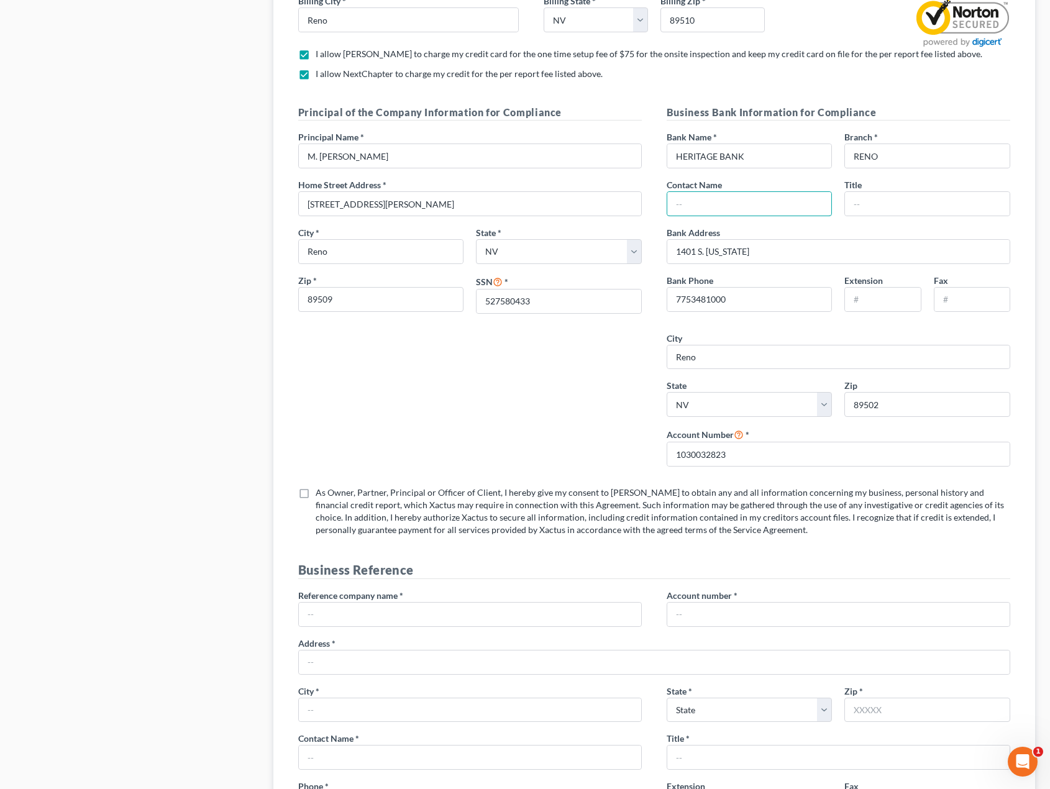
scroll to position [1305, 0]
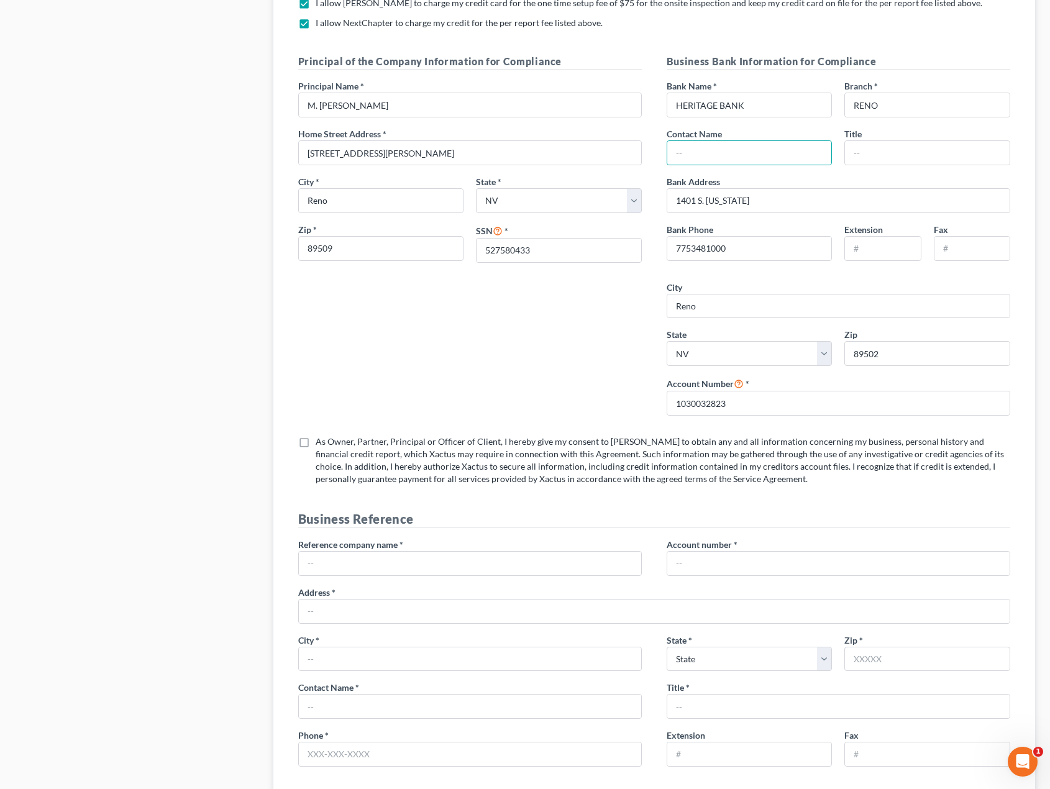
click at [316, 454] on label "As Owner, Partner, Principal or Officer of Client, I hereby give my consent to …" at bounding box center [663, 461] width 695 height 50
click at [321, 444] on input "As Owner, Partner, Principal or Officer of Client, I hereby give my consent to …" at bounding box center [325, 440] width 8 height 8
checkbox input "true"
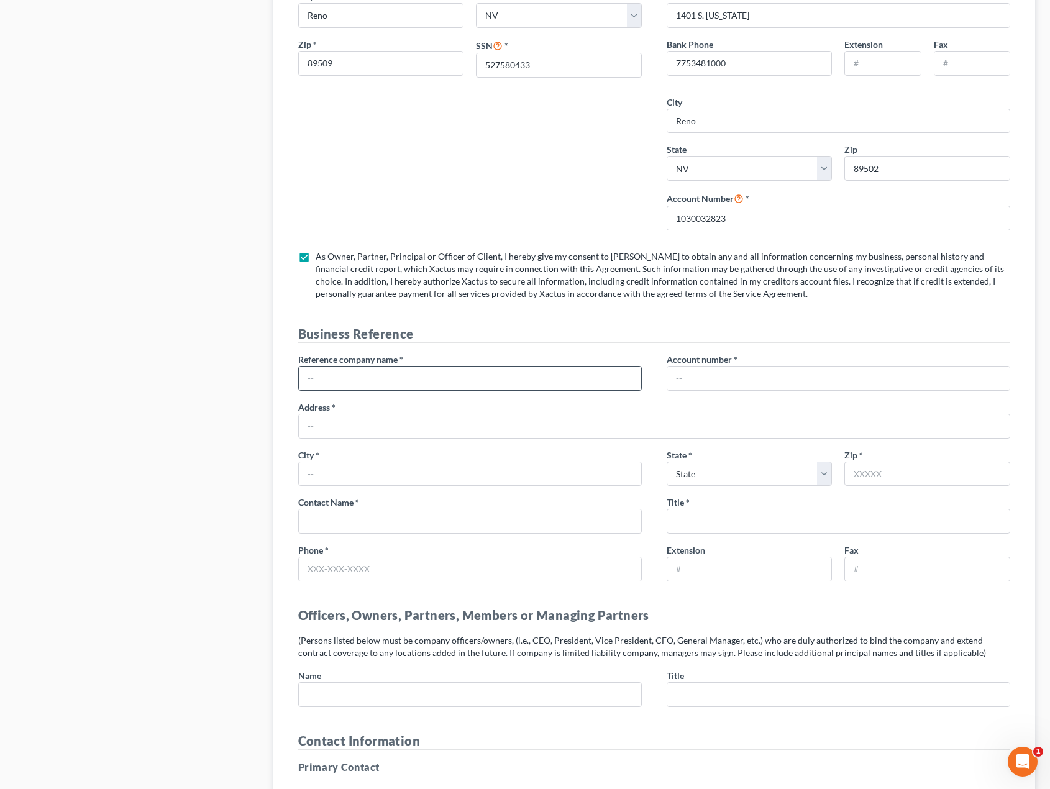
scroll to position [1492, 0]
click at [401, 389] on input "text" at bounding box center [470, 377] width 342 height 24
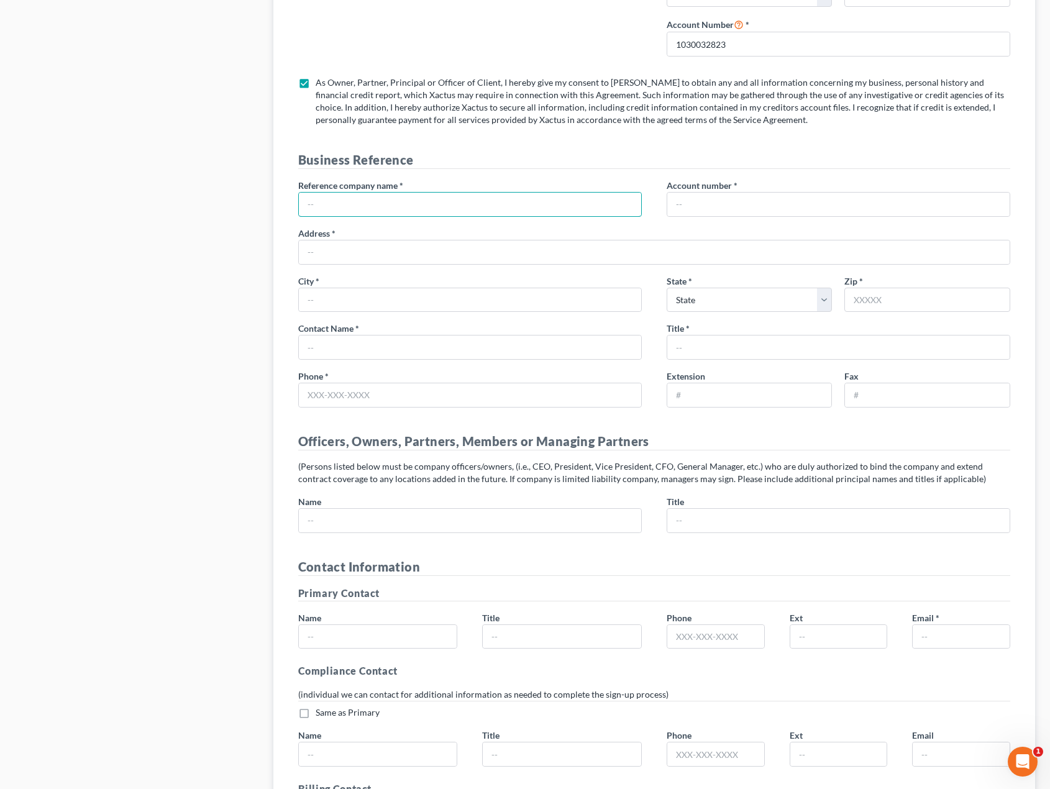
scroll to position [1678, 0]
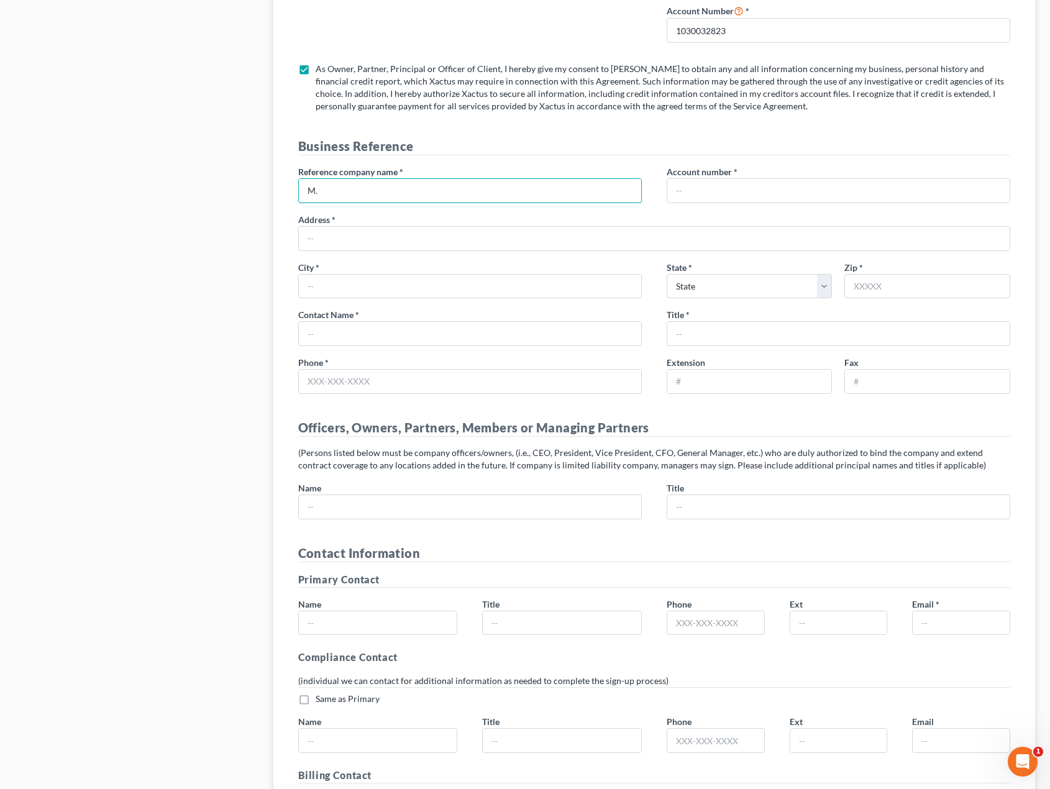
type input "M"
type input "[PERSON_NAME] LAW"
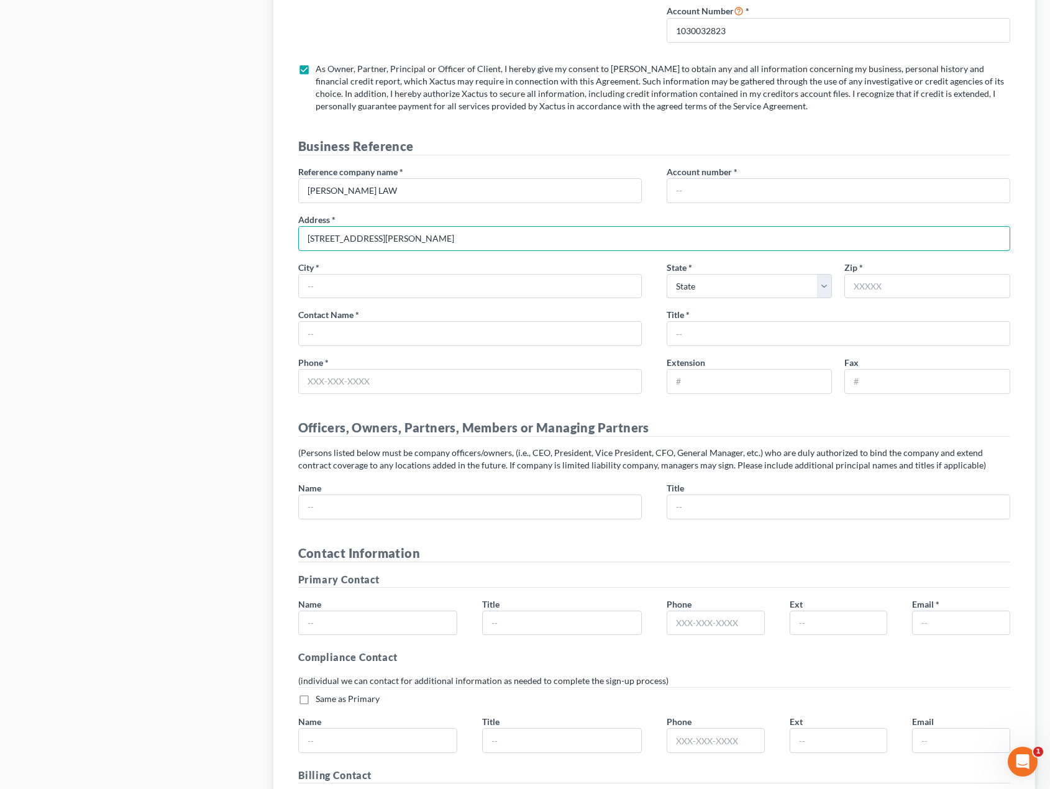
type input "[STREET_ADDRESS][PERSON_NAME]"
type input "RENO"
click at [830, 299] on select "State [US_STATE] AK AR AZ CA CO CT DE DC [GEOGRAPHIC_DATA] [GEOGRAPHIC_DATA] GU…" at bounding box center [750, 286] width 166 height 25
select select "31"
click at [667, 287] on select "State [US_STATE] AK AR AZ CA CO CT DE DC [GEOGRAPHIC_DATA] [GEOGRAPHIC_DATA] GU…" at bounding box center [750, 286] width 166 height 25
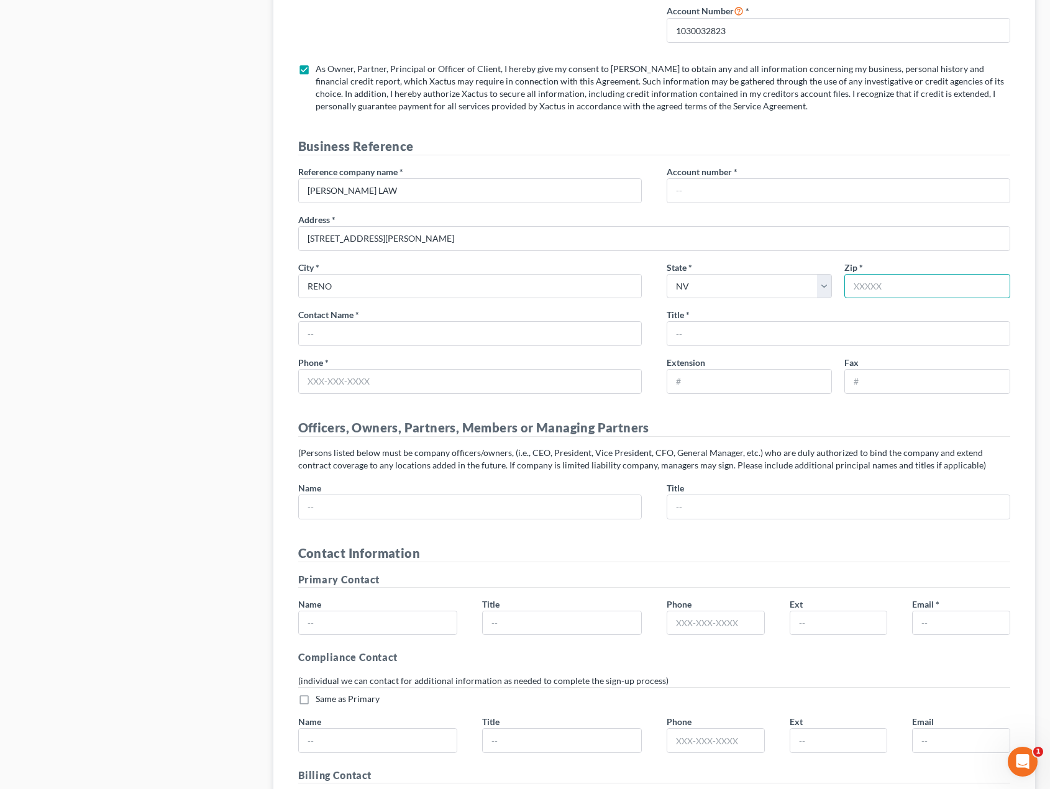
click at [880, 299] on input "text" at bounding box center [928, 286] width 166 height 25
type input "89502"
type input "Reno"
type input "[PERSON_NAME]"
type input "SENIOR PARALEGAL"
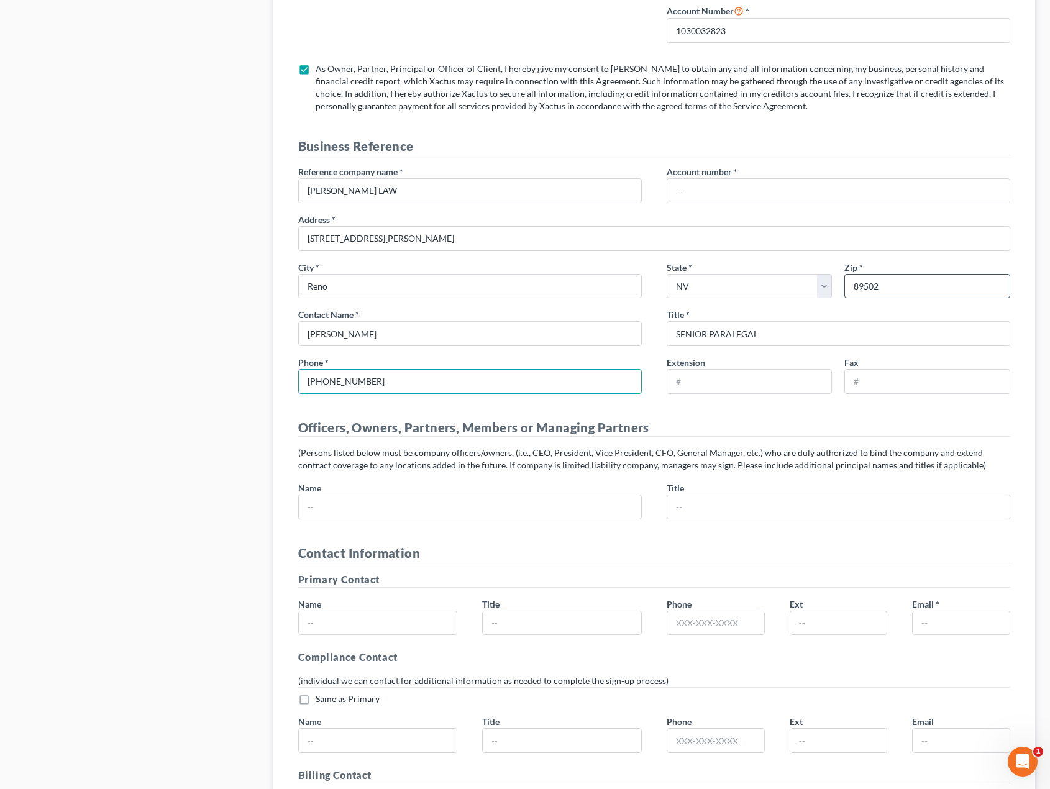
type input "[PHONE_NUMBER]"
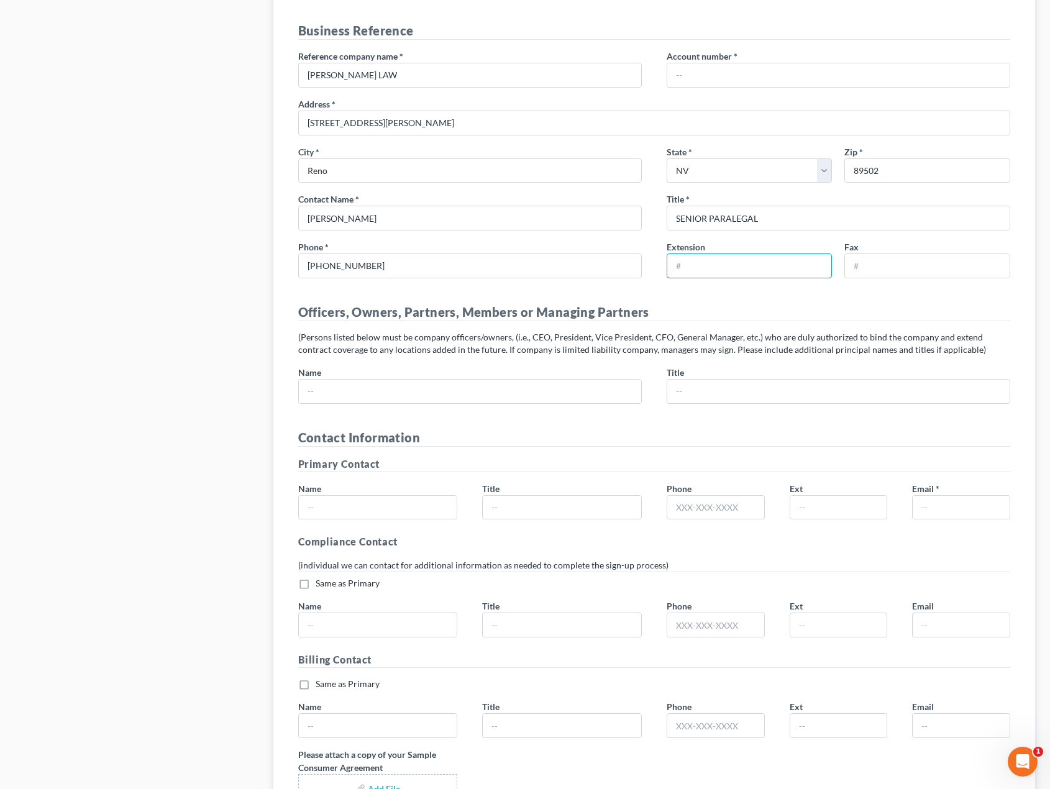
scroll to position [1802, 0]
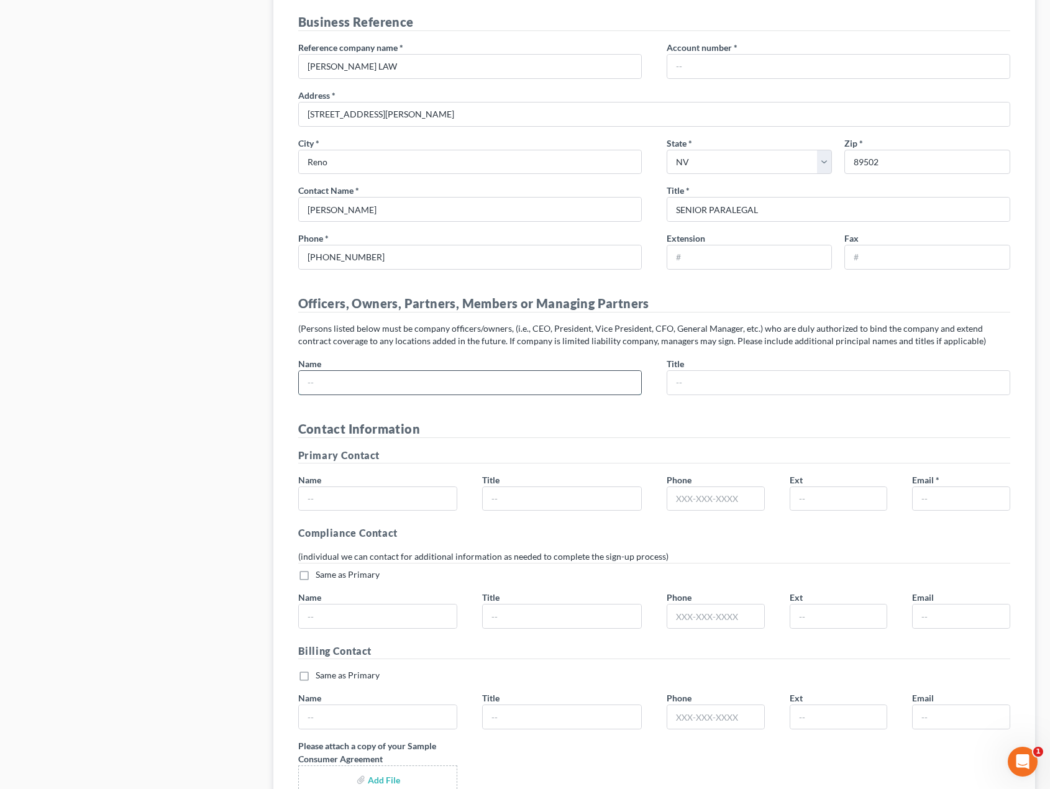
click at [456, 394] on input "text" at bounding box center [470, 383] width 342 height 24
type input "M [PERSON_NAME]"
type input "SENIOR ATTORNEY"
click at [406, 511] on input "text" at bounding box center [378, 499] width 158 height 24
type input "[PERSON_NAME]"
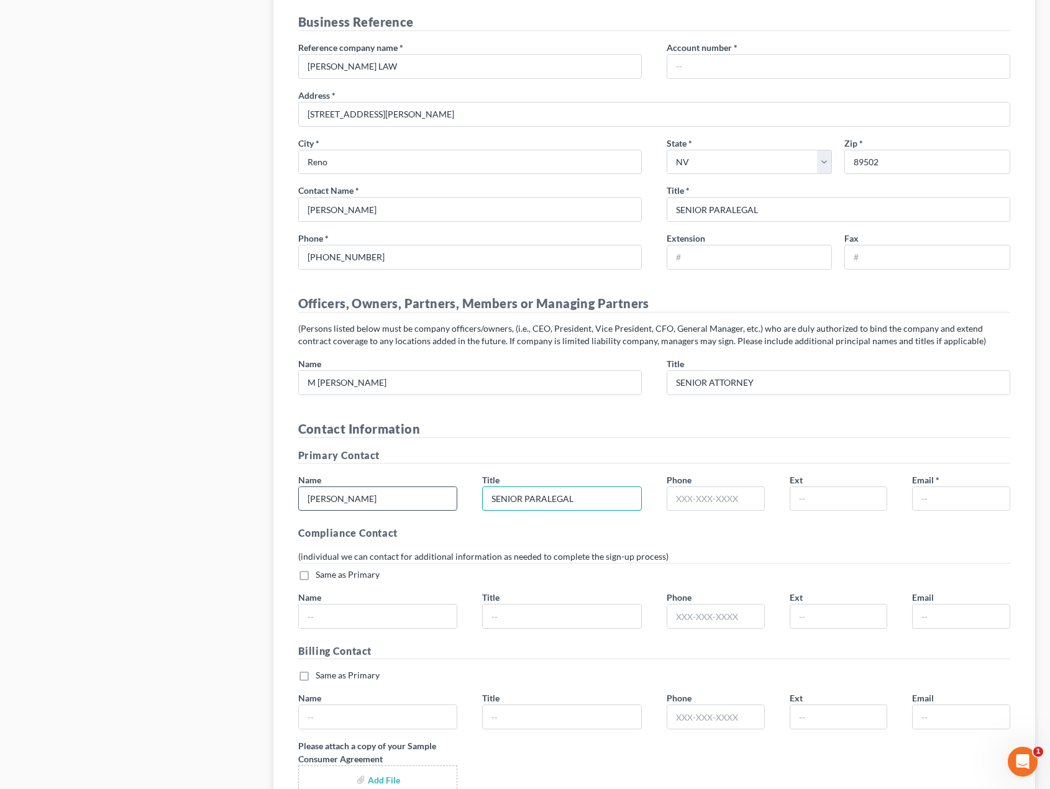
type input "SENIOR PARALEGAL"
type input "7753361061"
click at [940, 511] on input "text" at bounding box center [961, 499] width 97 height 24
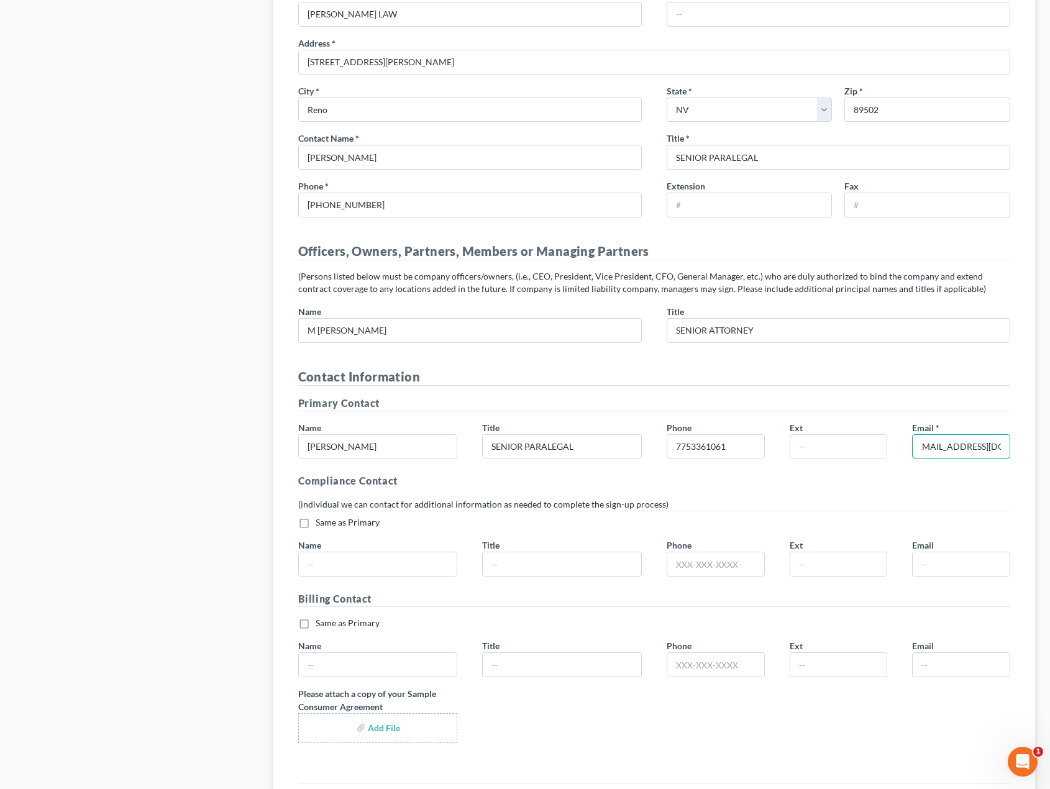
scroll to position [1864, 0]
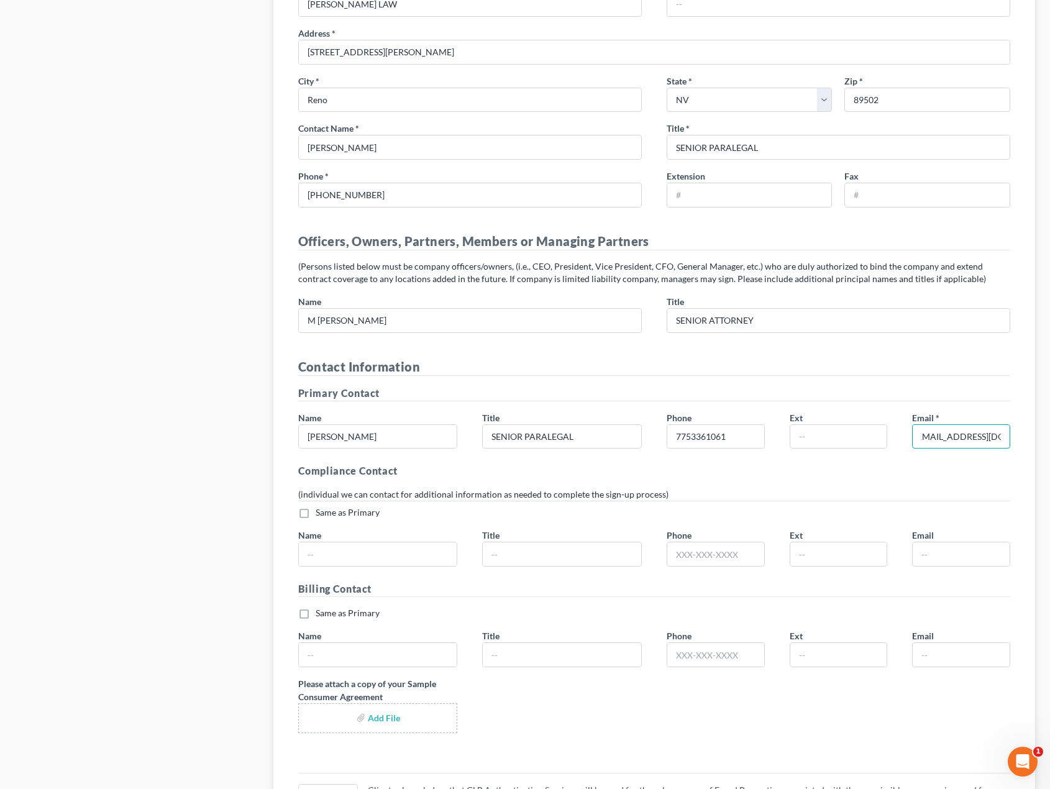
type input "[EMAIL_ADDRESS][DOMAIN_NAME]"
click at [316, 519] on label "Same as Primary *" at bounding box center [348, 512] width 64 height 12
click at [321, 515] on input "Same as Primary *" at bounding box center [325, 510] width 8 height 8
checkbox input "true"
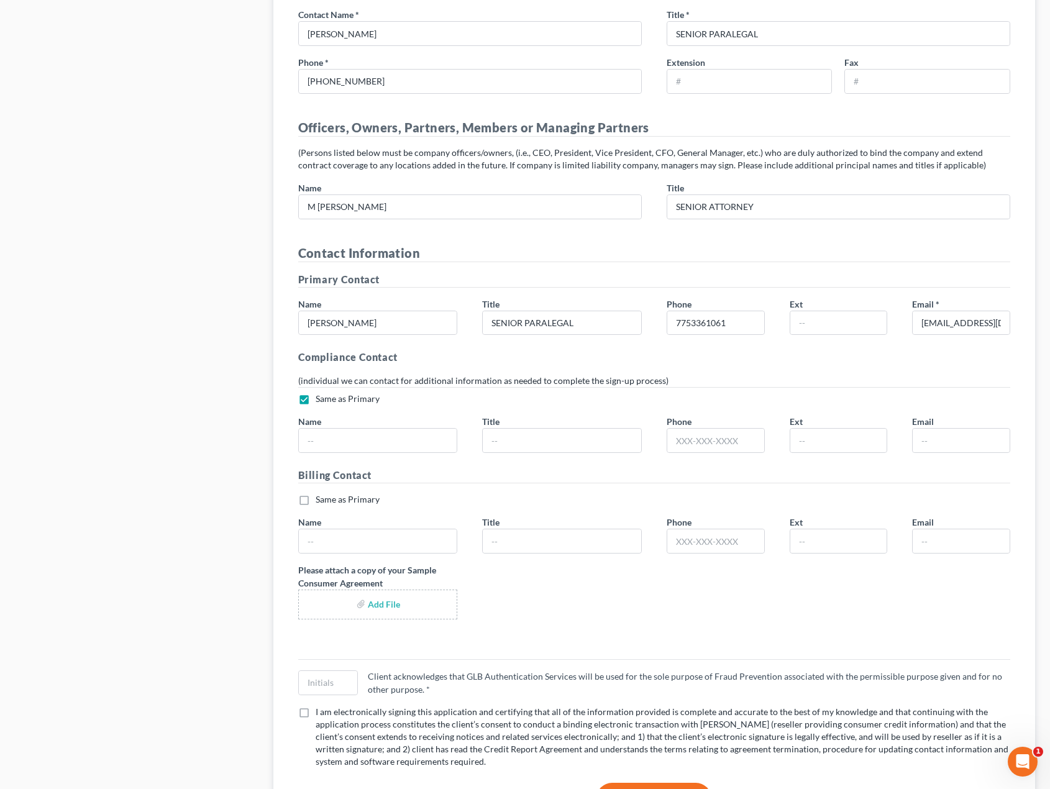
scroll to position [1989, 0]
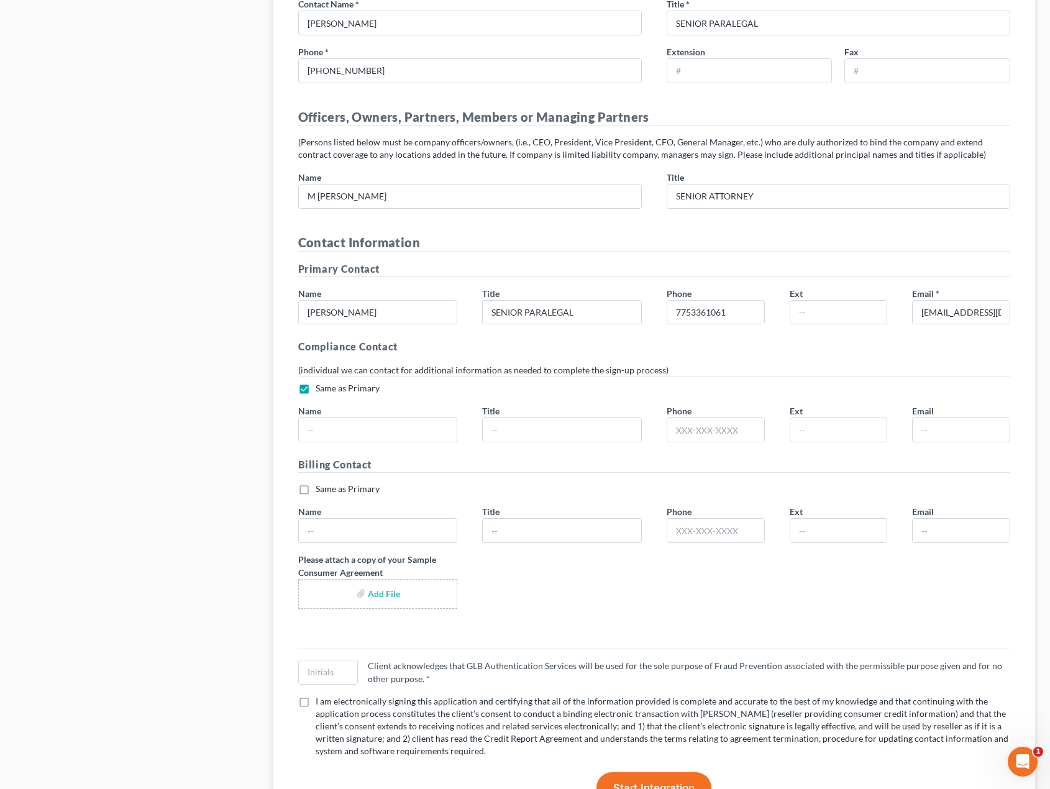
click at [316, 495] on label "Same as Primary *" at bounding box center [348, 489] width 64 height 12
click at [321, 491] on input "Same as Primary *" at bounding box center [325, 487] width 8 height 8
checkbox input "true"
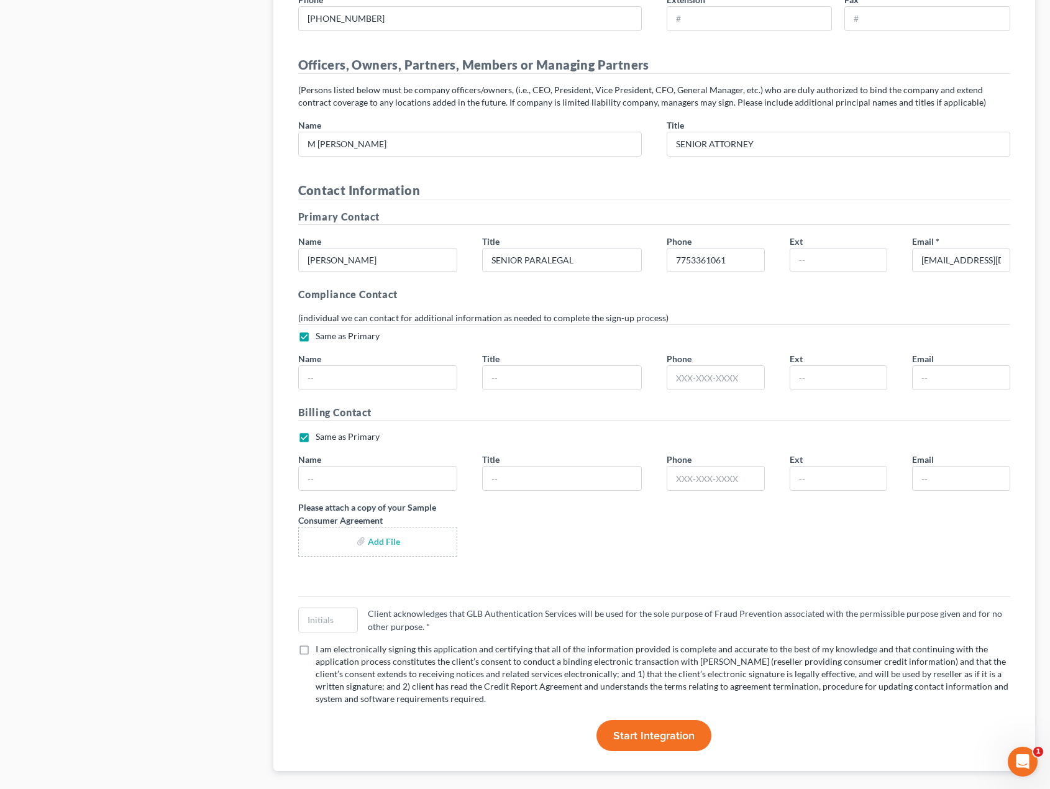
scroll to position [2074, 0]
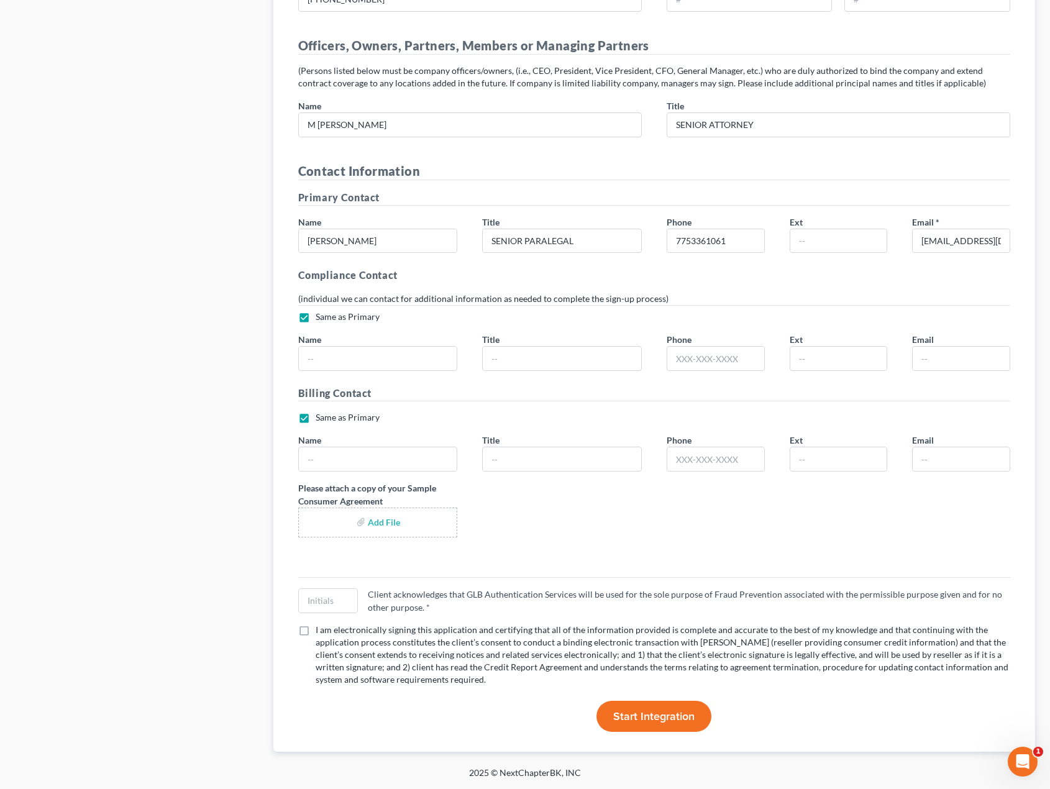
click at [391, 521] on input "file" at bounding box center [378, 522] width 139 height 22
type input "C:\fakepath\agreement (1).pdf.pdf"
click at [335, 602] on input "text" at bounding box center [328, 601] width 58 height 24
type input "J"
type input "MJW"
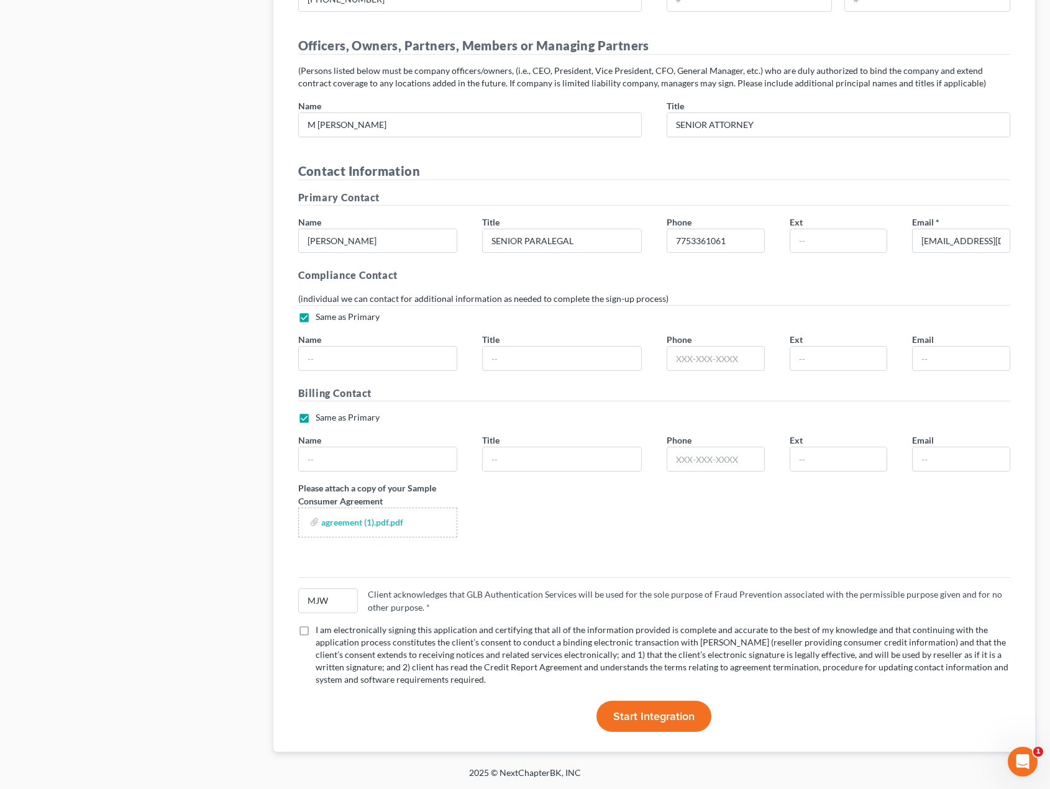
click at [316, 631] on label "I am electronically signing this application and certifying that all of the inf…" at bounding box center [663, 655] width 695 height 62
click at [321, 631] on input "I am electronically signing this application and certifying that all of the inf…" at bounding box center [325, 628] width 8 height 8
checkbox input "true"
click at [650, 721] on span "Start Integration" at bounding box center [653, 717] width 81 height 14
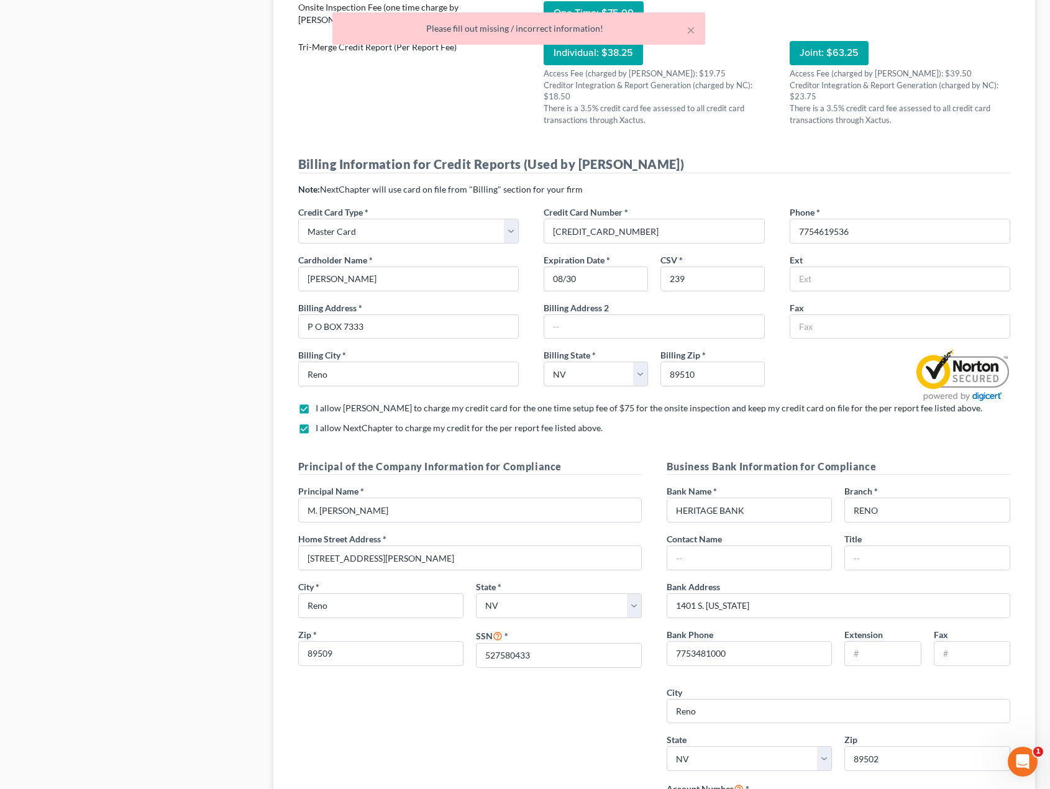
scroll to position [267, 0]
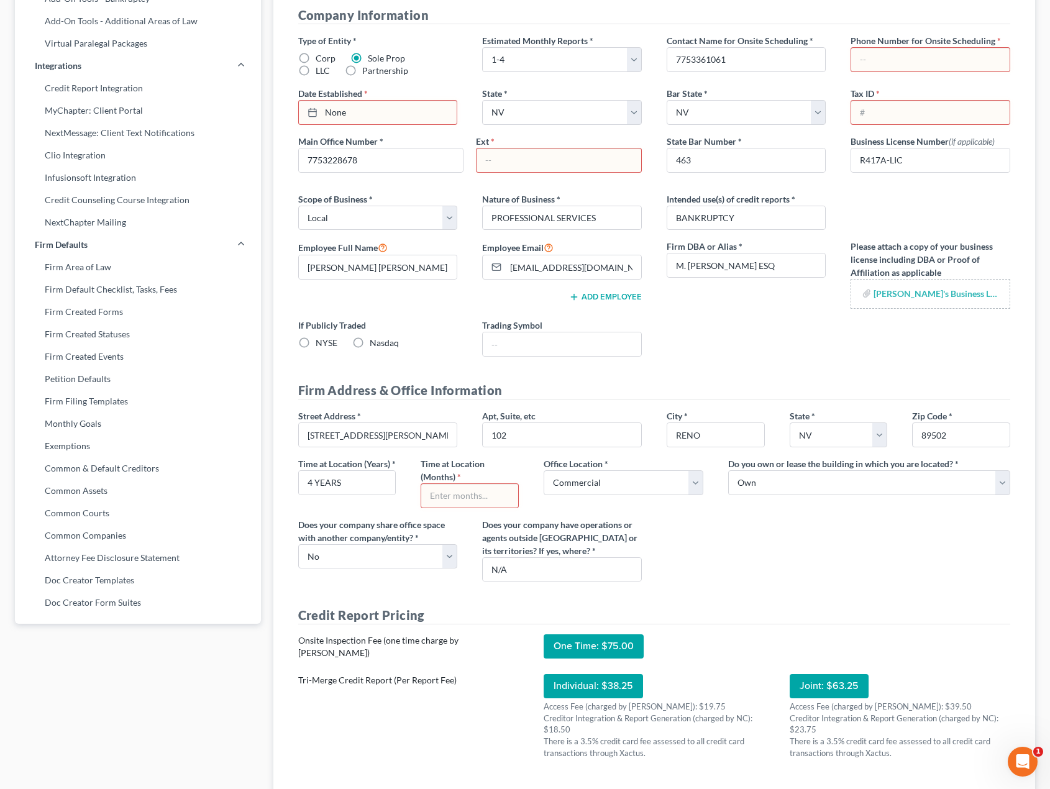
click at [529, 172] on input "text" at bounding box center [559, 161] width 165 height 24
type input "N/A"
click at [894, 71] on input "text" at bounding box center [930, 60] width 158 height 24
type input "N/A"
click at [393, 124] on link "[DATE]" at bounding box center [378, 113] width 158 height 24
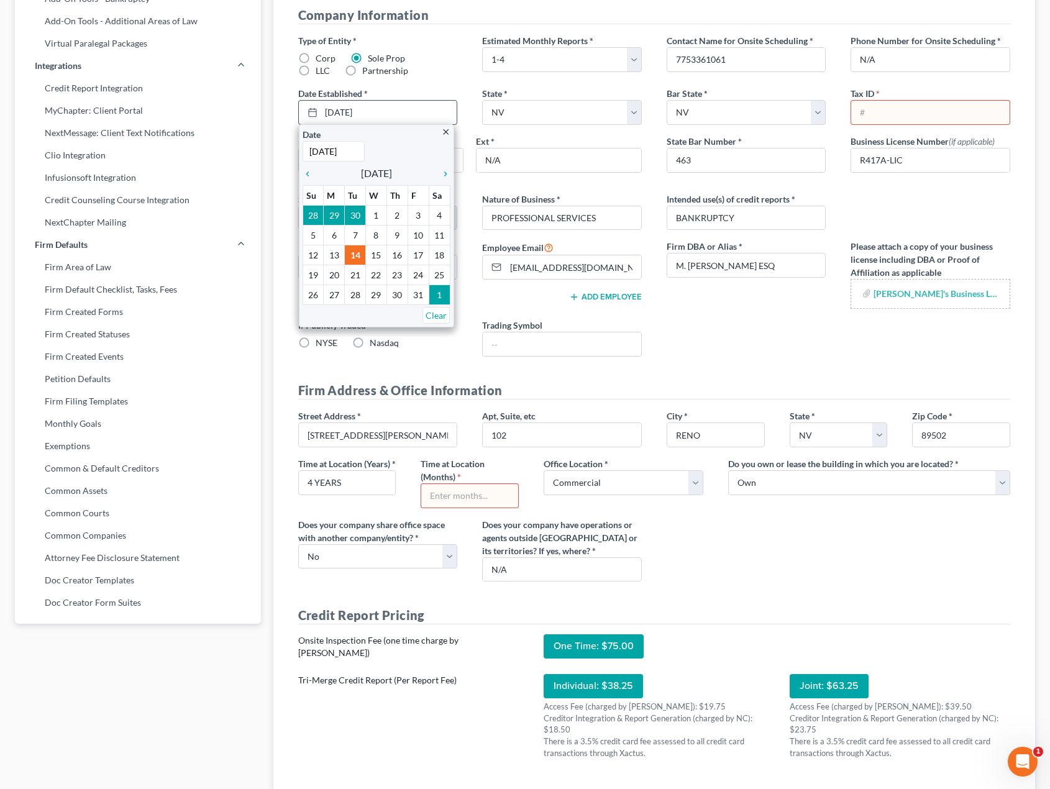
click at [357, 162] on input "[DATE]" at bounding box center [334, 151] width 62 height 21
type input "1"
type input "[DATE]"
click at [597, 202] on div "Type of Entity * Corp Sole Prop LLC Partnership Estimated Monthly Reports * Sel…" at bounding box center [655, 200] width 738 height 332
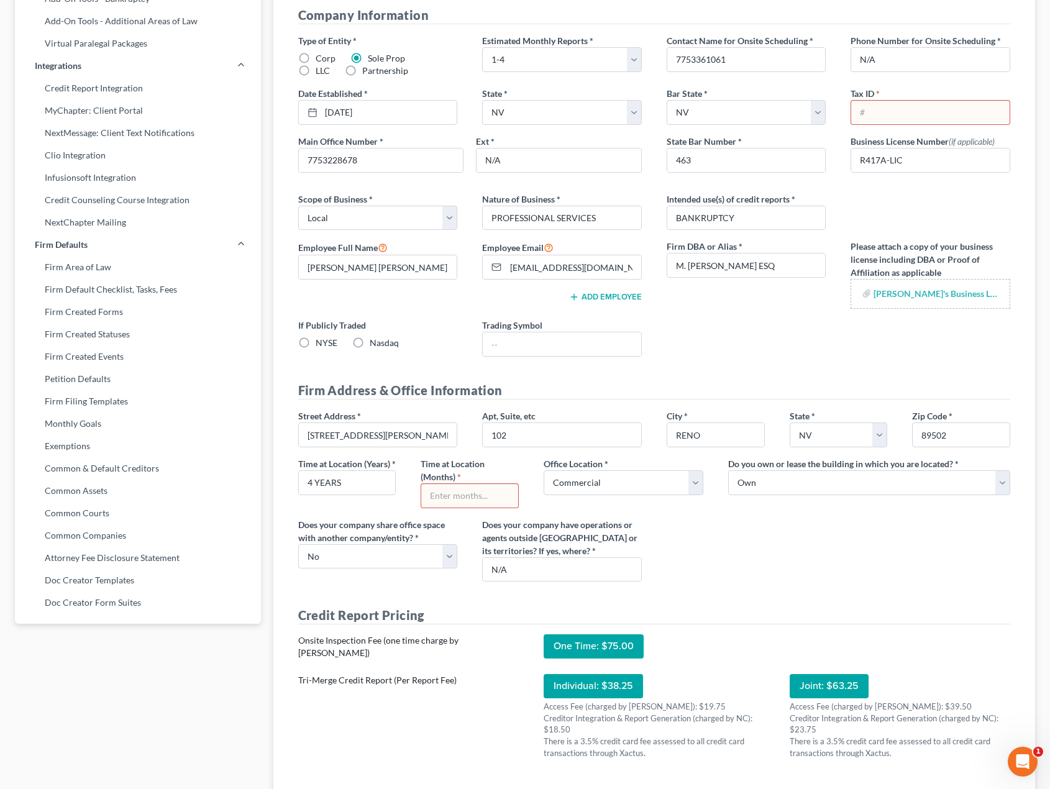
click at [933, 124] on input "text" at bounding box center [930, 113] width 158 height 24
click at [878, 100] on span "*" at bounding box center [878, 93] width 4 height 13
click at [879, 124] on input "text" at bounding box center [930, 113] width 158 height 24
type input "527580433"
click at [969, 214] on div "Type of Entity * Corp Sole Prop LLC Partnership Estimated Monthly Reports * Sel…" at bounding box center [655, 200] width 738 height 332
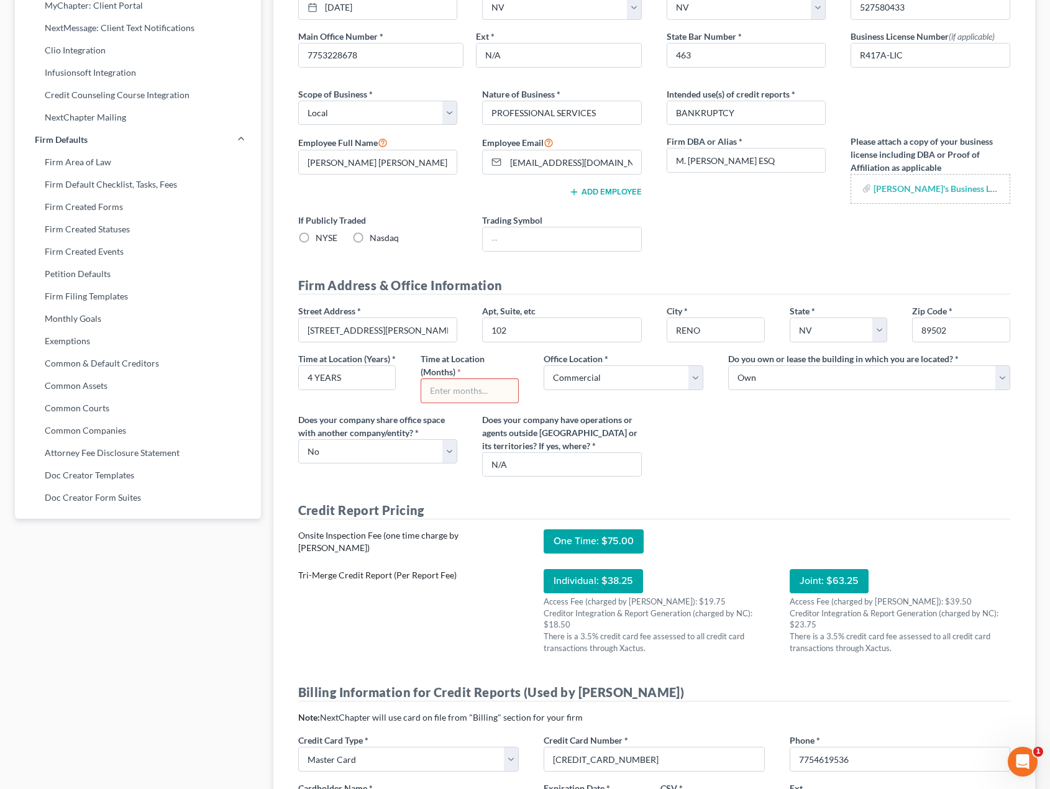
scroll to position [391, 0]
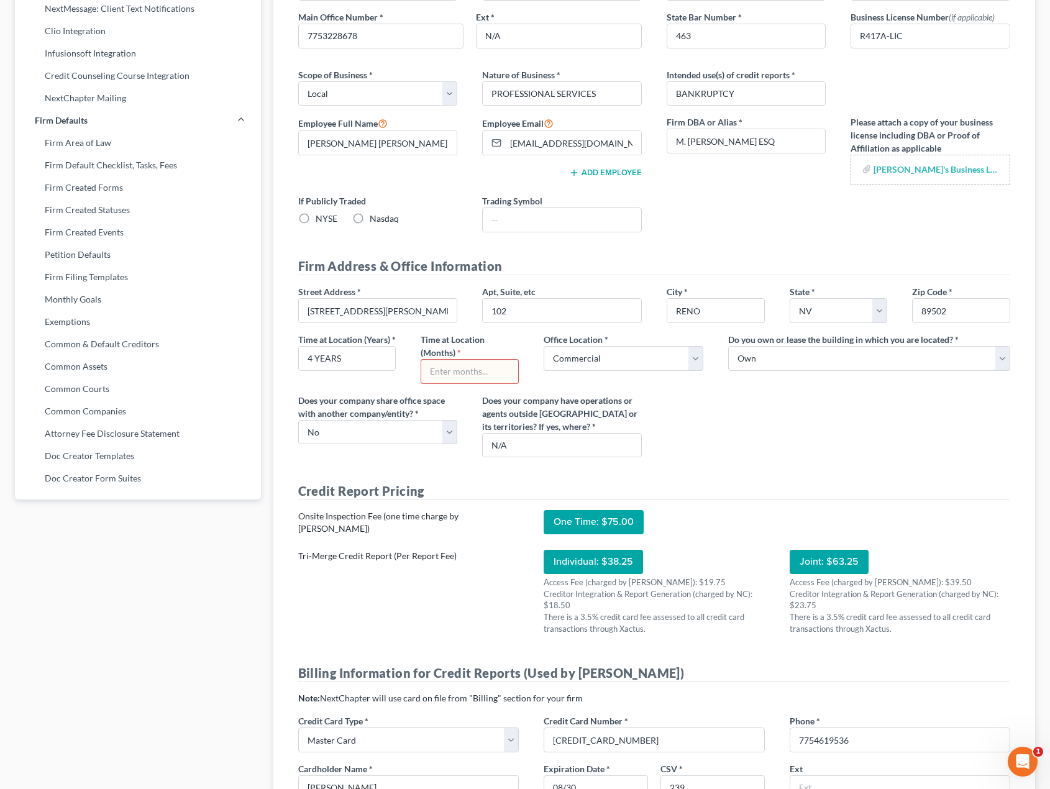
click at [505, 383] on input "text" at bounding box center [469, 372] width 97 height 24
type input "2 MONTHS"
click at [811, 467] on div "Street Address * [STREET_ADDRESS][PERSON_NAME] * [GEOGRAPHIC_DATA] * State [US_…" at bounding box center [655, 376] width 738 height 182
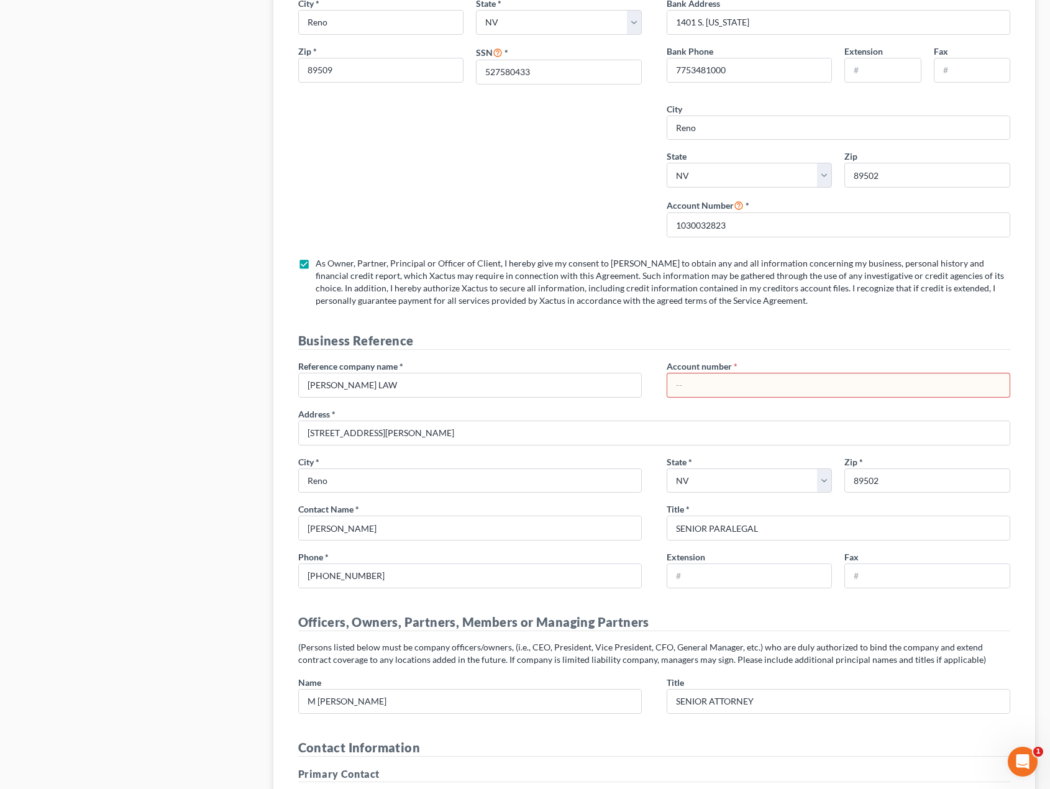
scroll to position [1492, 0]
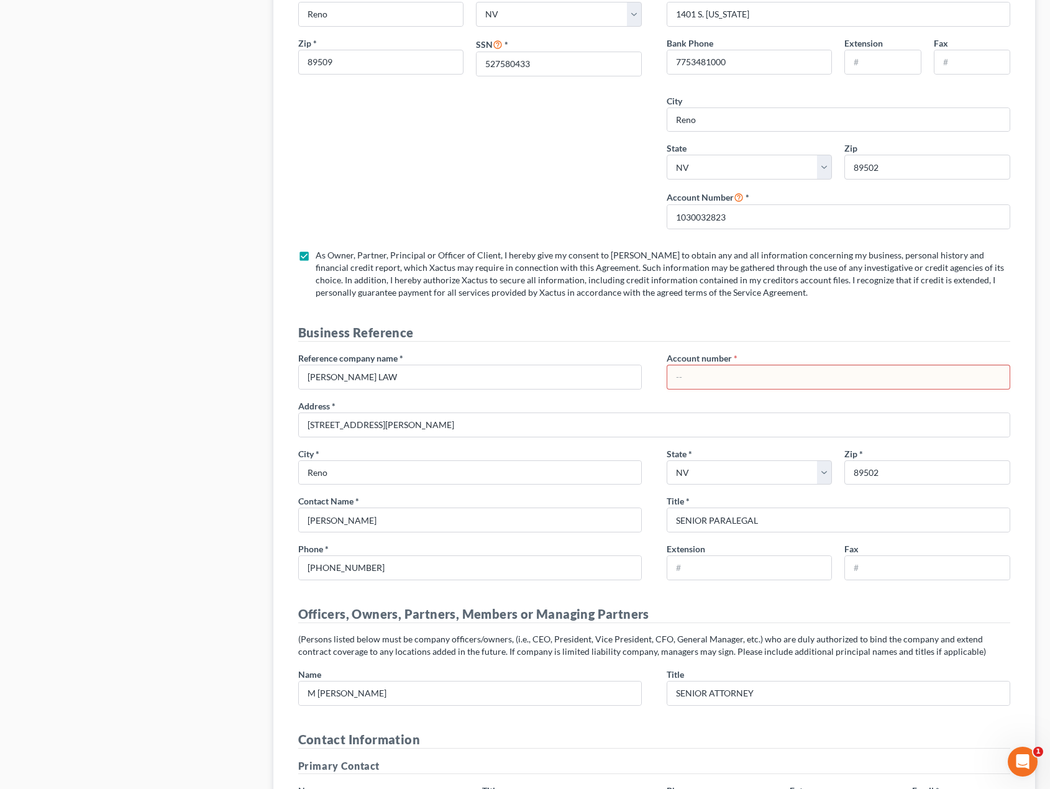
click at [731, 389] on input "text" at bounding box center [838, 377] width 342 height 24
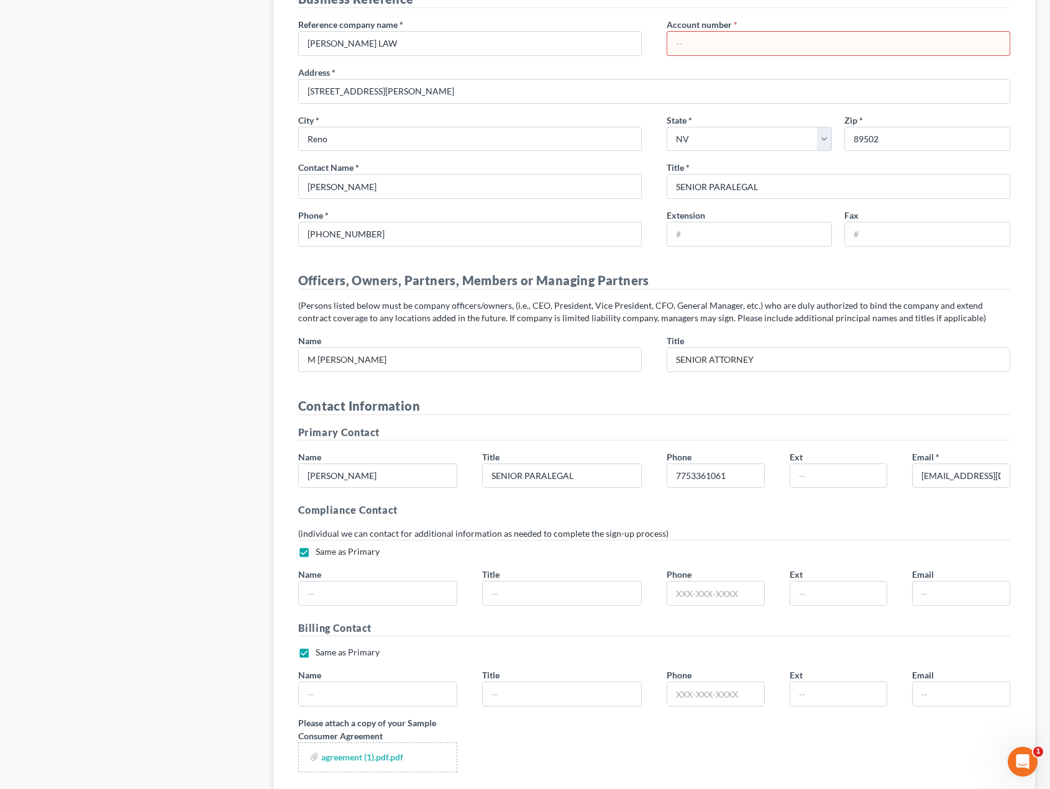
scroll to position [1577, 0]
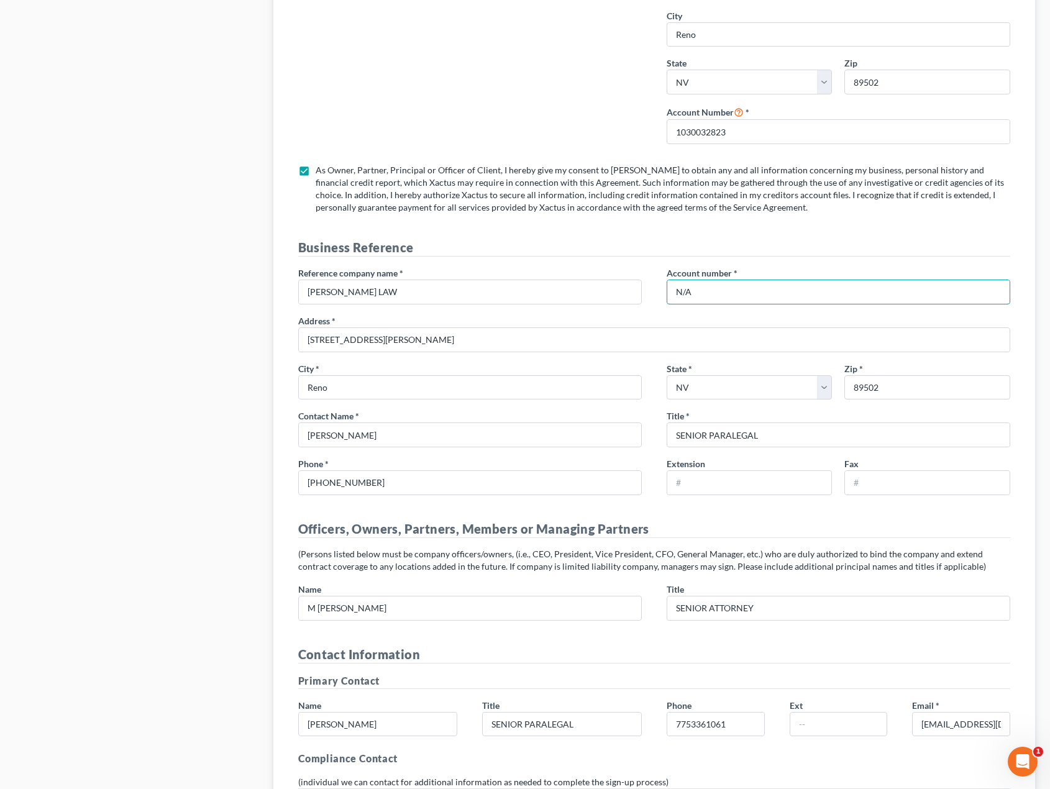
type input "N/A"
click at [814, 664] on h4 "Contact Information" at bounding box center [654, 655] width 713 height 18
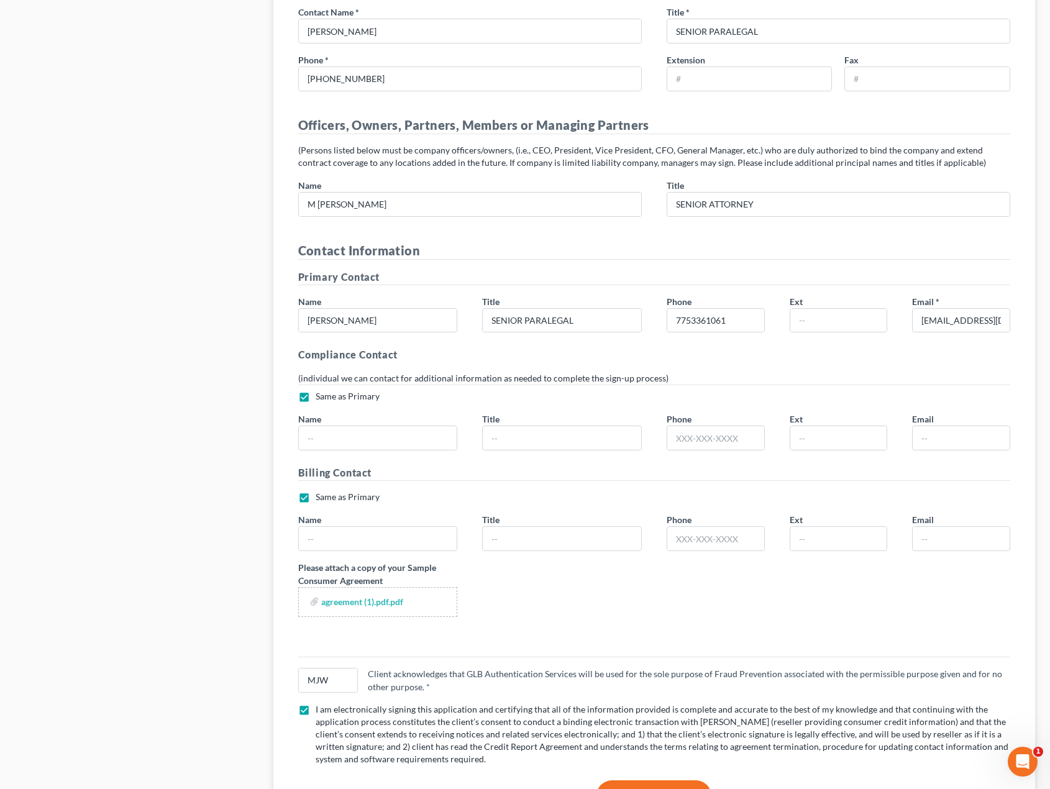
scroll to position [2074, 0]
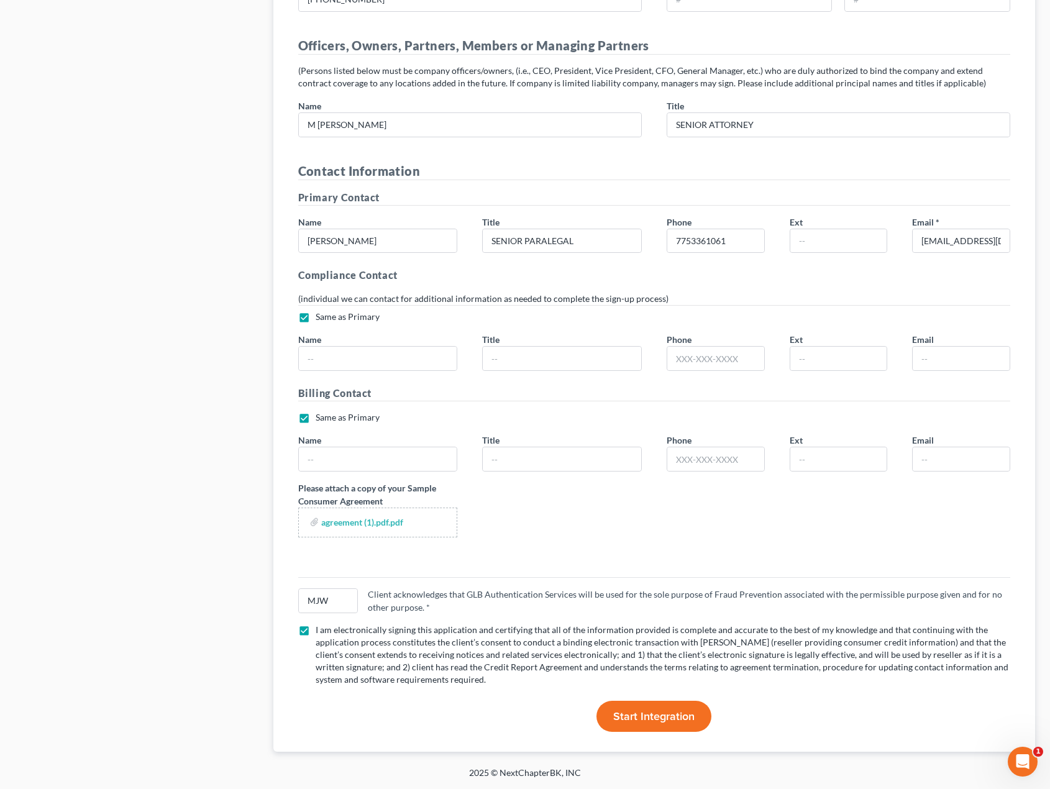
click at [640, 721] on span "Start Integration" at bounding box center [653, 717] width 81 height 14
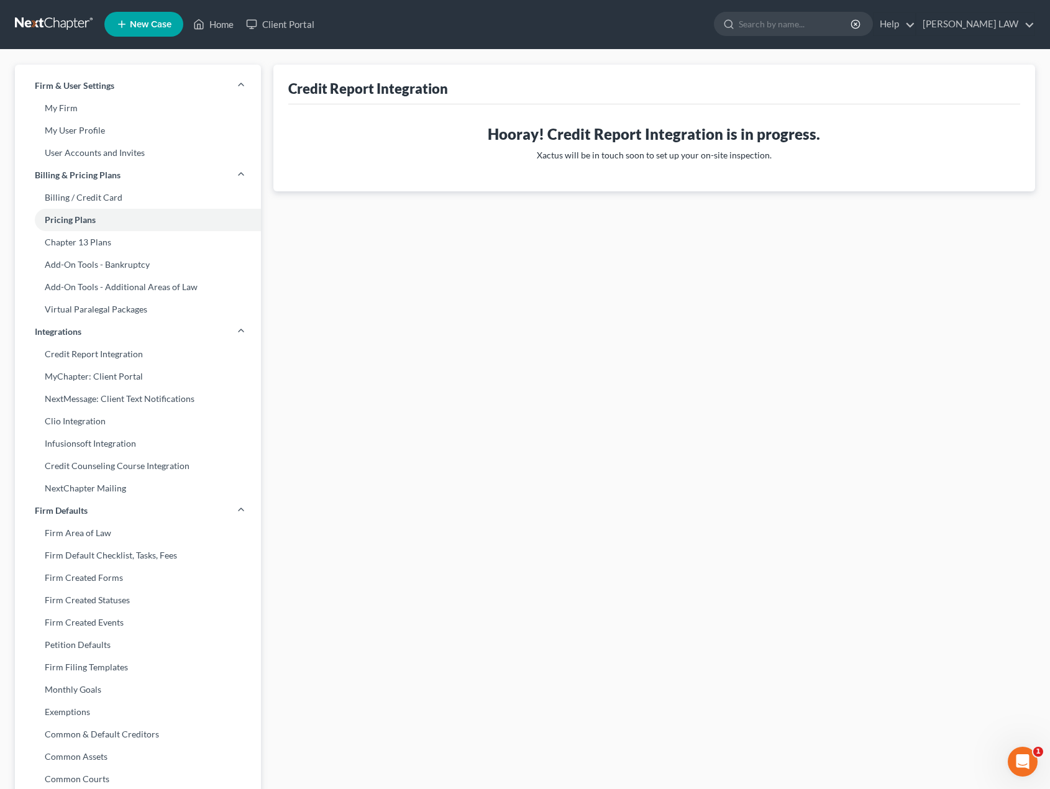
scroll to position [0, 0]
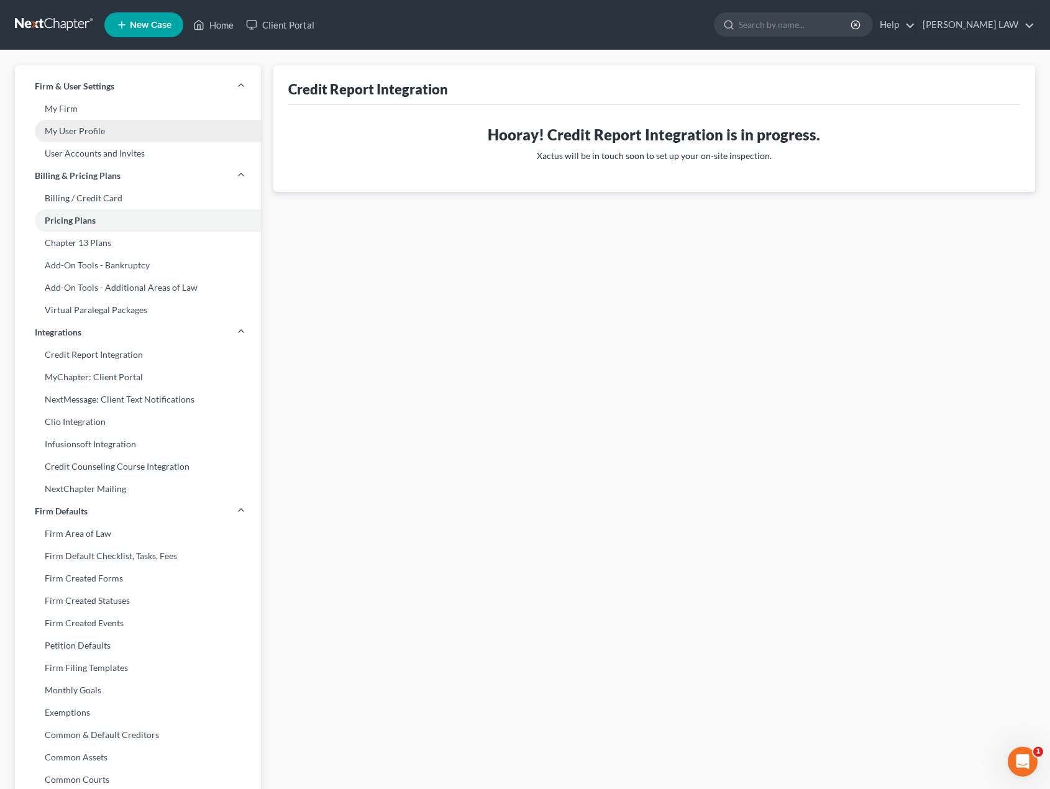
click at [139, 131] on link "My User Profile" at bounding box center [138, 131] width 246 height 22
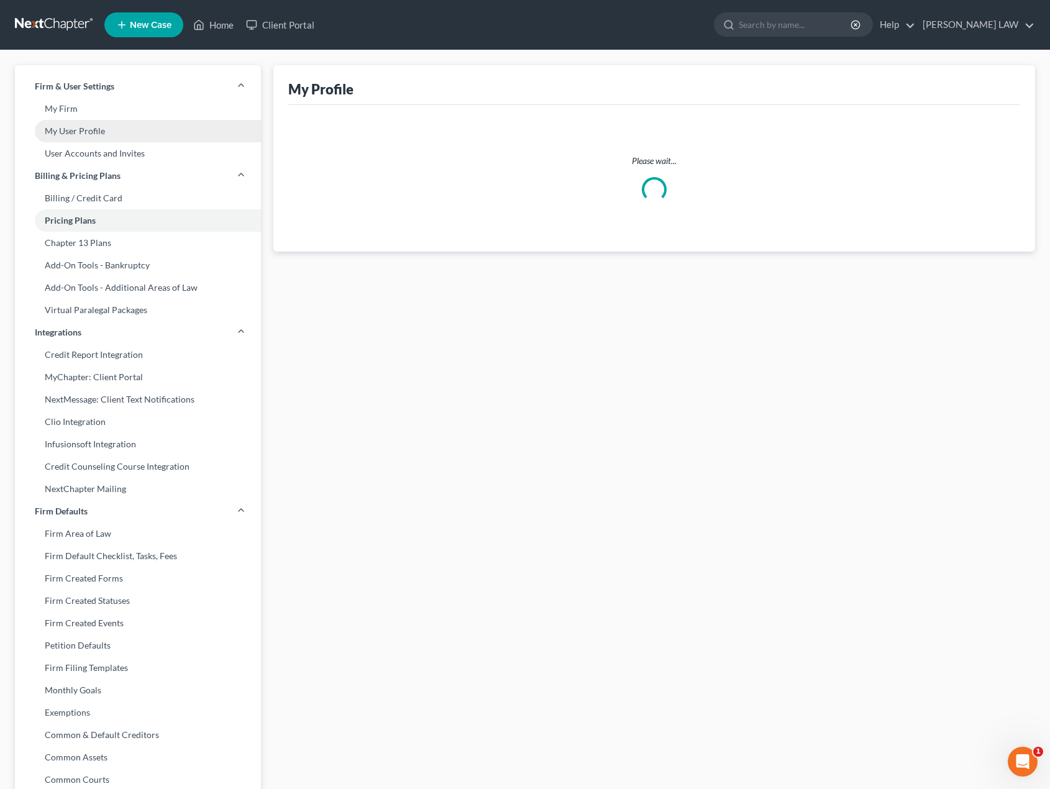
select select "31"
select select "paralegal"
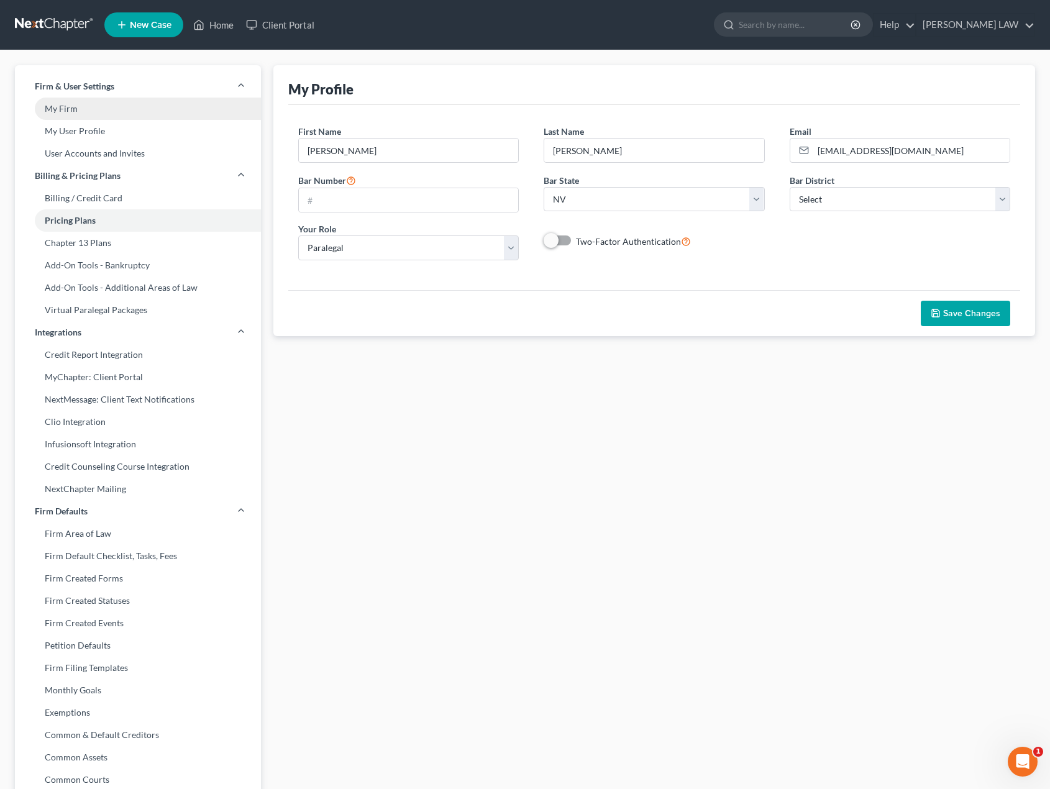
click at [114, 106] on link "My Firm" at bounding box center [138, 109] width 246 height 22
select select "49"
select select "24"
select select "31"
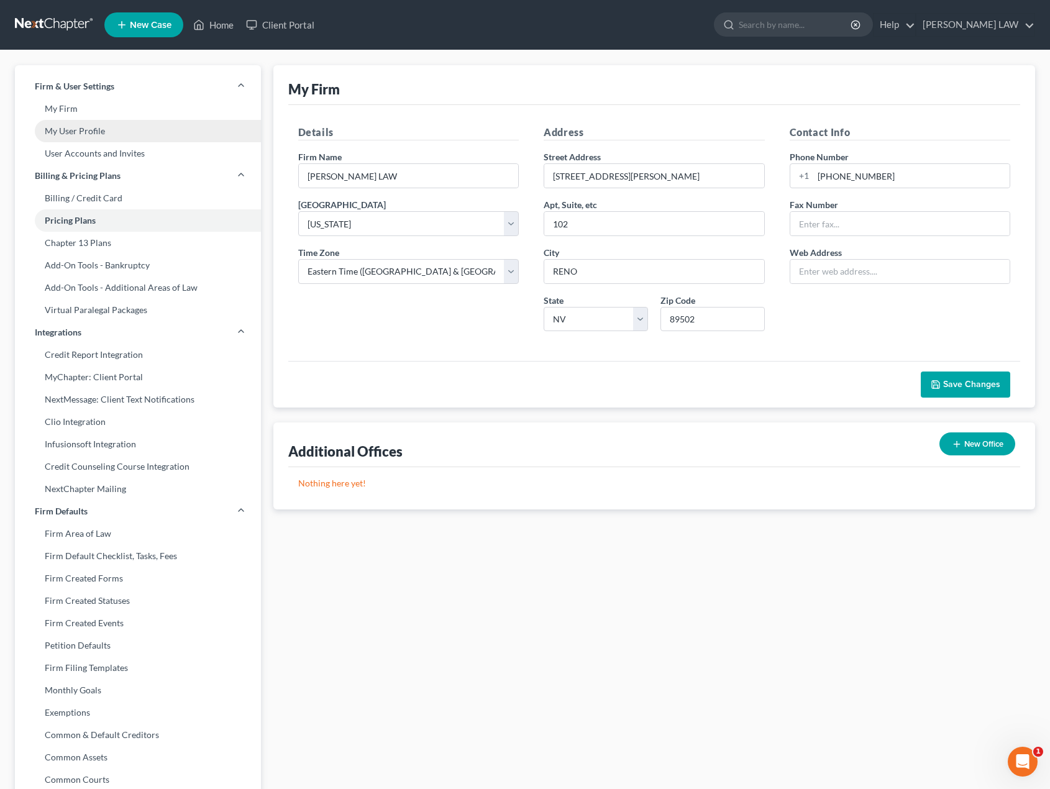
click at [140, 129] on link "My User Profile" at bounding box center [138, 131] width 246 height 22
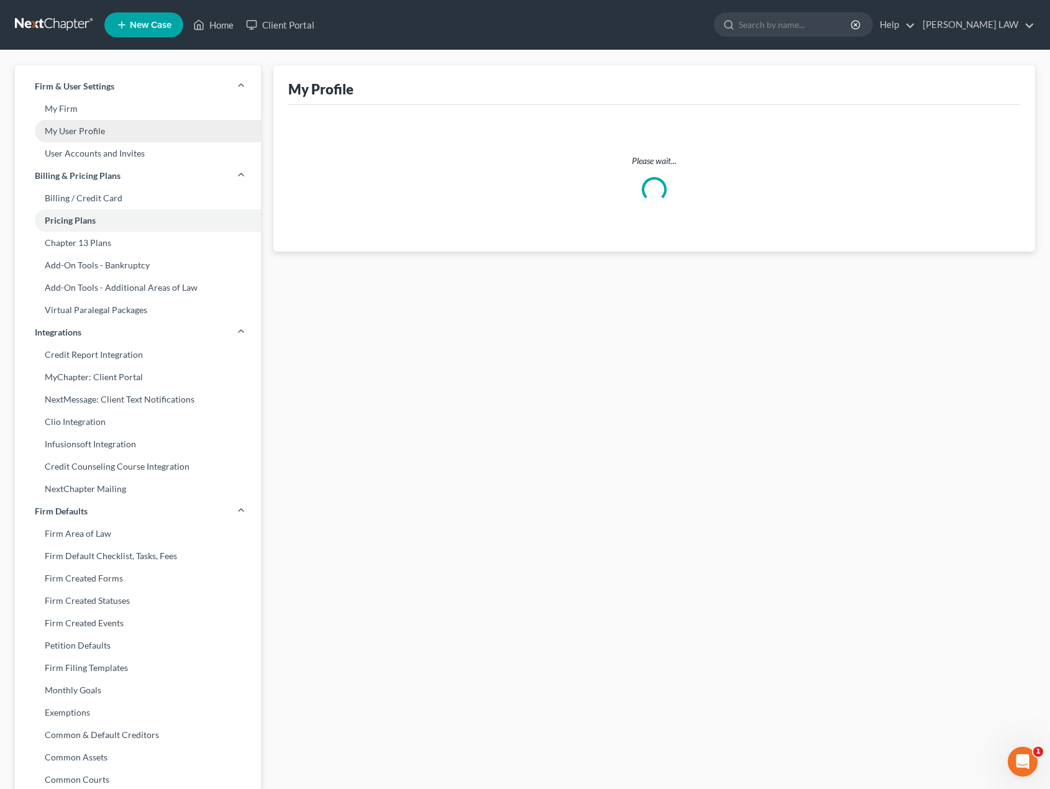
select select "31"
select select "paralegal"
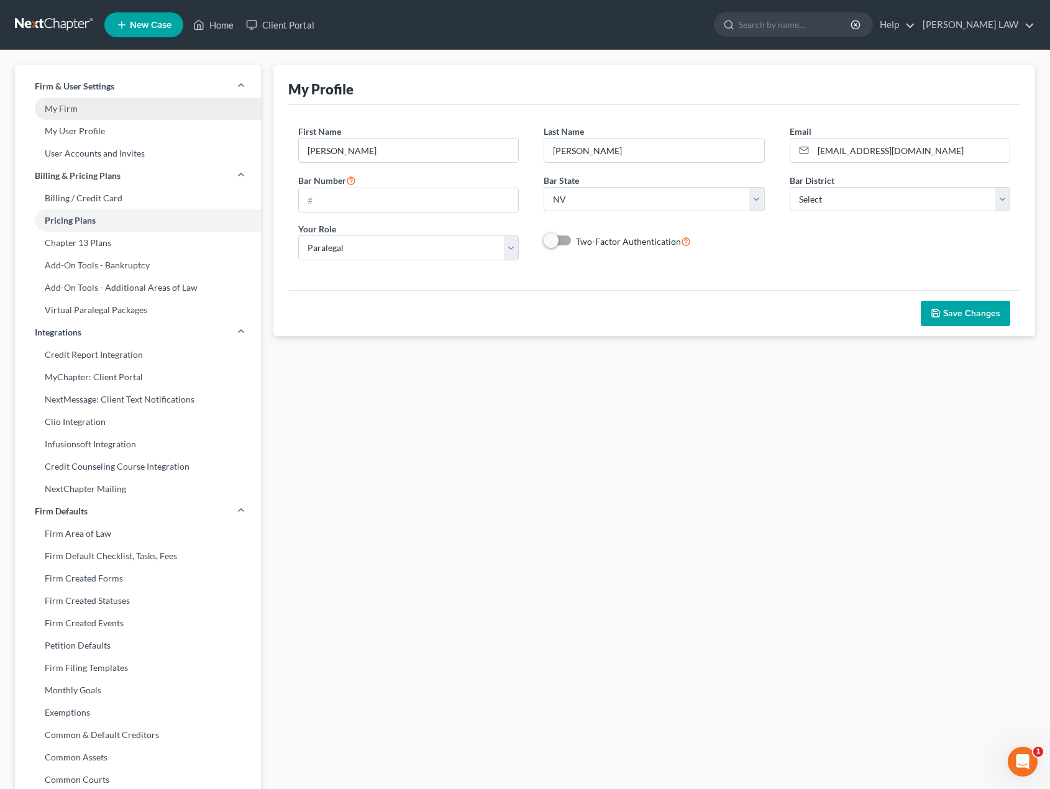
click at [147, 110] on link "My Firm" at bounding box center [138, 109] width 246 height 22
select select "49"
select select "24"
select select "31"
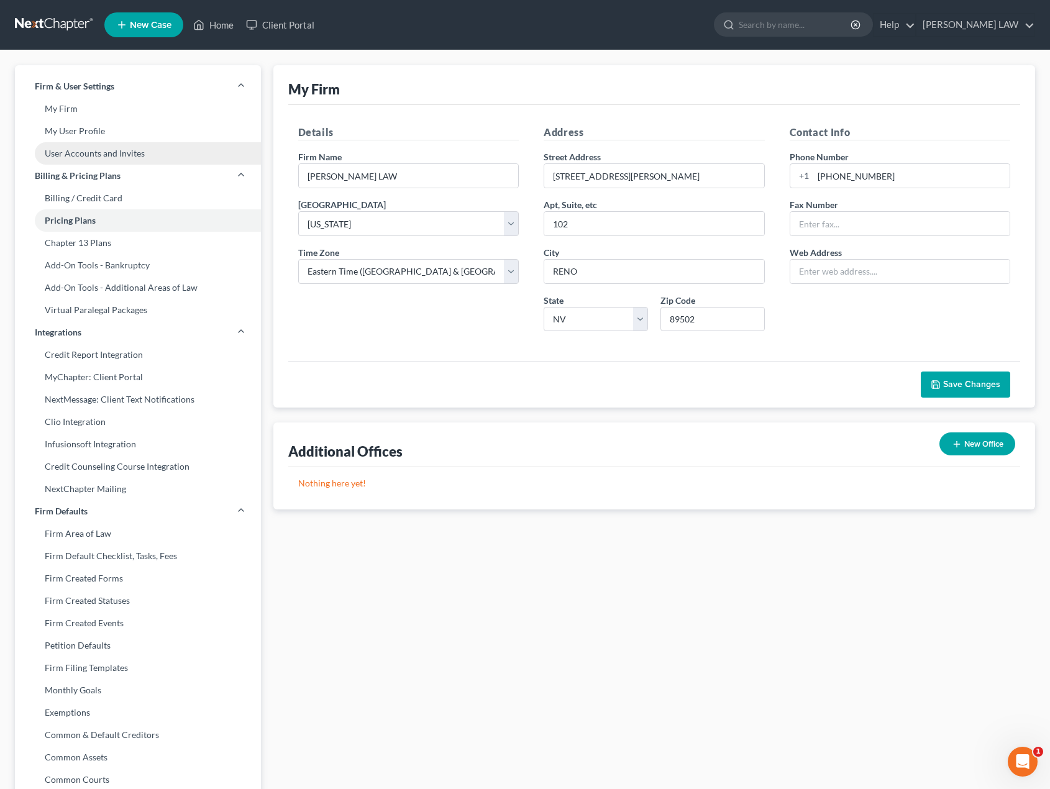
click at [168, 152] on link "User Accounts and Invites" at bounding box center [138, 153] width 246 height 22
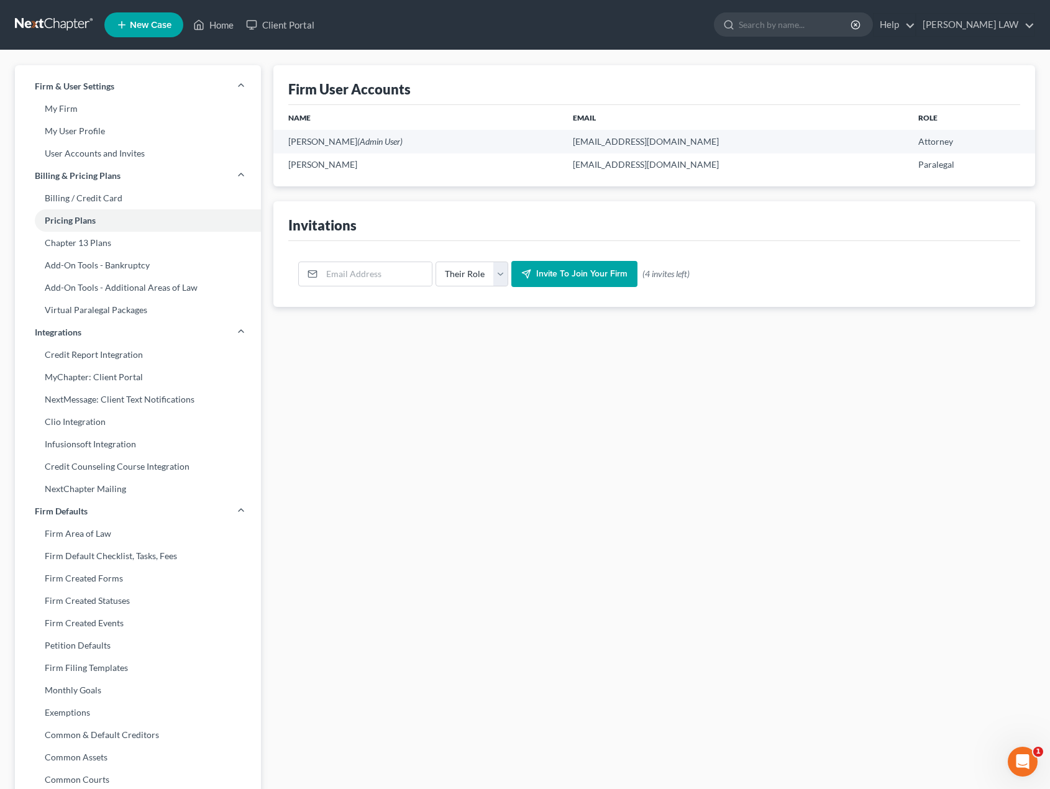
click at [589, 277] on span "Invite to join your firm" at bounding box center [581, 273] width 91 height 11
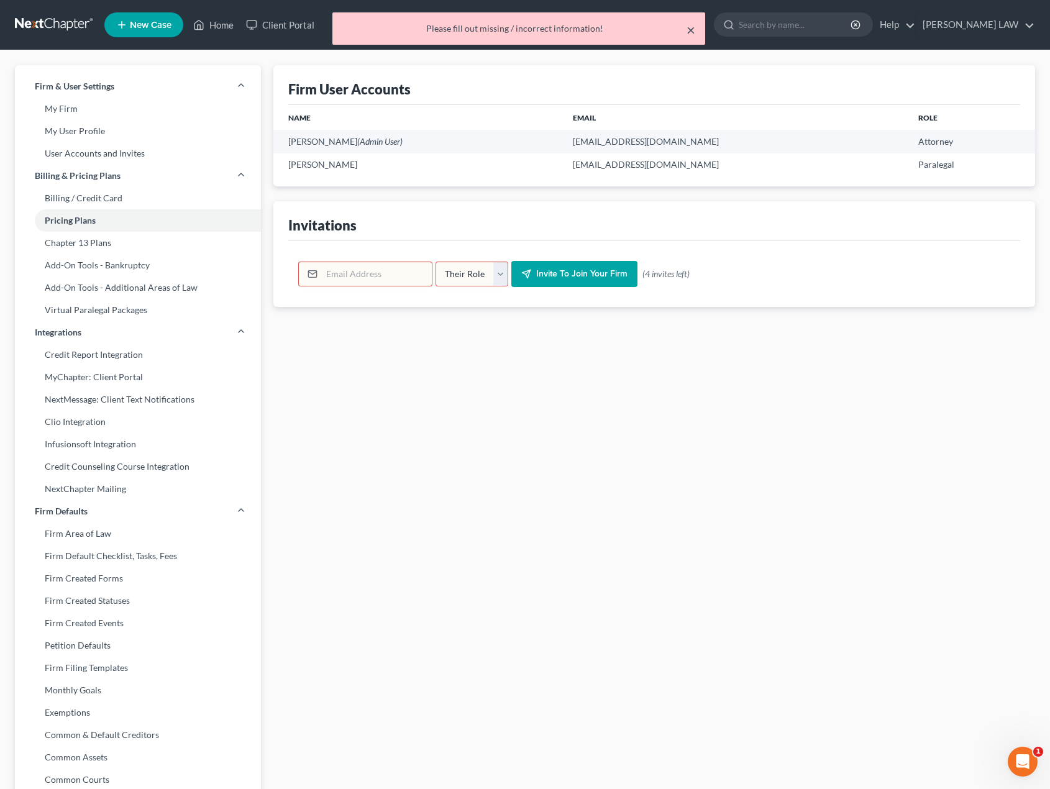
click at [690, 30] on button "×" at bounding box center [691, 29] width 9 height 15
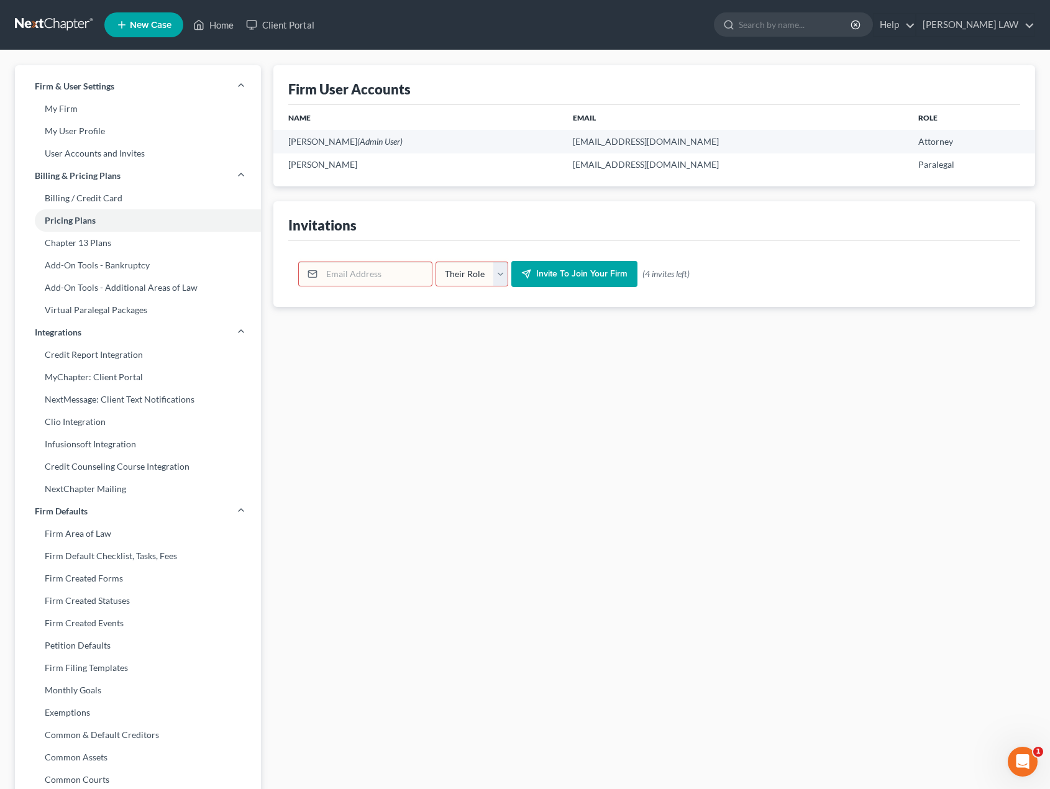
click at [502, 278] on select "Their Role Attorney Paralegal Assistant" at bounding box center [472, 274] width 73 height 25
select select "assistant"
click at [436, 262] on select "Their Role Attorney Paralegal Assistant" at bounding box center [472, 274] width 73 height 25
click at [378, 272] on input "email" at bounding box center [377, 274] width 110 height 24
click at [479, 478] on div "Firm User Accounts Name Email Role [PERSON_NAME] (Admin User) [PERSON_NAME][EMA…" at bounding box center [654, 485] width 775 height 840
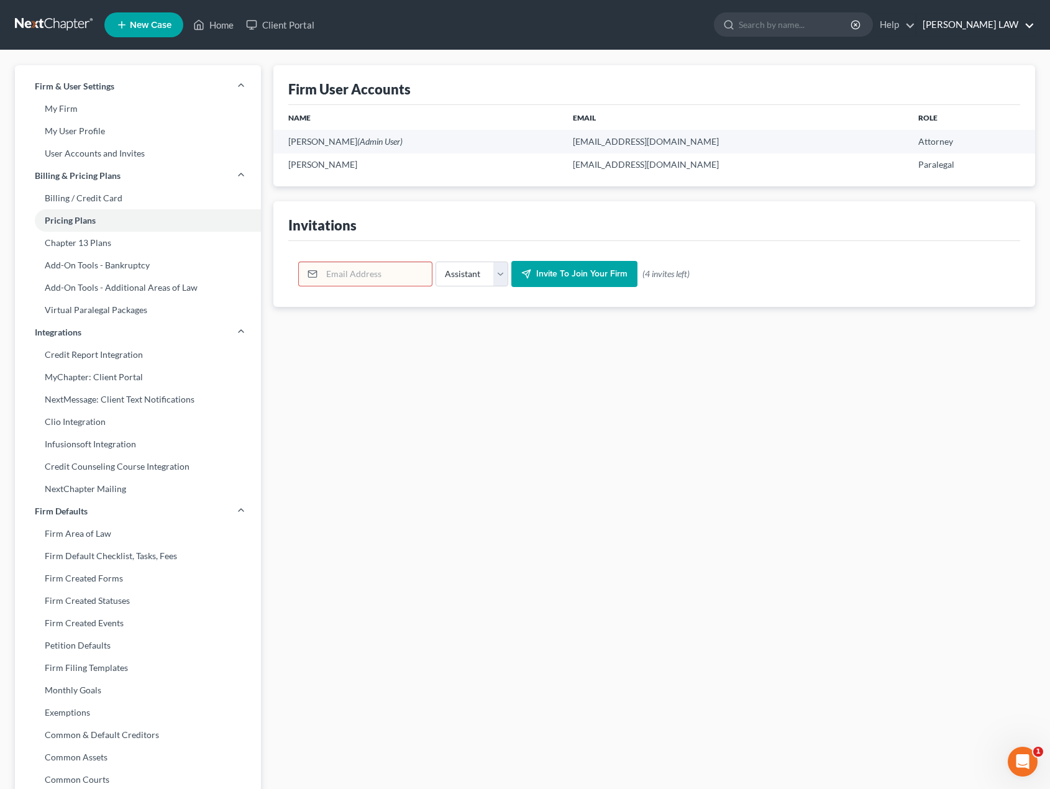
click at [1002, 27] on link "[PERSON_NAME] LAW" at bounding box center [976, 25] width 118 height 22
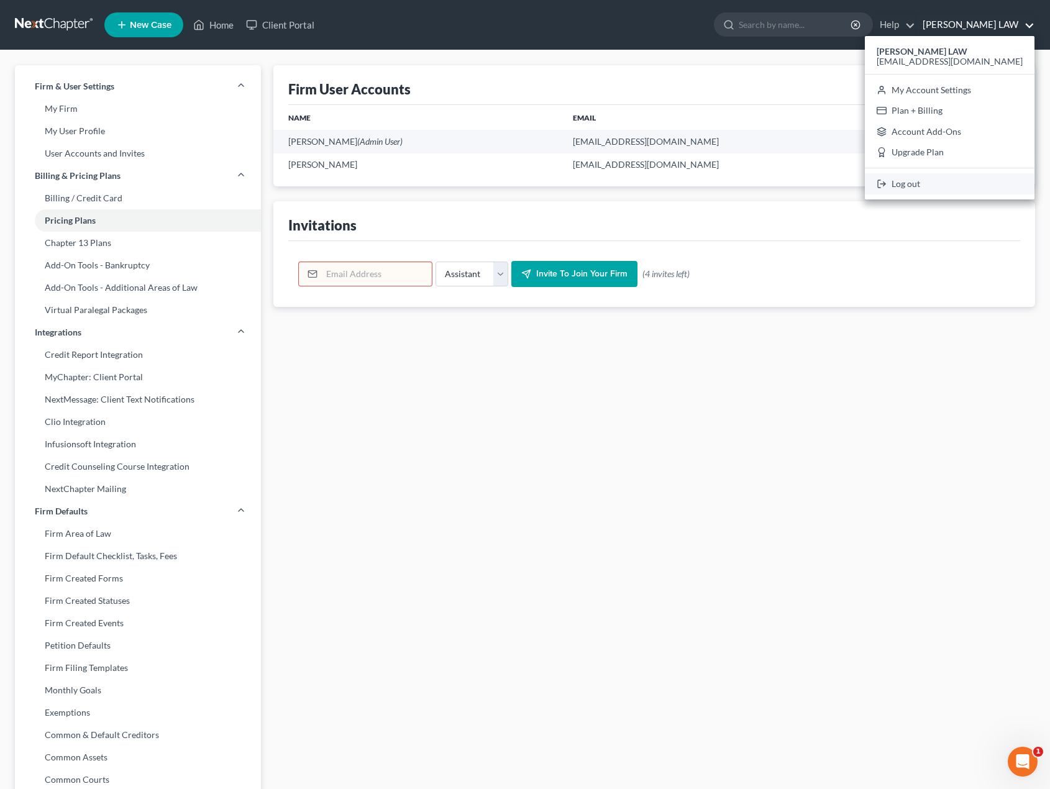
click at [956, 185] on link "Log out" at bounding box center [950, 183] width 170 height 21
